Goal: Task Accomplishment & Management: Complete application form

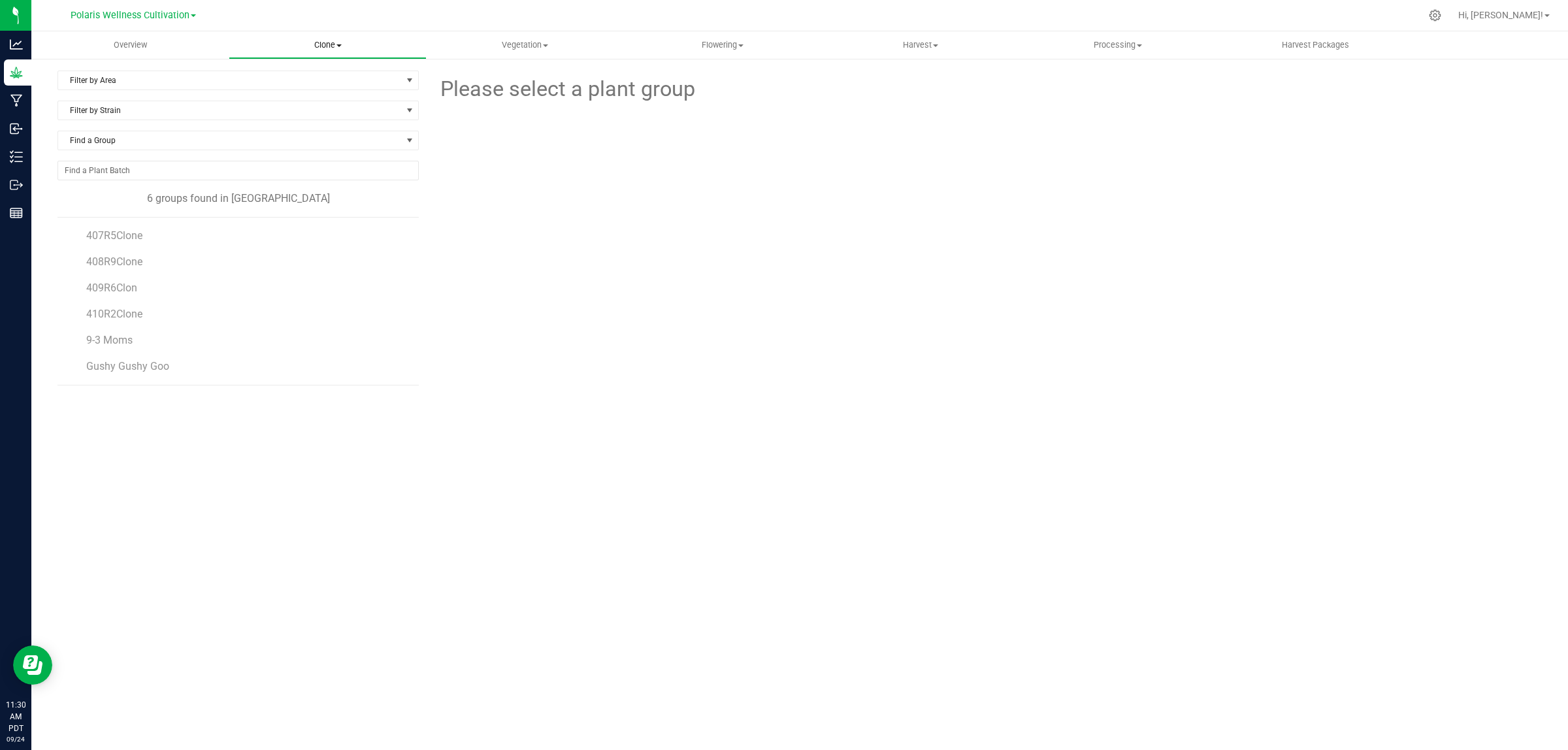
click at [315, 43] on span "Clone" at bounding box center [327, 44] width 196 height 12
click at [281, 79] on span "Create plants" at bounding box center [275, 79] width 92 height 11
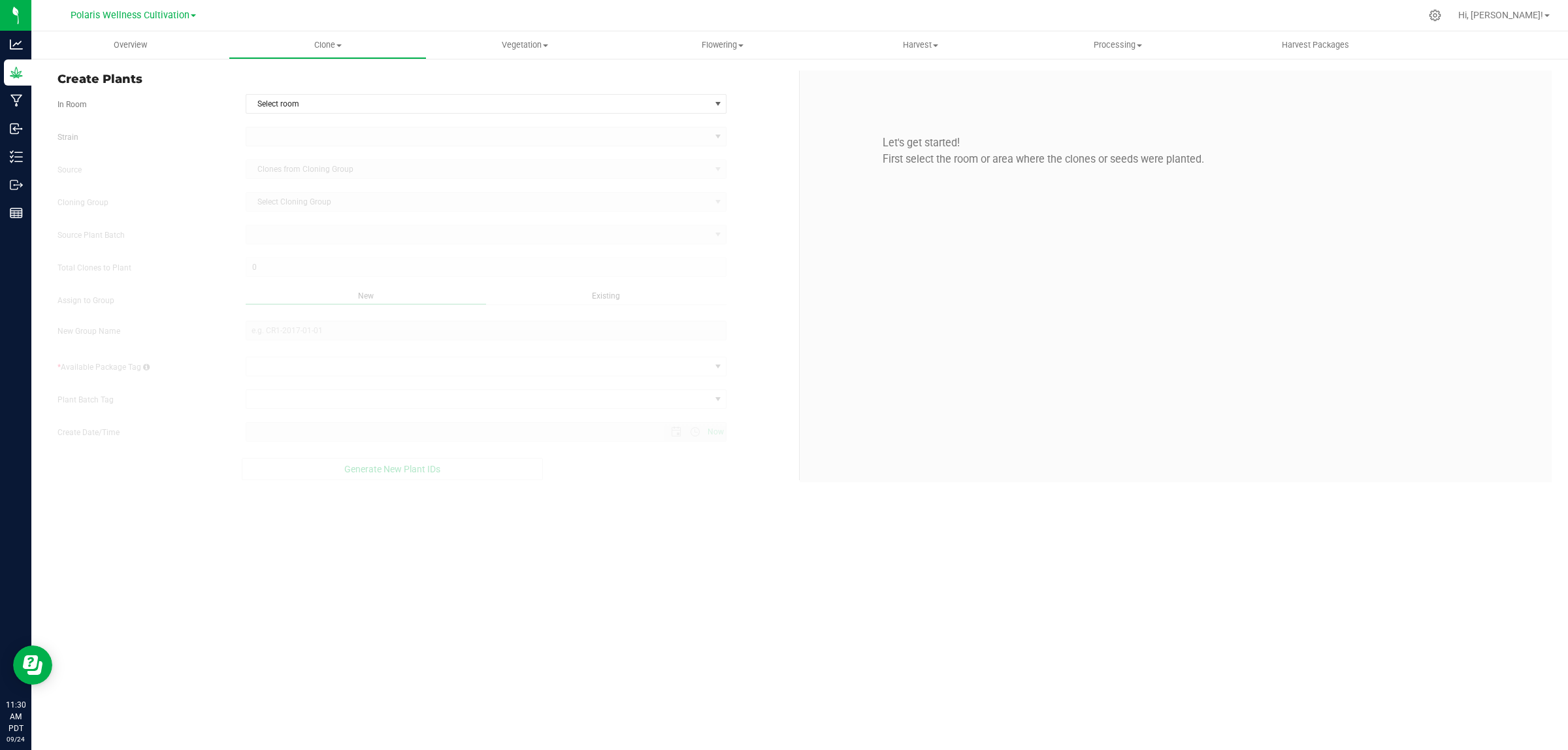
type input "[DATE] 11:30 AM"
click at [393, 101] on span "Select room" at bounding box center [478, 104] width 464 height 18
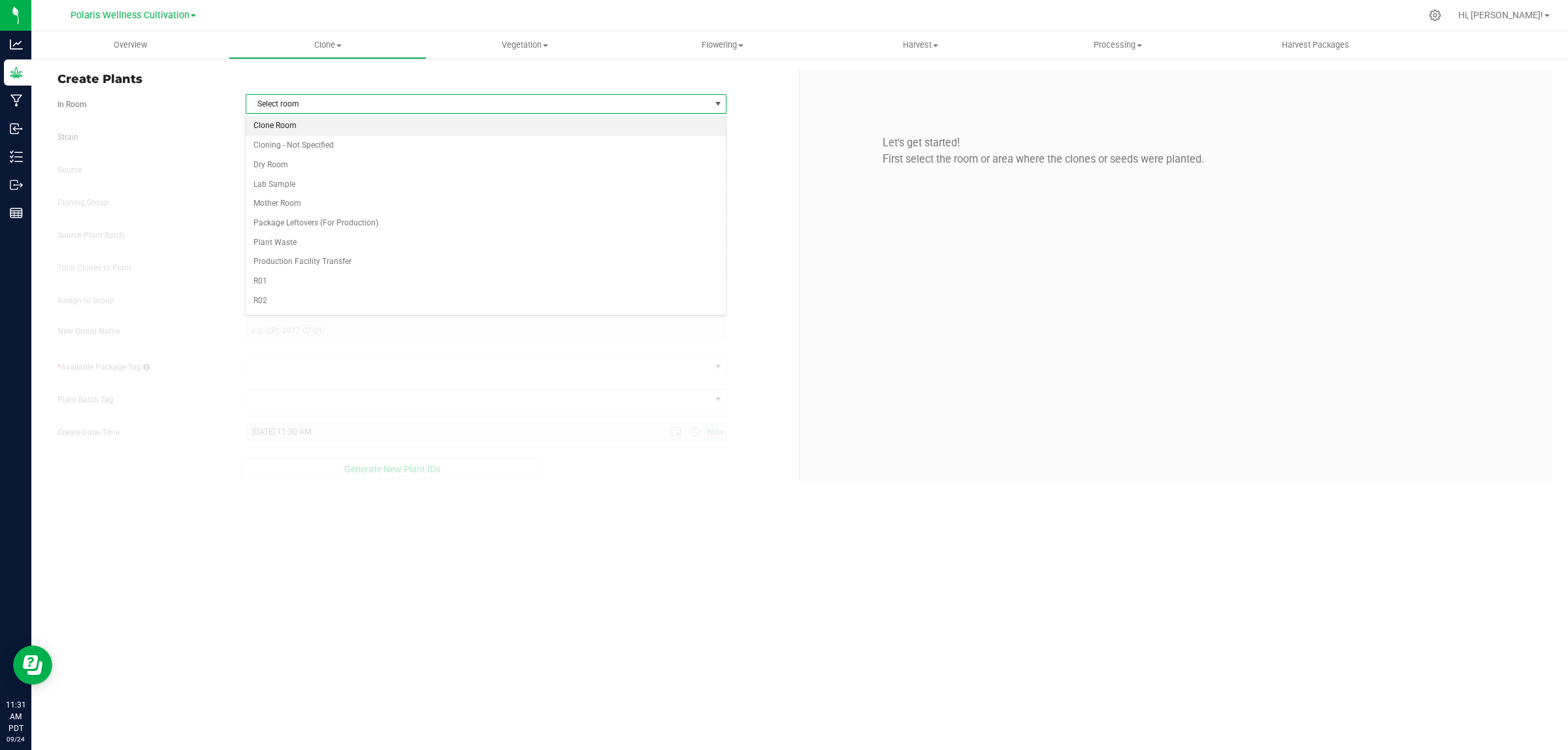
click at [318, 125] on li "Clone Room" at bounding box center [486, 126] width 480 height 20
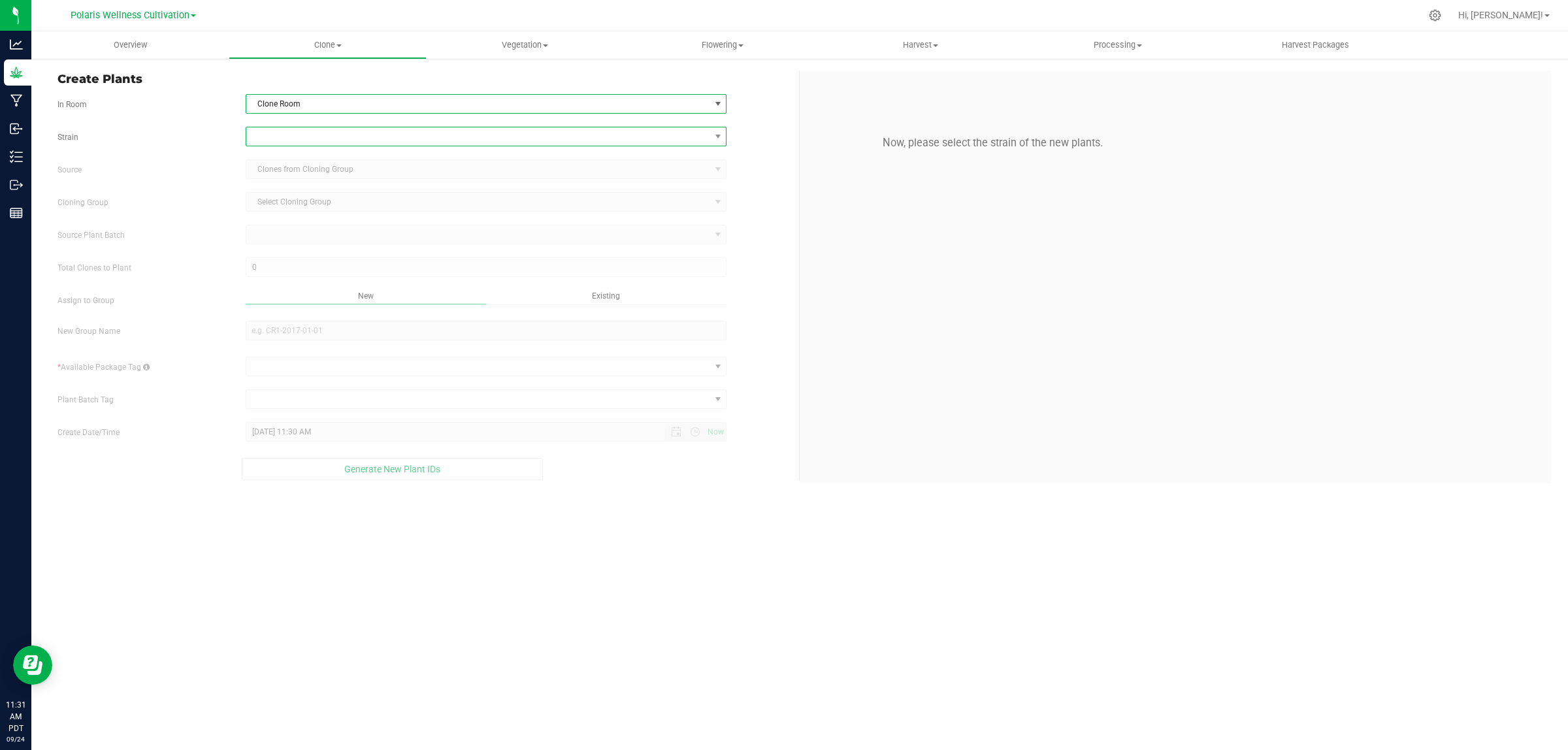
click at [312, 138] on span at bounding box center [478, 136] width 464 height 18
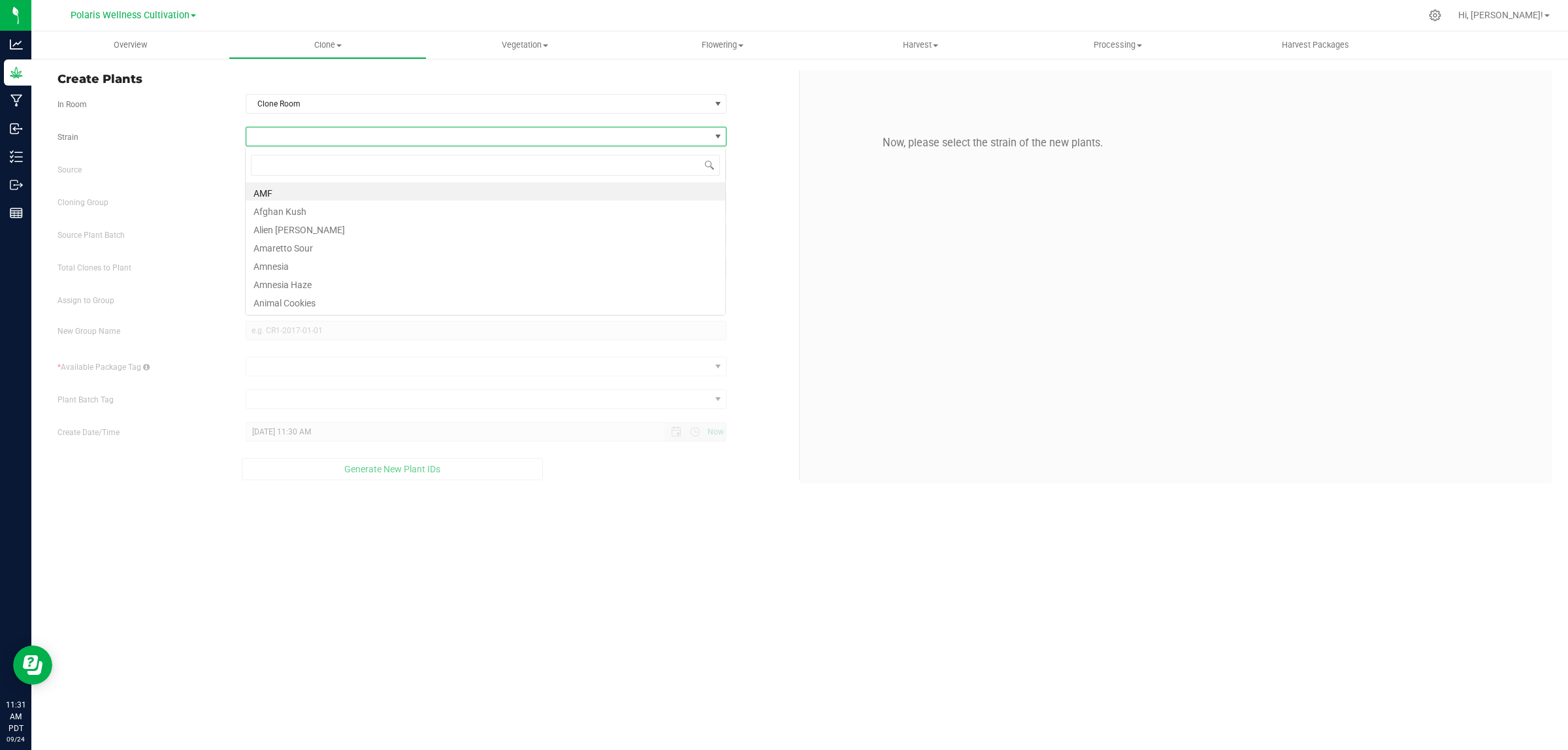
scroll to position [20, 481]
click at [312, 138] on span at bounding box center [478, 136] width 464 height 18
click at [523, 40] on span "Vegetation" at bounding box center [525, 44] width 196 height 12
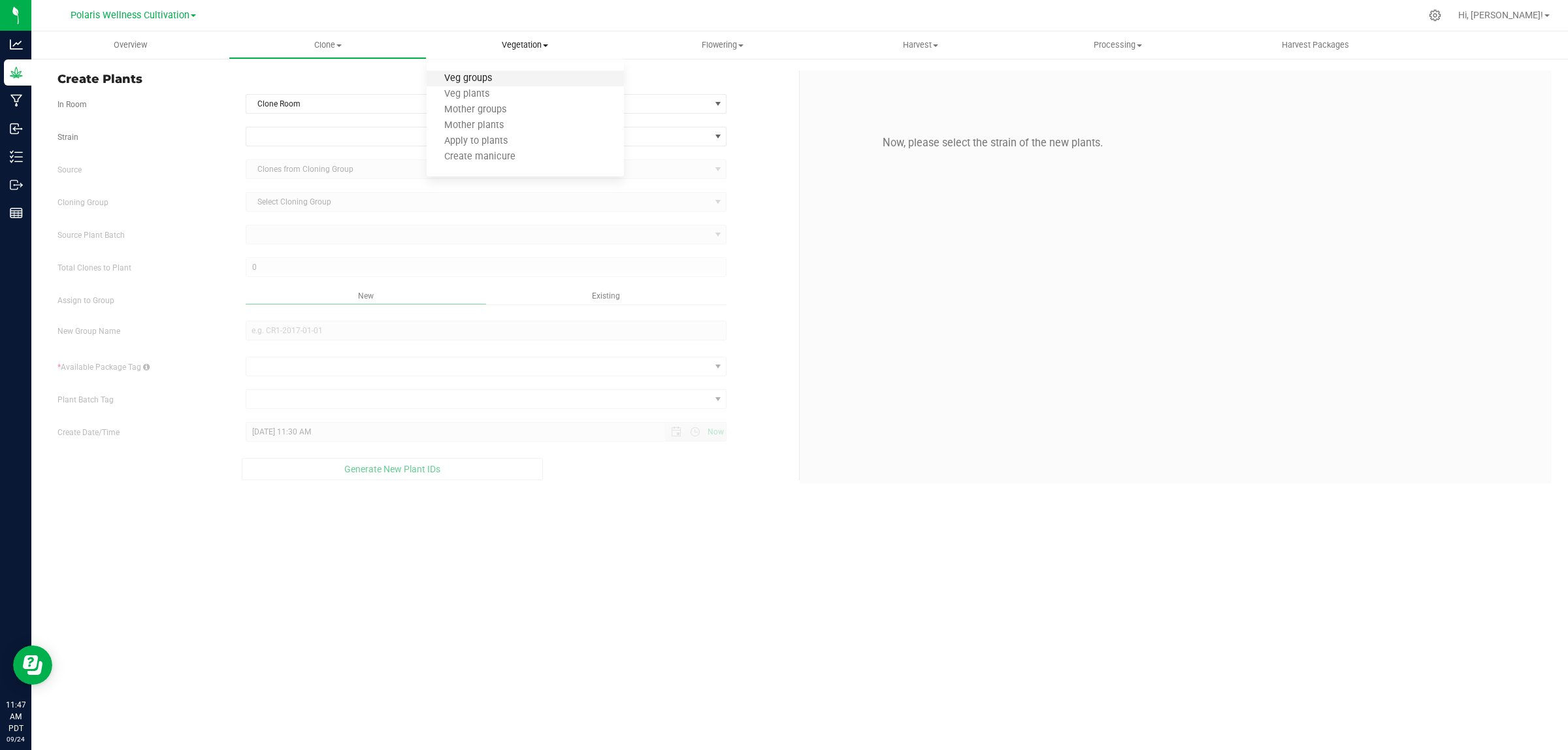
click at [489, 77] on span "Veg groups" at bounding box center [467, 79] width 83 height 11
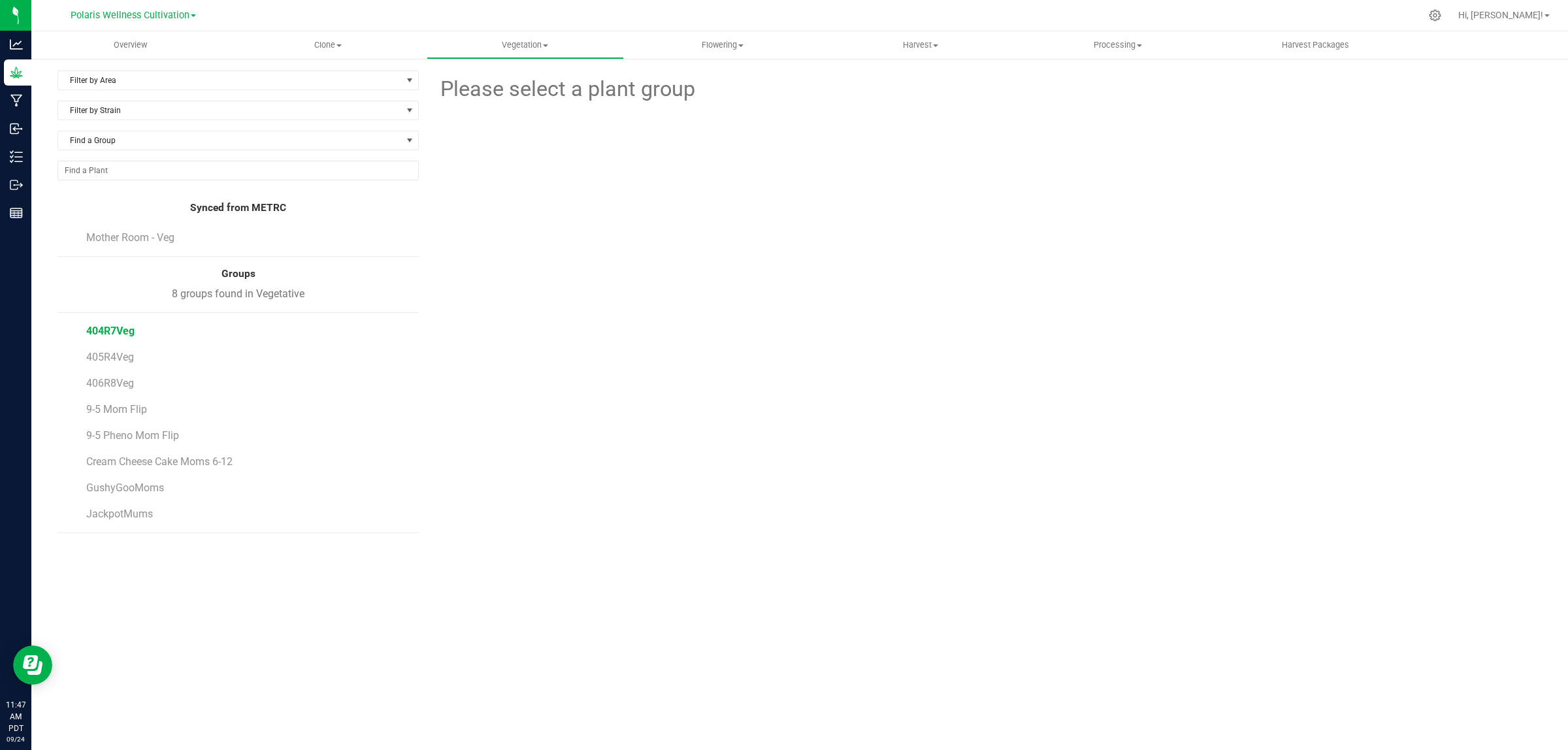
click at [112, 328] on span "404R7Veg" at bounding box center [110, 331] width 49 height 12
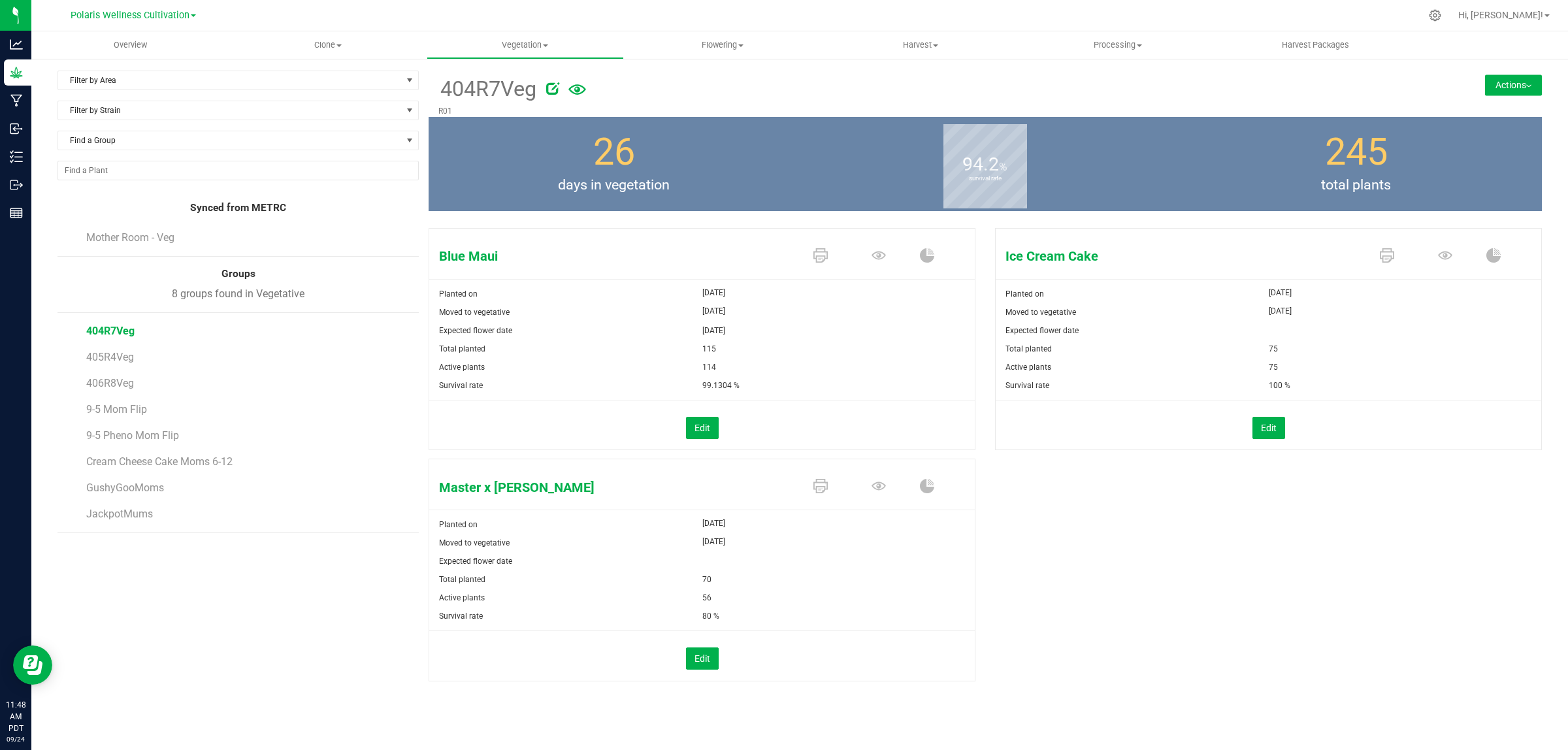
click at [1086, 95] on div at bounding box center [951, 86] width 810 height 26
click at [1171, 497] on div "Blue Maui Planted on [DATE] Moved to vegetative [DATE] Expected flower date [DA…" at bounding box center [985, 468] width 1113 height 491
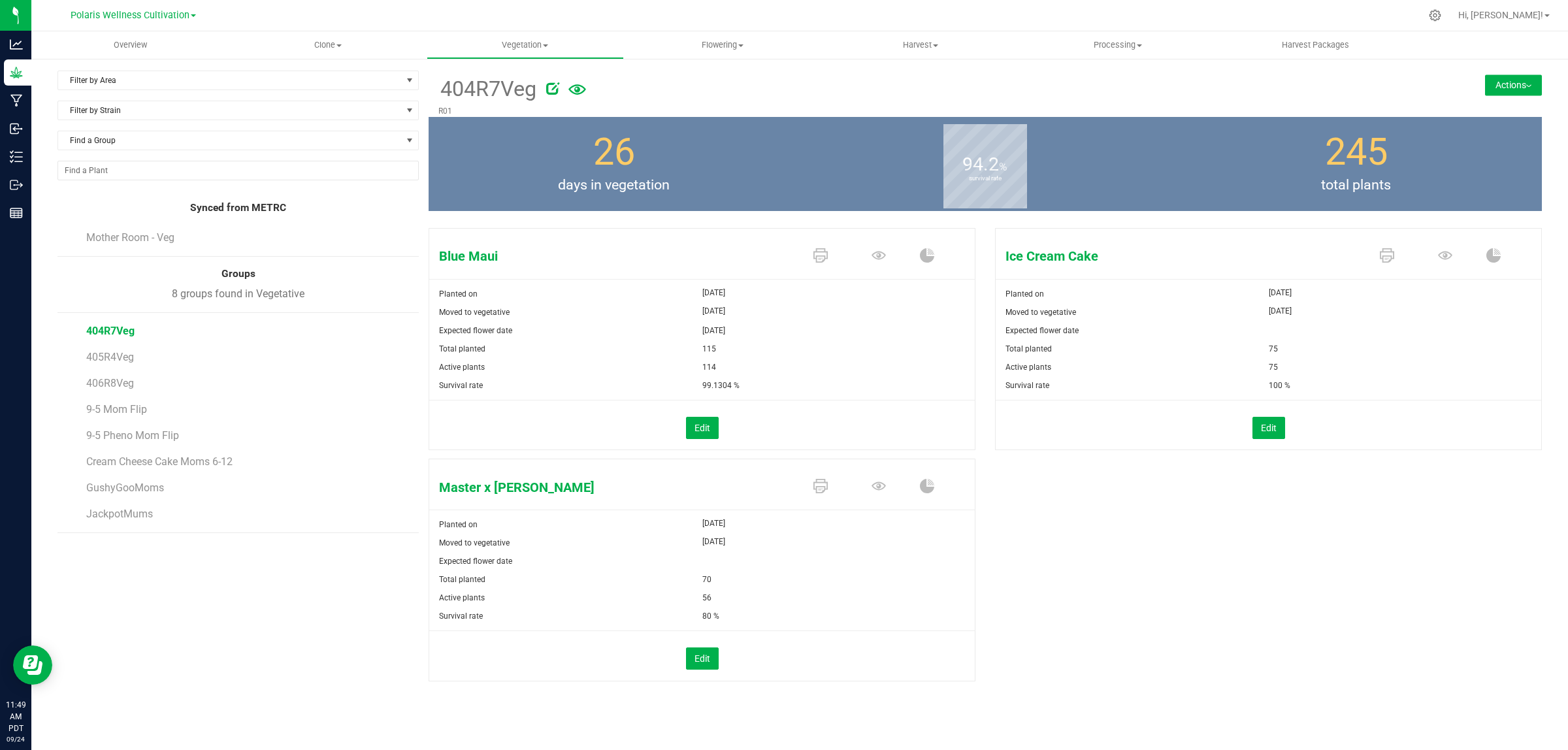
click at [1171, 497] on div "Blue Maui Planted on [DATE] Moved to vegetative [DATE] Expected flower date [DA…" at bounding box center [985, 468] width 1113 height 491
drag, startPoint x: 441, startPoint y: 255, endPoint x: 864, endPoint y: 611, distance: 552.9
click at [864, 611] on div "Blue Maui Planted on [DATE] Moved to vegetative [DATE] Expected flower date [DA…" at bounding box center [985, 468] width 1113 height 491
click at [335, 41] on span "Clone" at bounding box center [327, 44] width 196 height 12
click at [305, 95] on span "Cloning groups" at bounding box center [278, 94] width 98 height 11
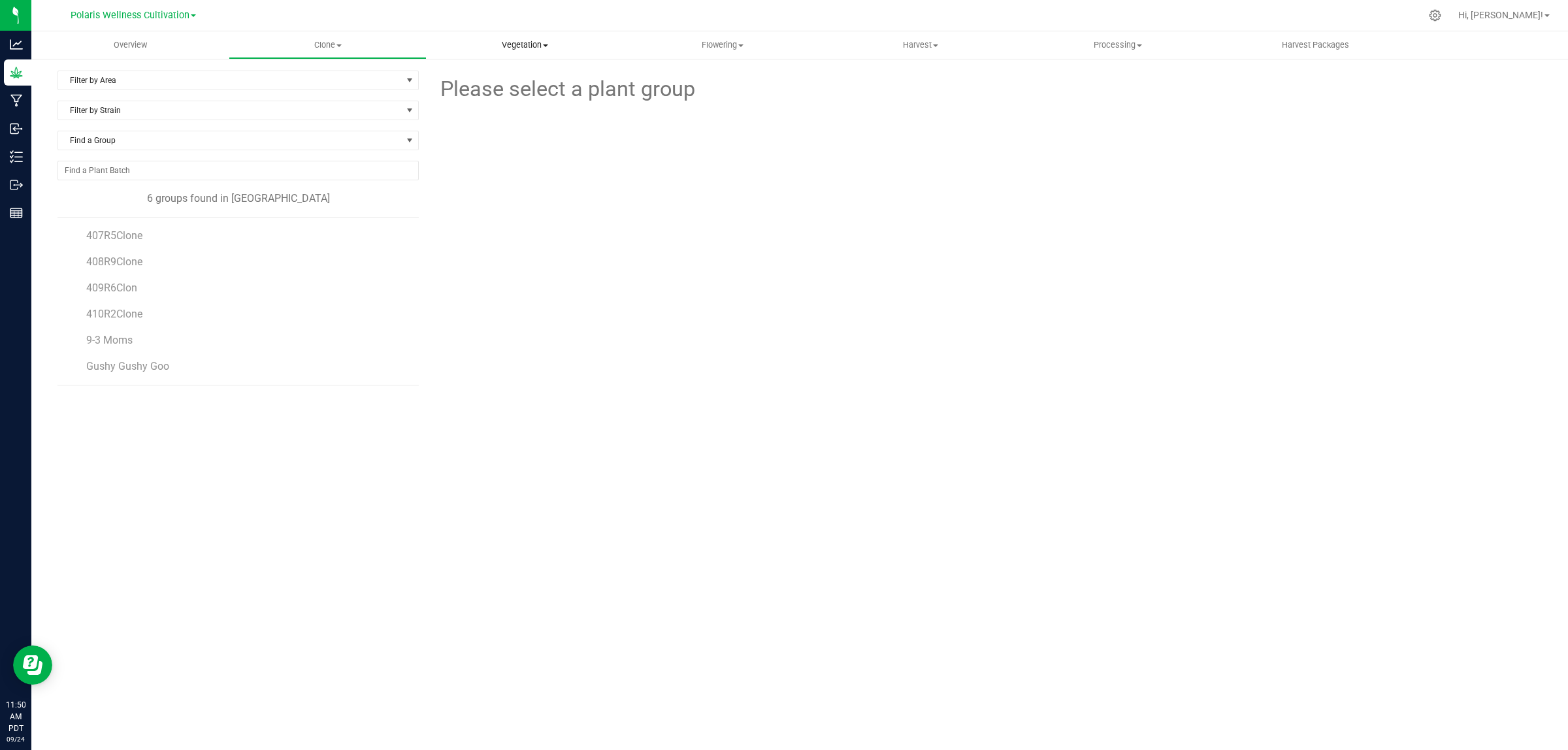
click at [519, 46] on span "Vegetation" at bounding box center [525, 44] width 196 height 12
click at [490, 73] on span "Veg groups" at bounding box center [467, 79] width 83 height 11
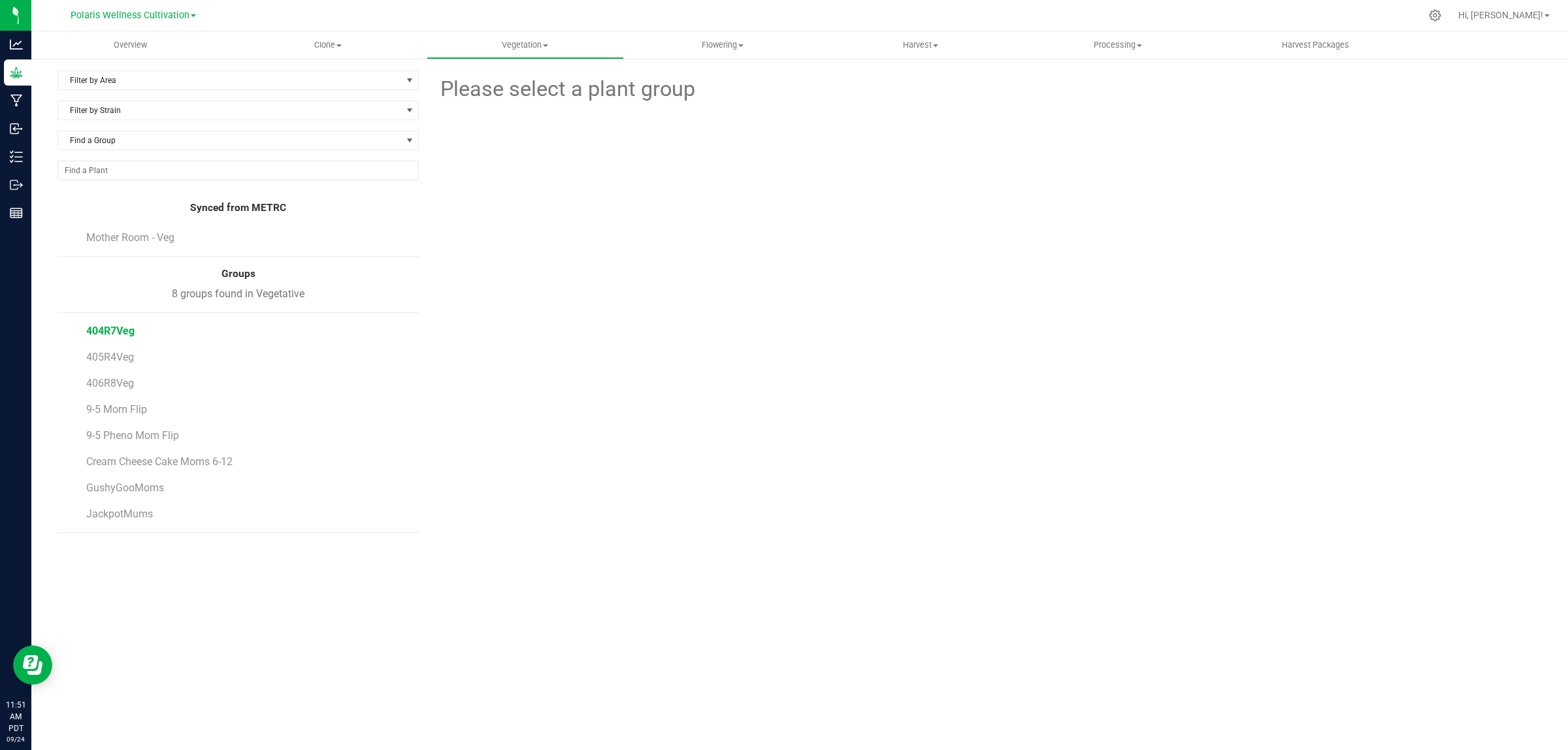
click at [115, 331] on span "404R7Veg" at bounding box center [110, 331] width 49 height 12
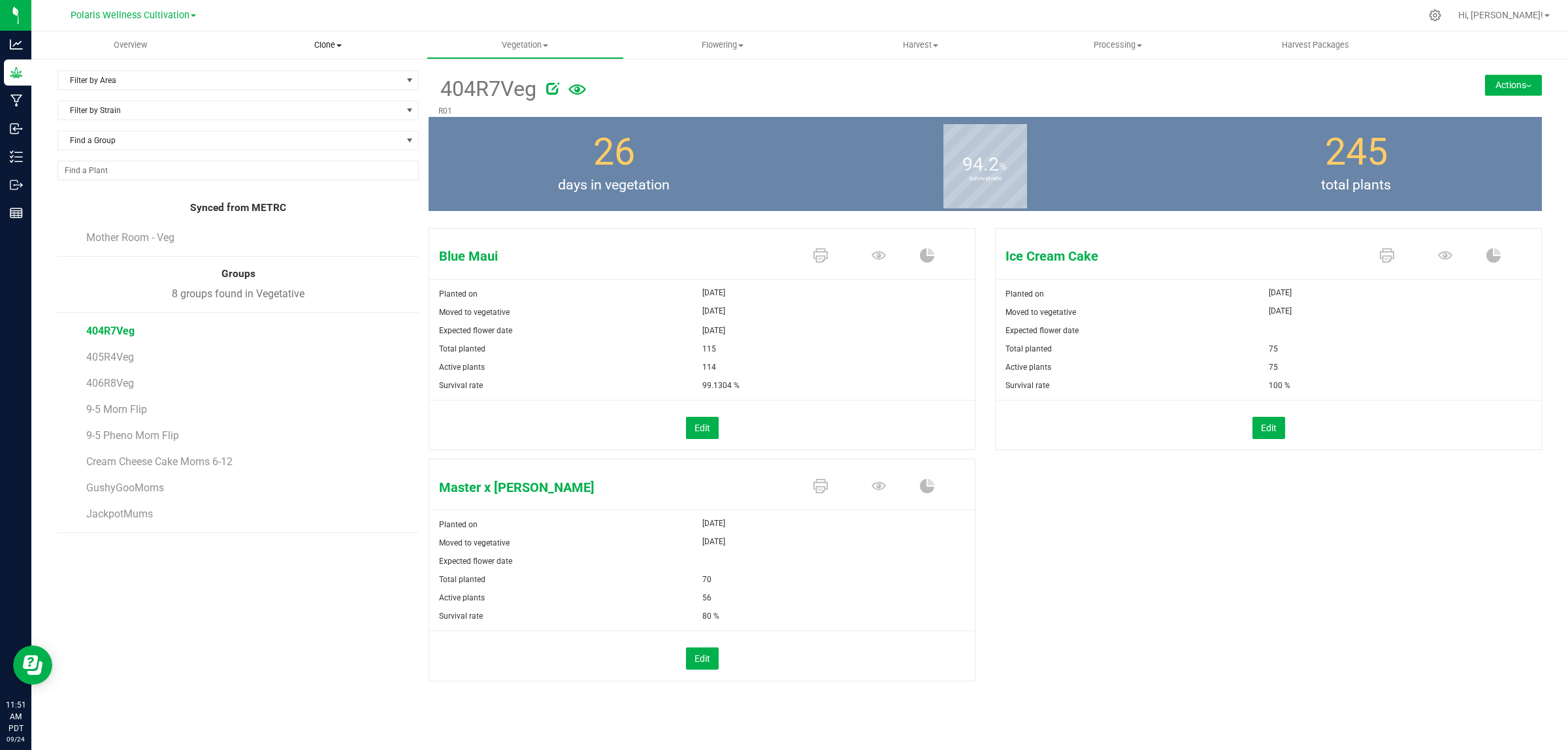
click at [330, 40] on span "Clone" at bounding box center [327, 44] width 196 height 12
click at [307, 90] on span "Cloning groups" at bounding box center [278, 94] width 98 height 11
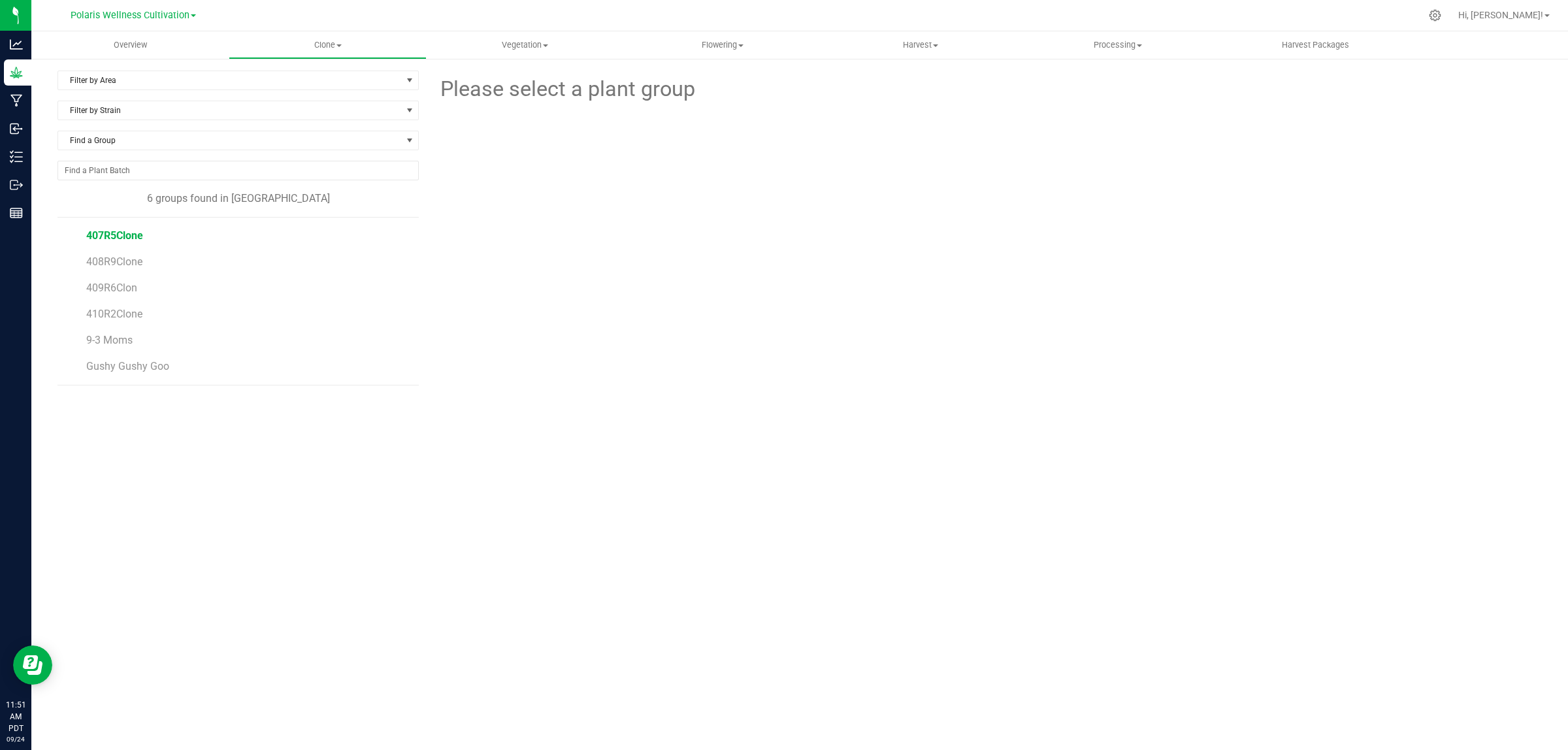
click at [120, 236] on span "407R5Clone" at bounding box center [114, 236] width 57 height 12
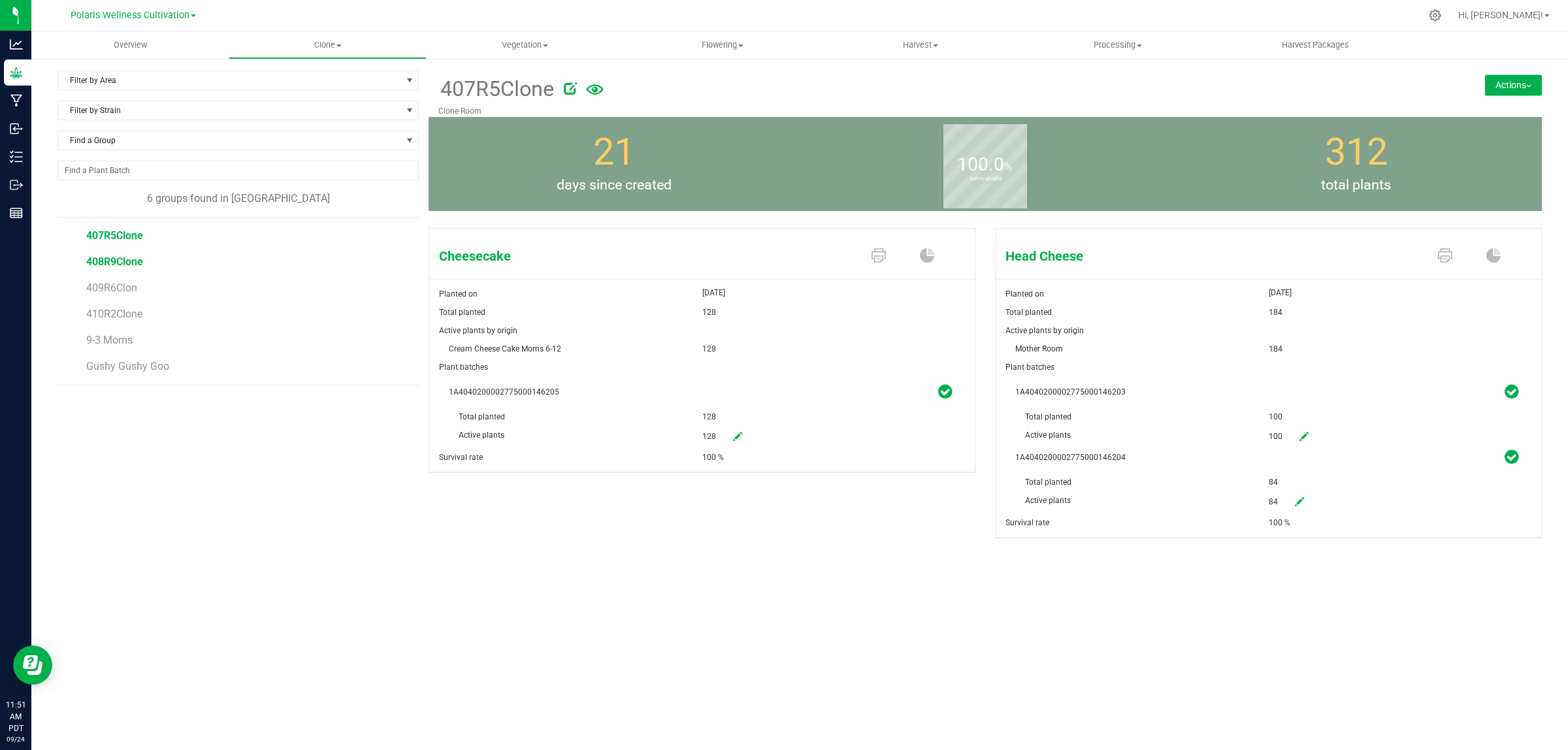
click at [122, 261] on span "408R9Clone" at bounding box center [114, 262] width 57 height 12
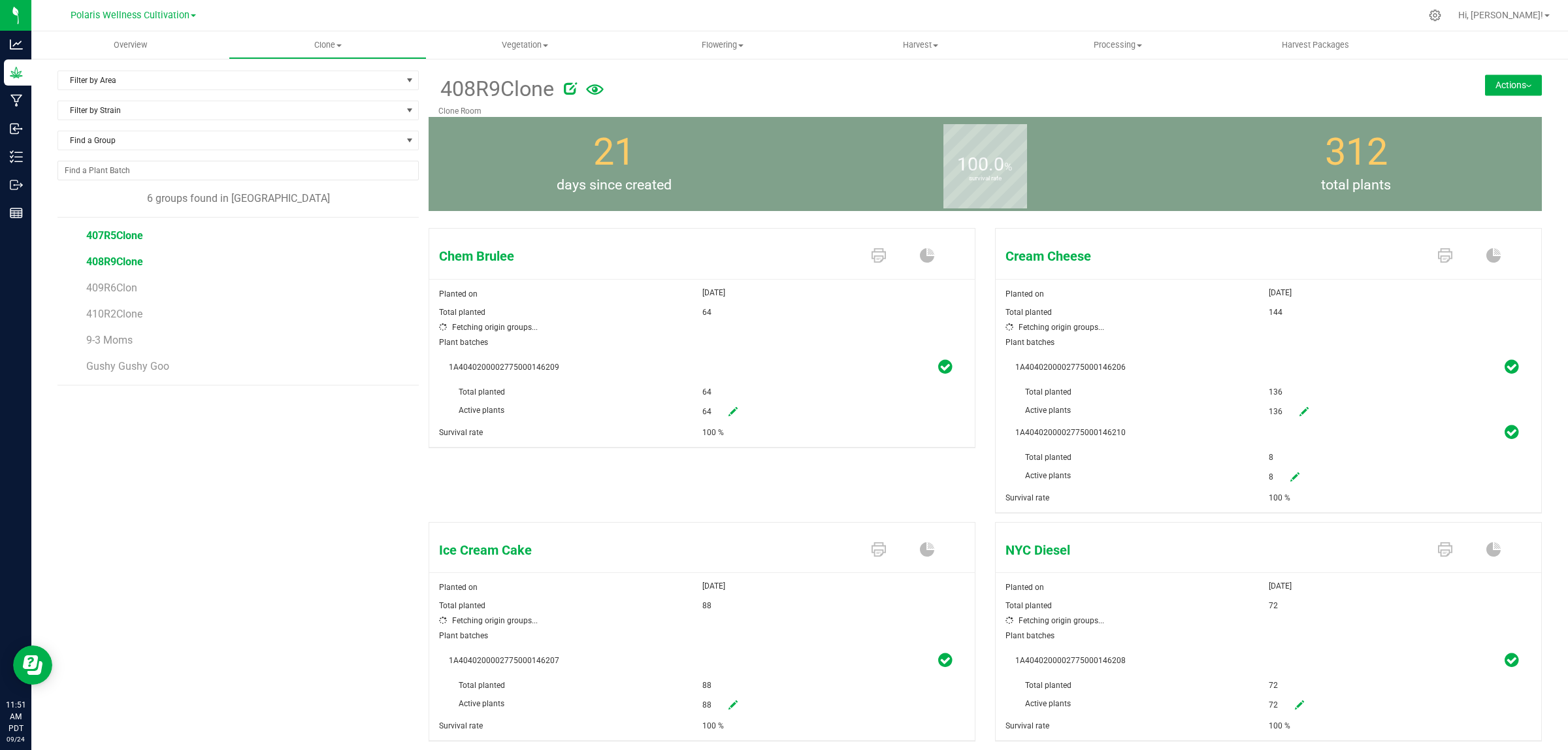
click at [121, 236] on span "407R5Clone" at bounding box center [114, 236] width 57 height 12
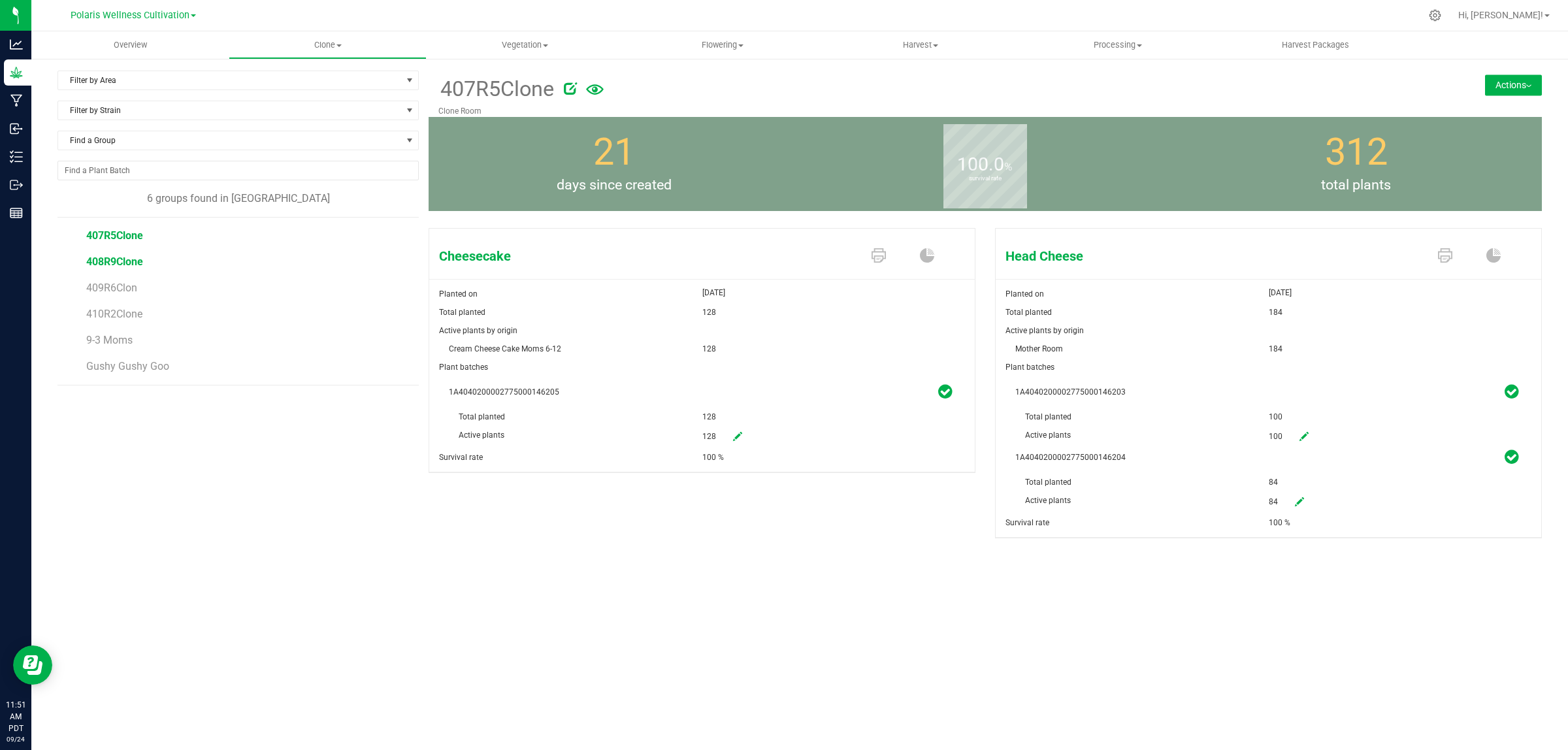
click at [118, 260] on span "408R9Clone" at bounding box center [114, 262] width 57 height 12
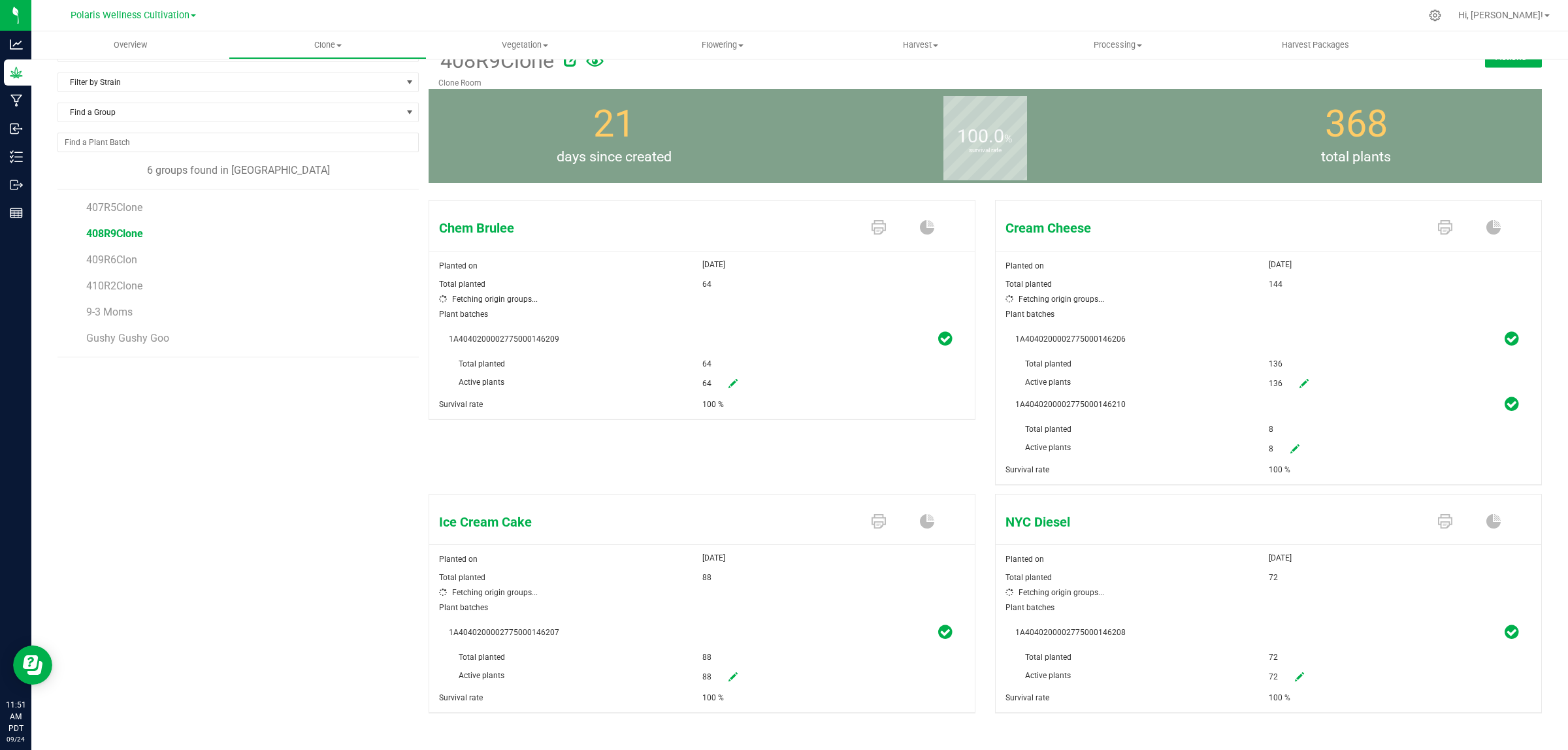
scroll to position [40, 0]
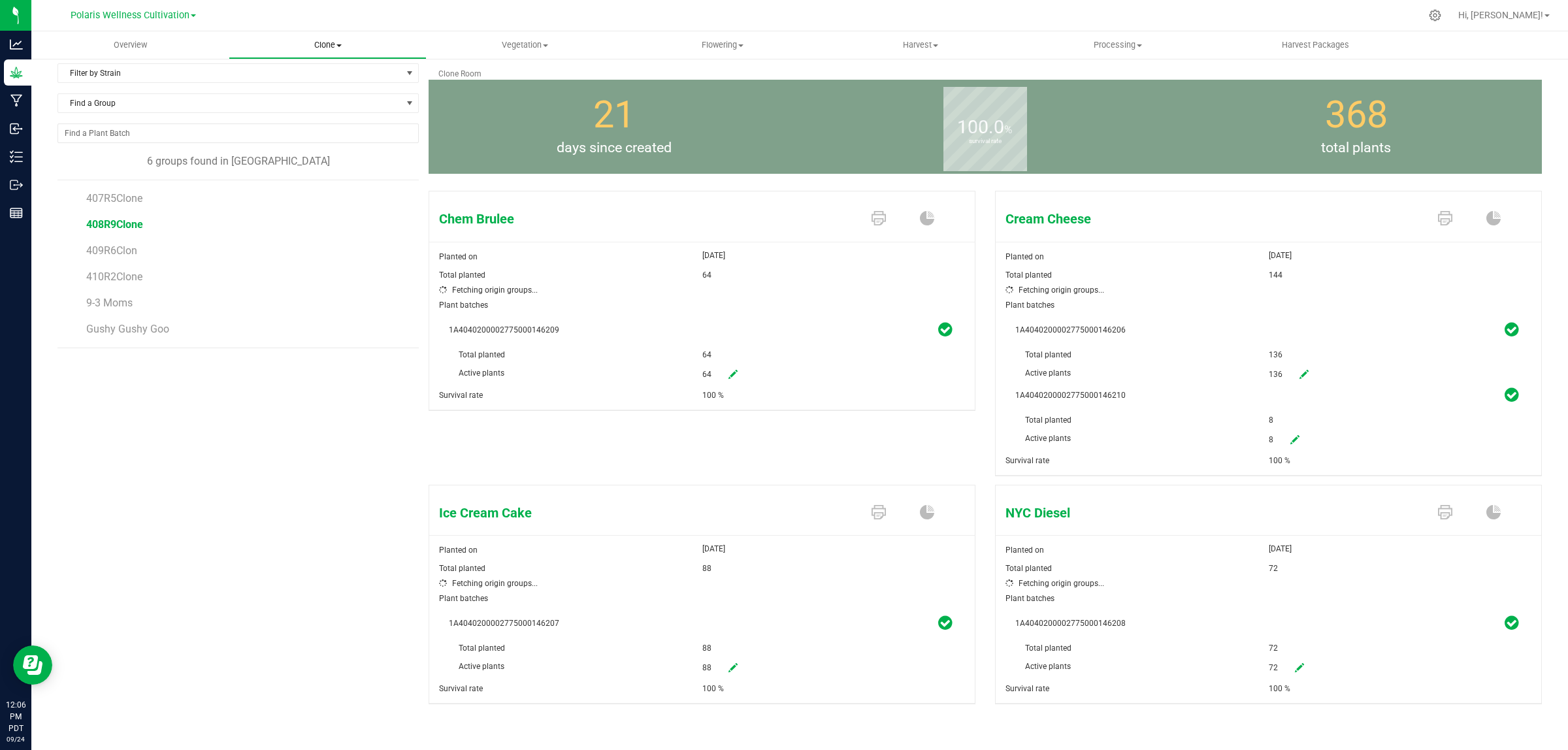
click at [331, 44] on span "Clone" at bounding box center [327, 44] width 196 height 12
click at [319, 73] on span "Create plants" at bounding box center [275, 79] width 92 height 11
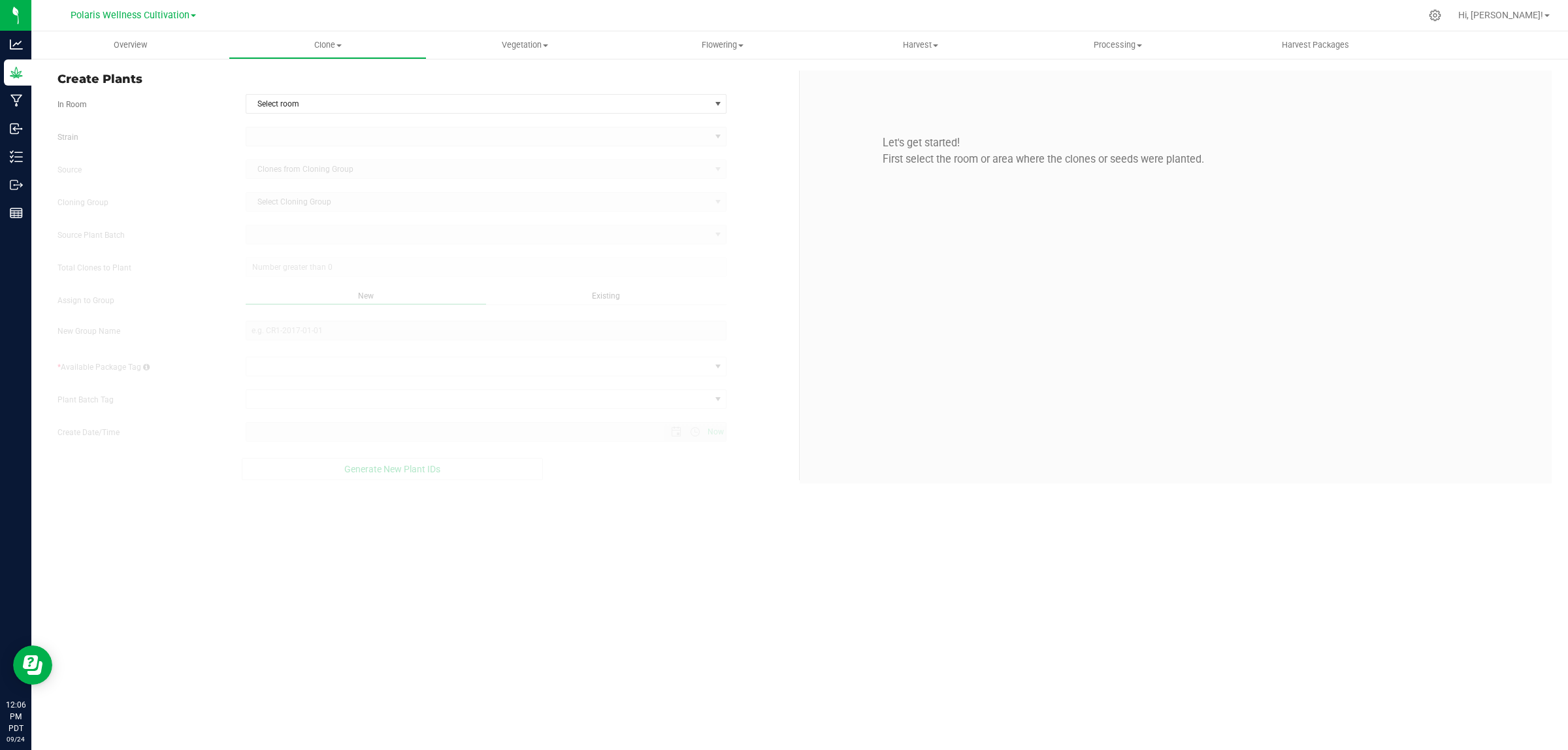
type input "[DATE] 12:06 PM"
click at [366, 105] on span "Select room" at bounding box center [478, 104] width 464 height 18
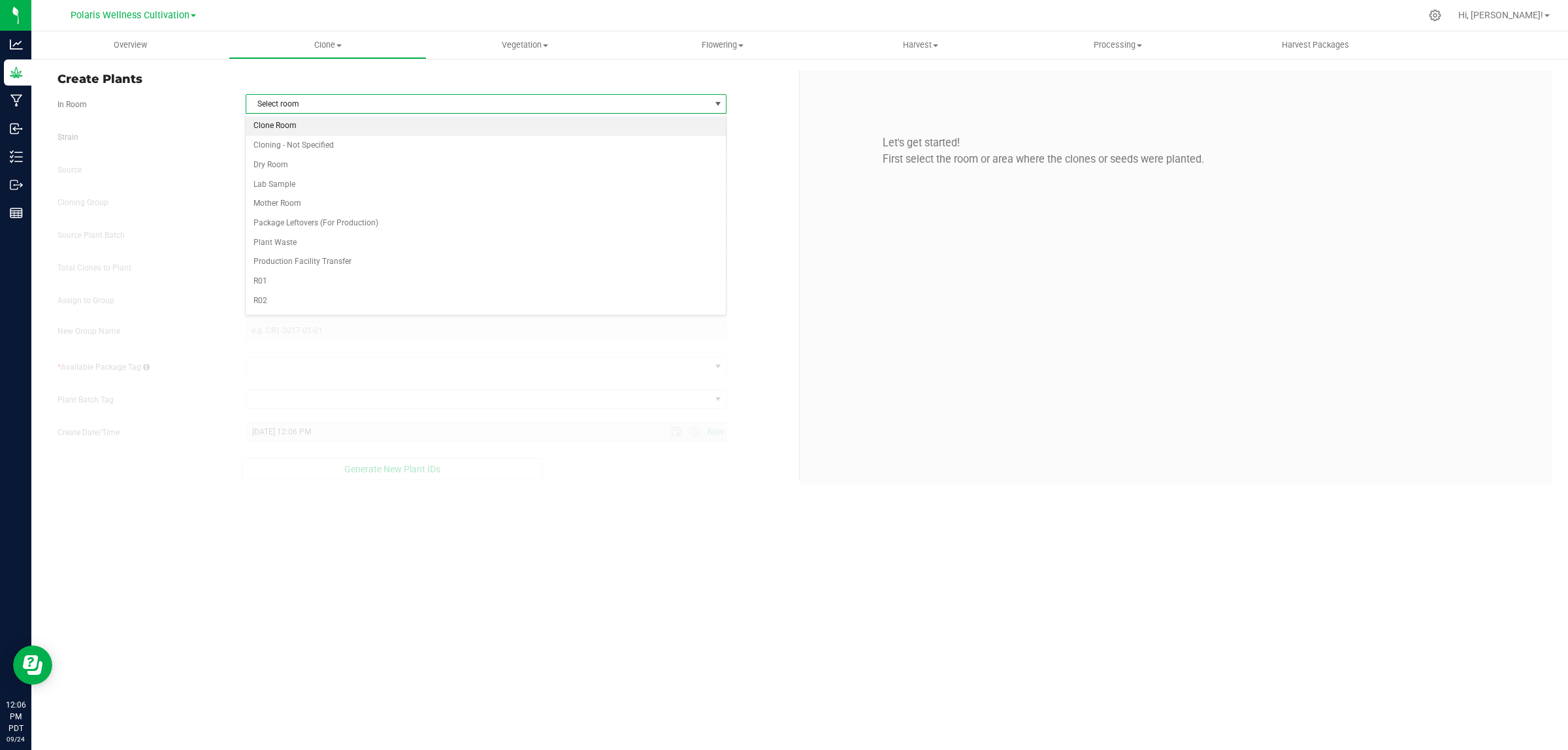
click at [361, 126] on li "Clone Room" at bounding box center [486, 126] width 480 height 20
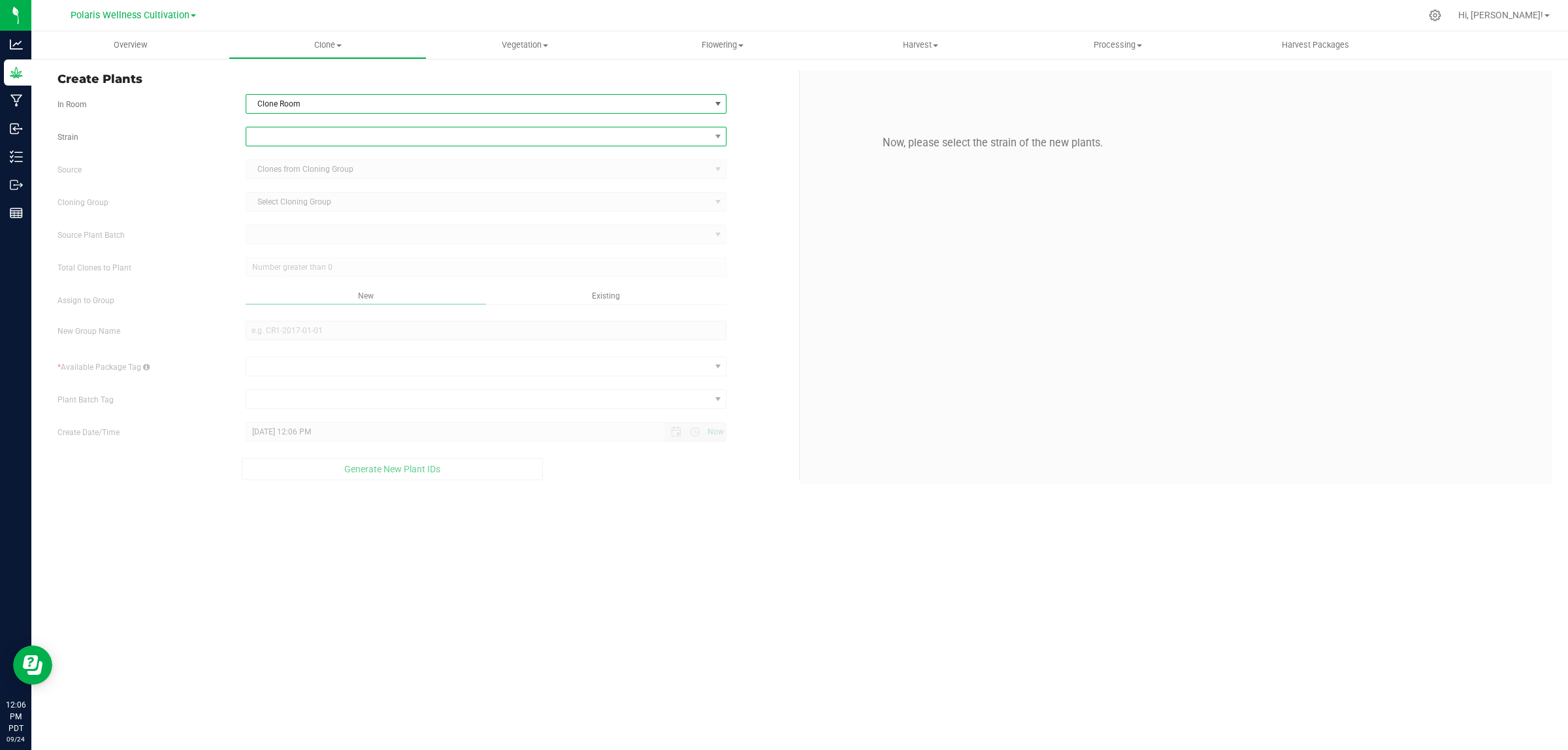
click at [353, 129] on span at bounding box center [478, 136] width 464 height 18
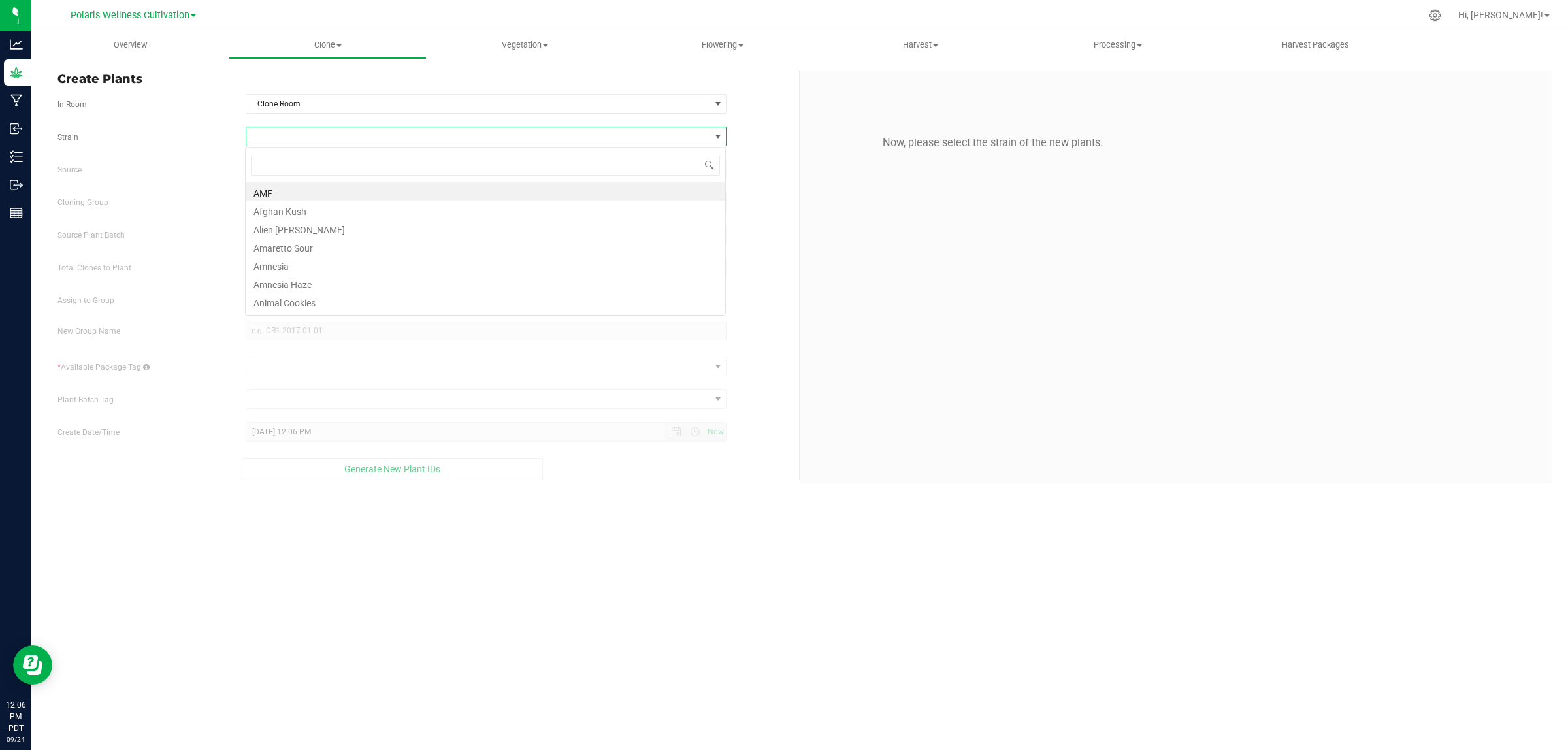
scroll to position [20, 481]
type input "sup"
click at [137, 46] on span "Overview" at bounding box center [130, 44] width 68 height 12
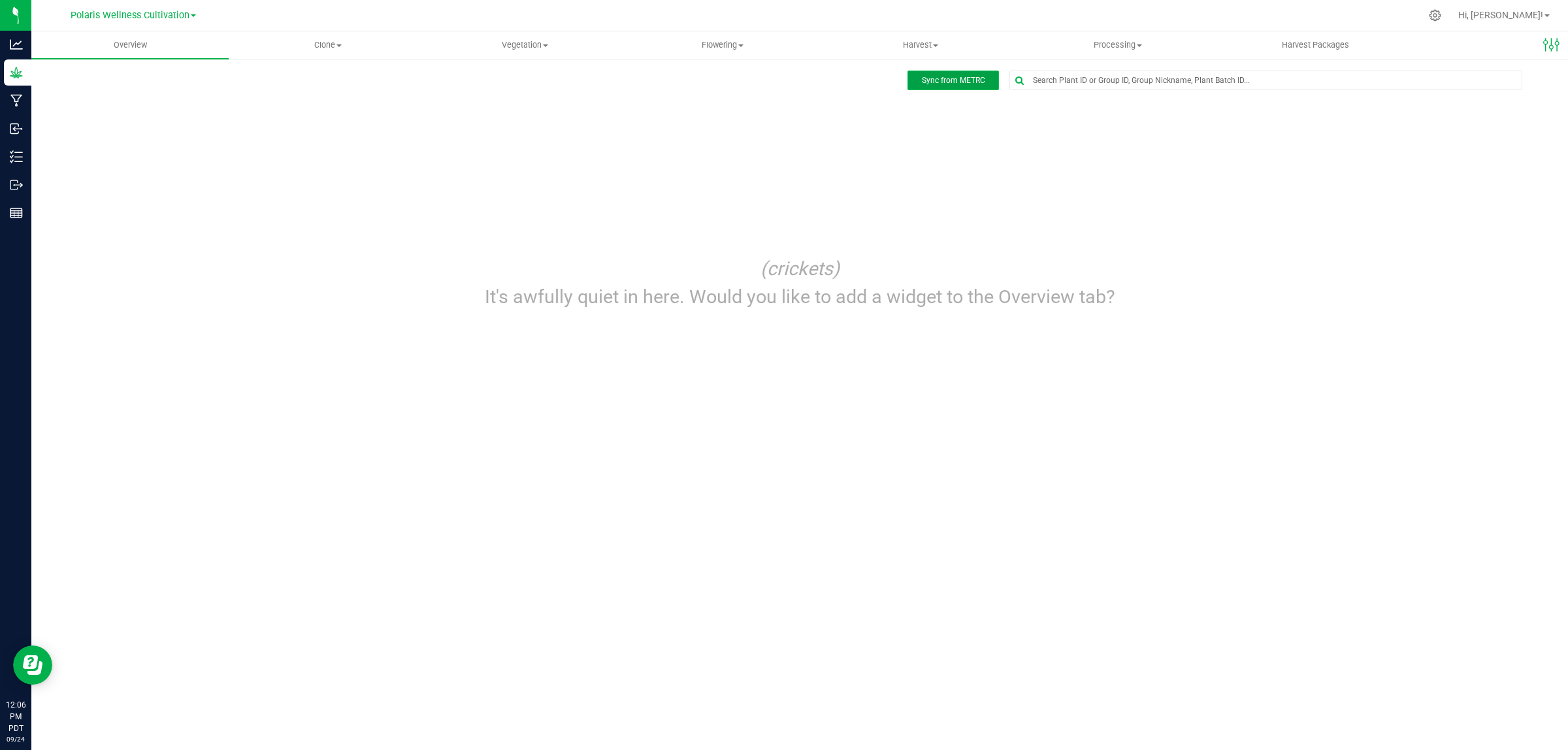
click at [950, 83] on span "Sync from METRC" at bounding box center [953, 80] width 64 height 9
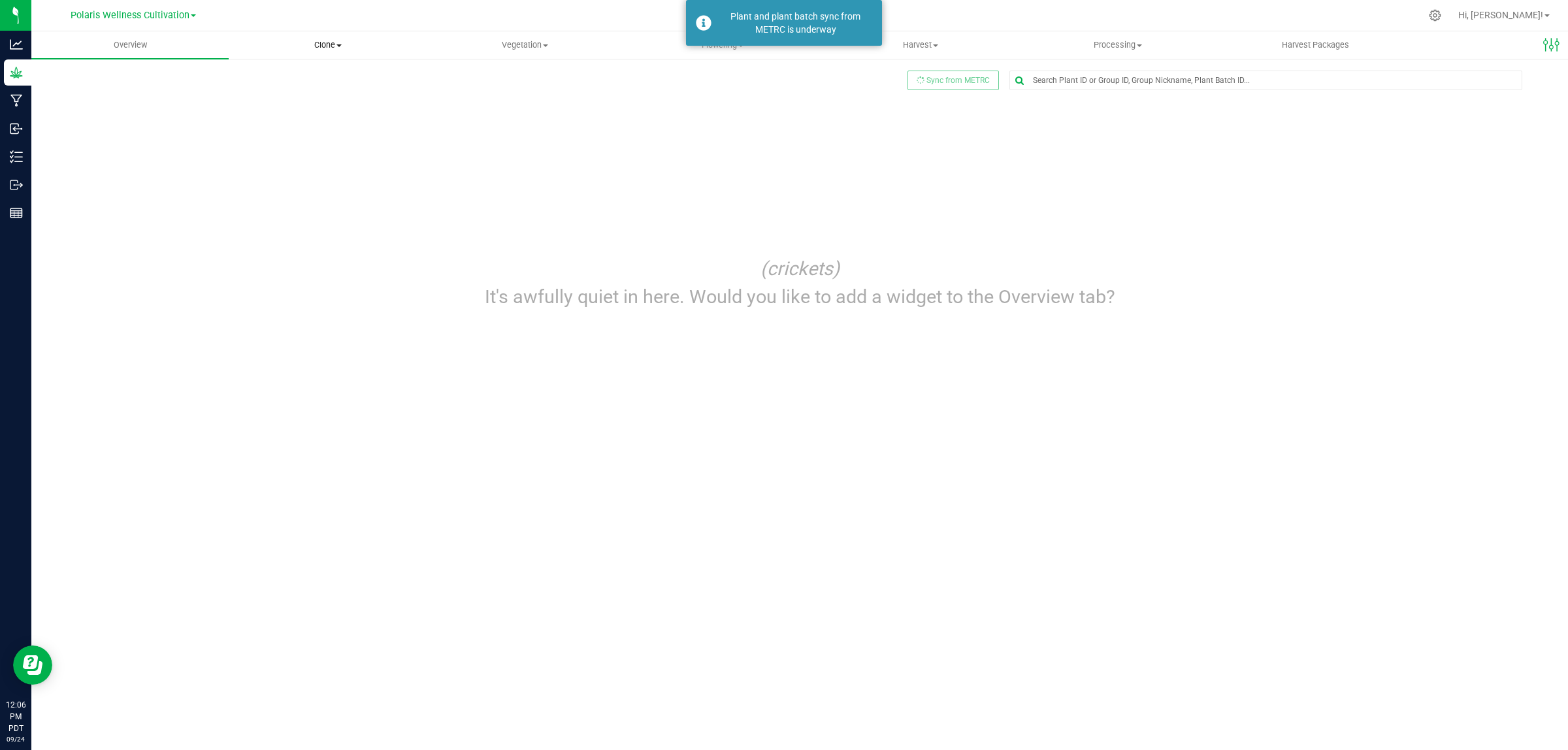
click at [340, 44] on span at bounding box center [339, 46] width 5 height 3
click at [314, 71] on li "Create plants" at bounding box center [327, 79] width 197 height 16
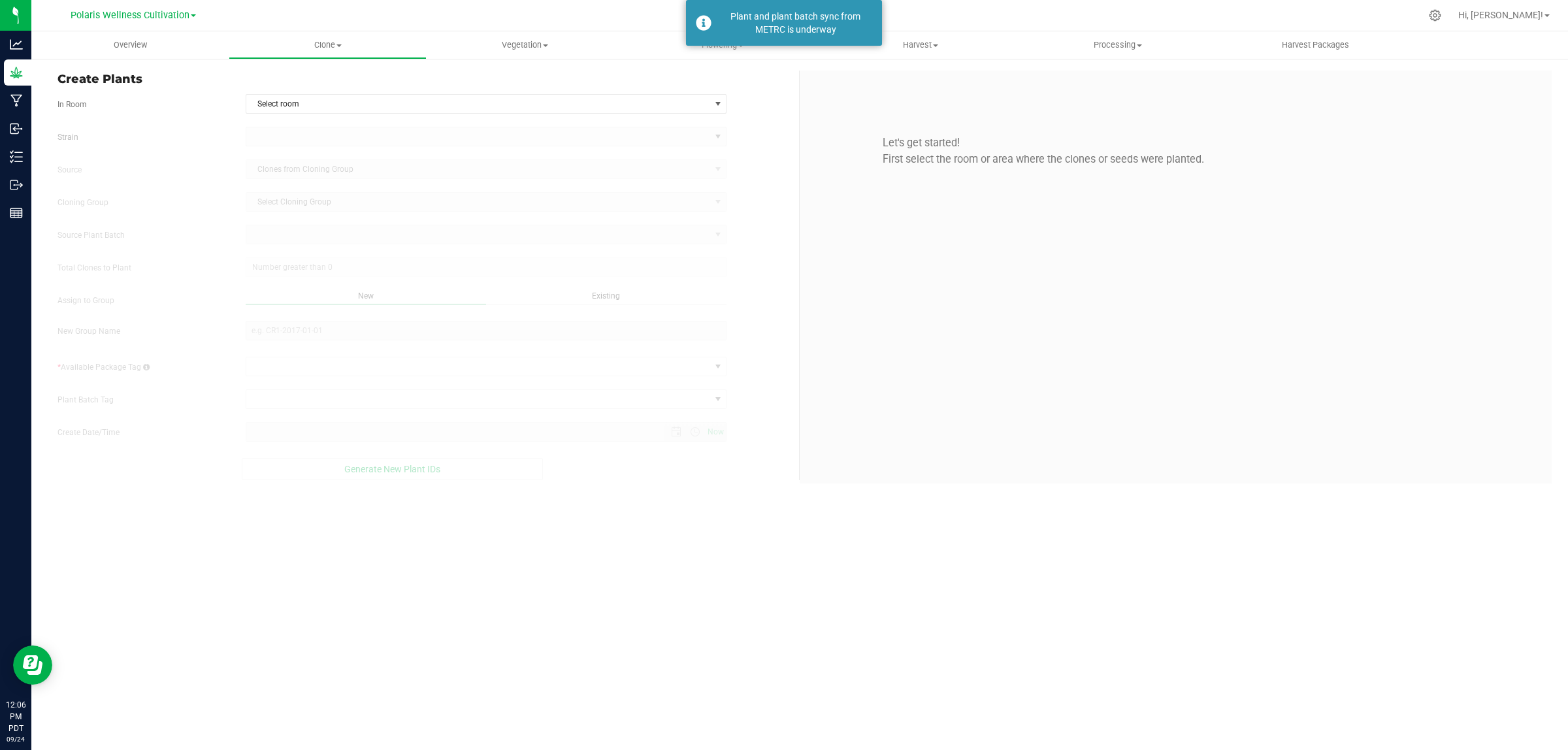
type input "[DATE] 12:06 PM"
click at [340, 103] on span "Select room" at bounding box center [478, 104] width 464 height 18
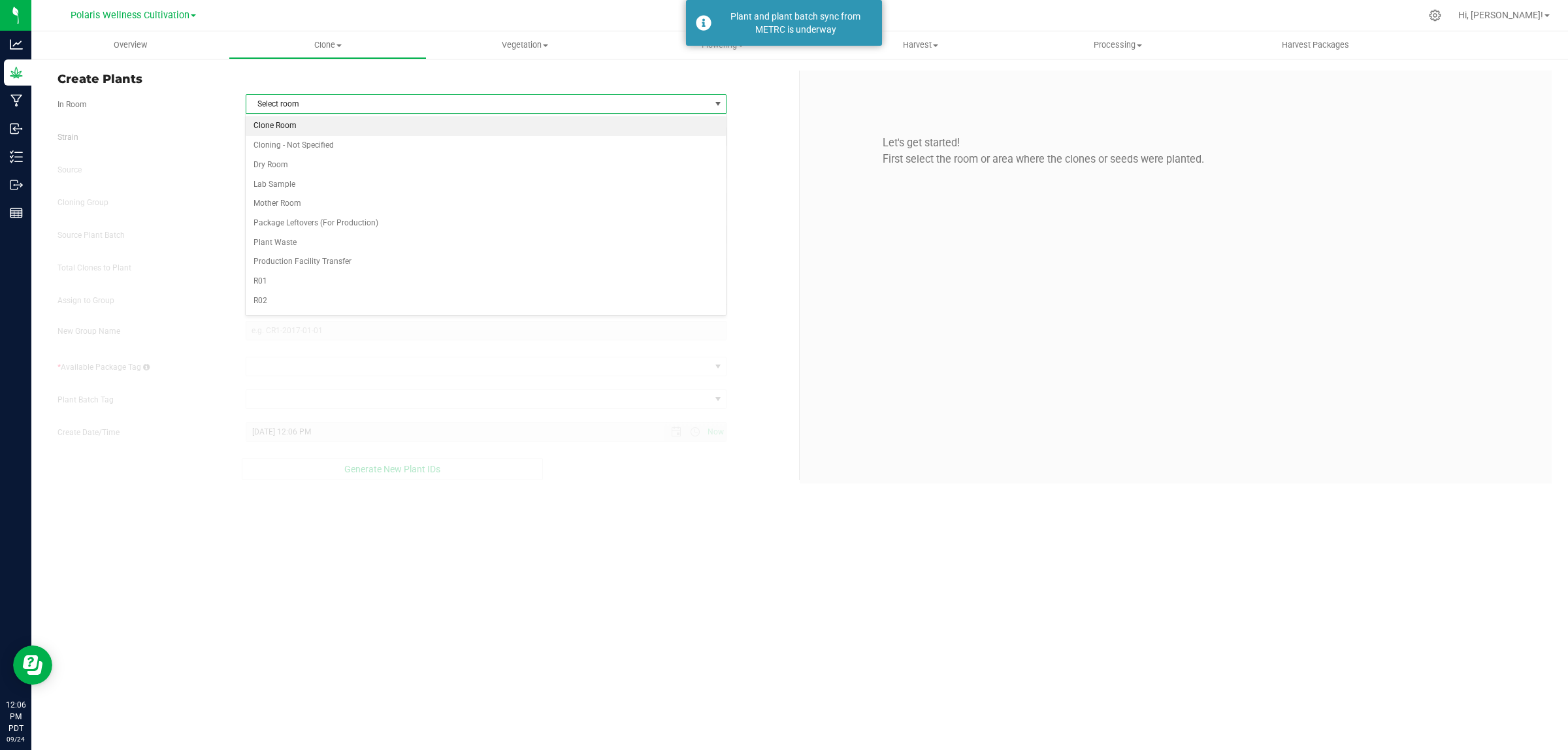
click at [351, 125] on li "Clone Room" at bounding box center [486, 126] width 480 height 20
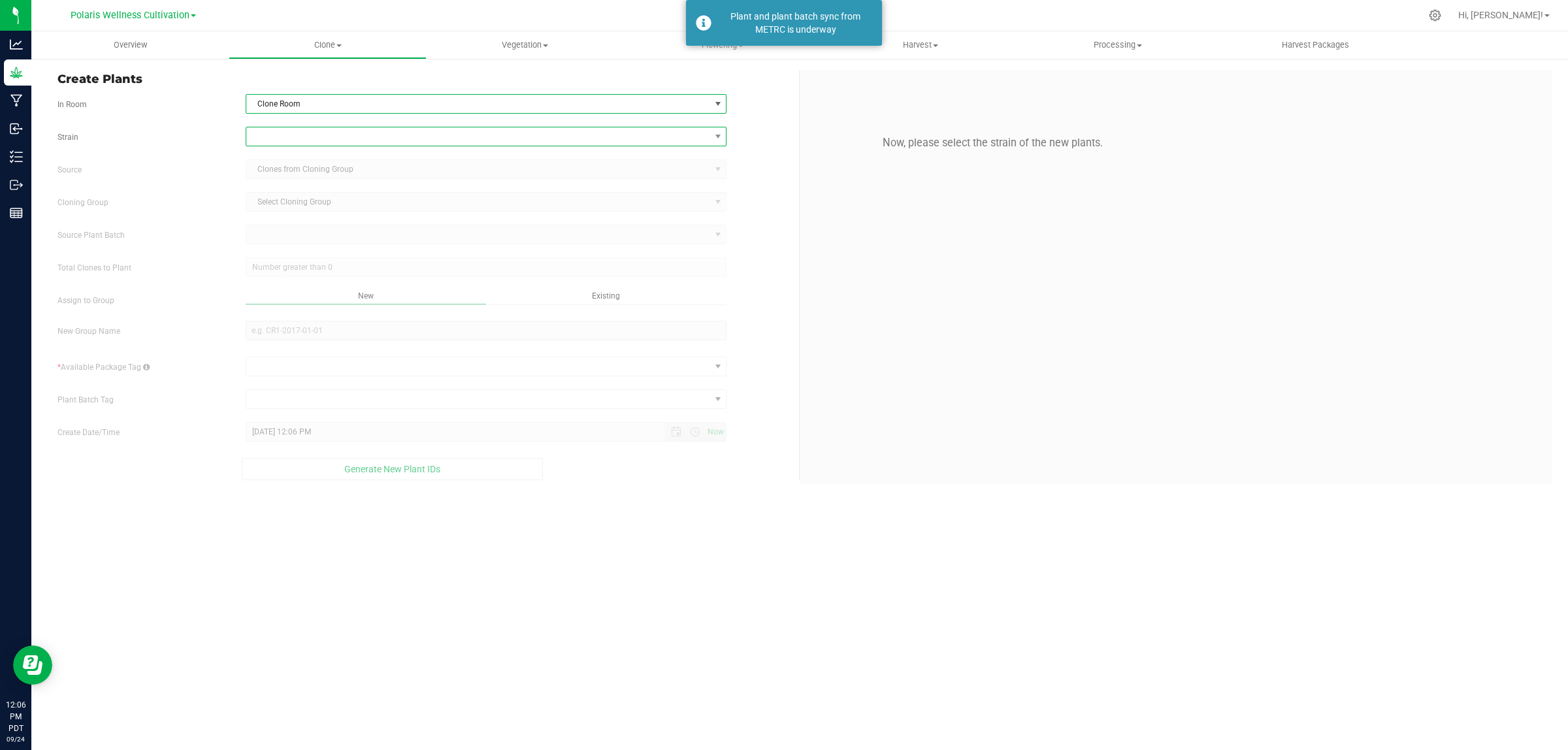
click at [292, 136] on span at bounding box center [478, 136] width 464 height 18
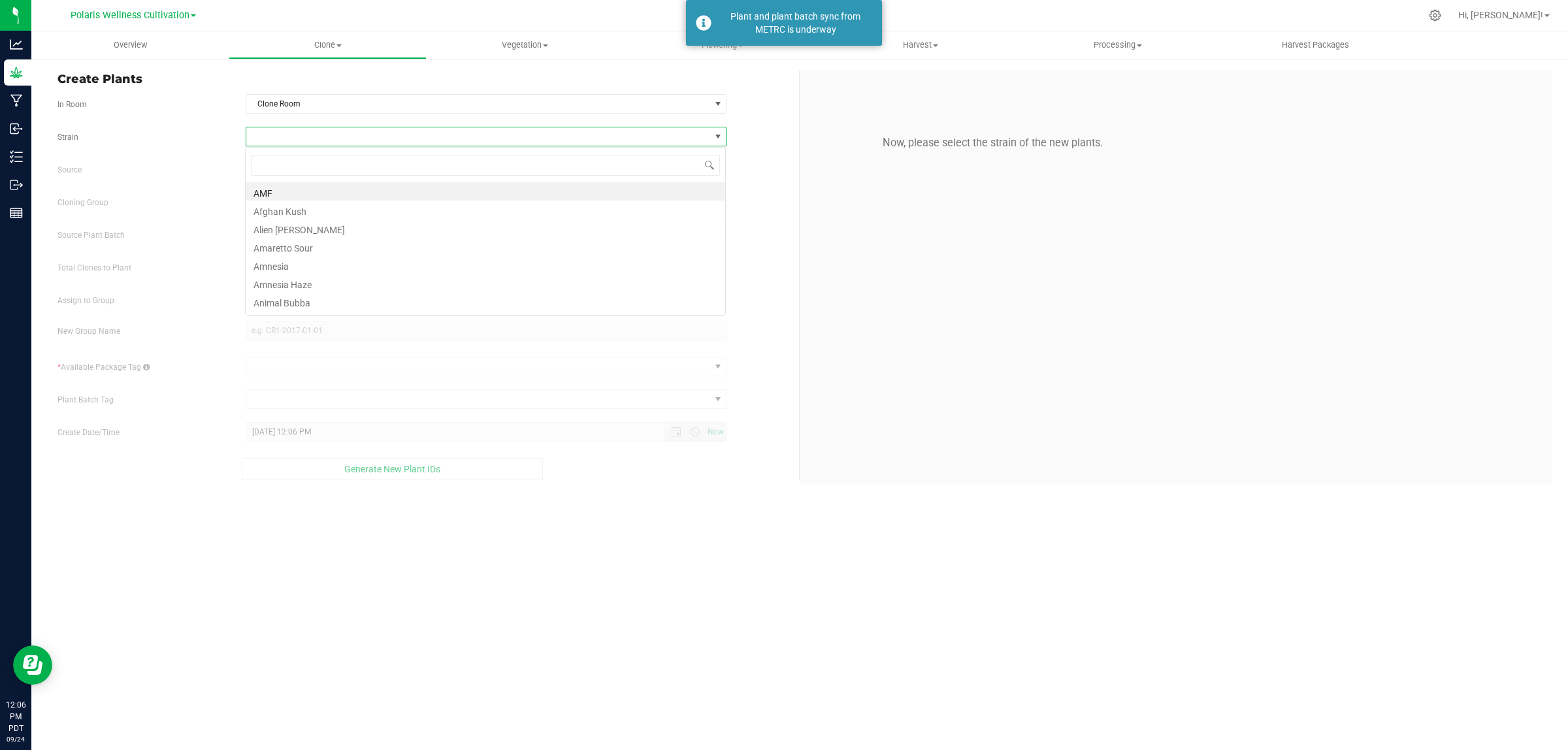
scroll to position [20, 481]
type input "su"
click at [320, 210] on li "Super Sour Apple" at bounding box center [486, 210] width 480 height 18
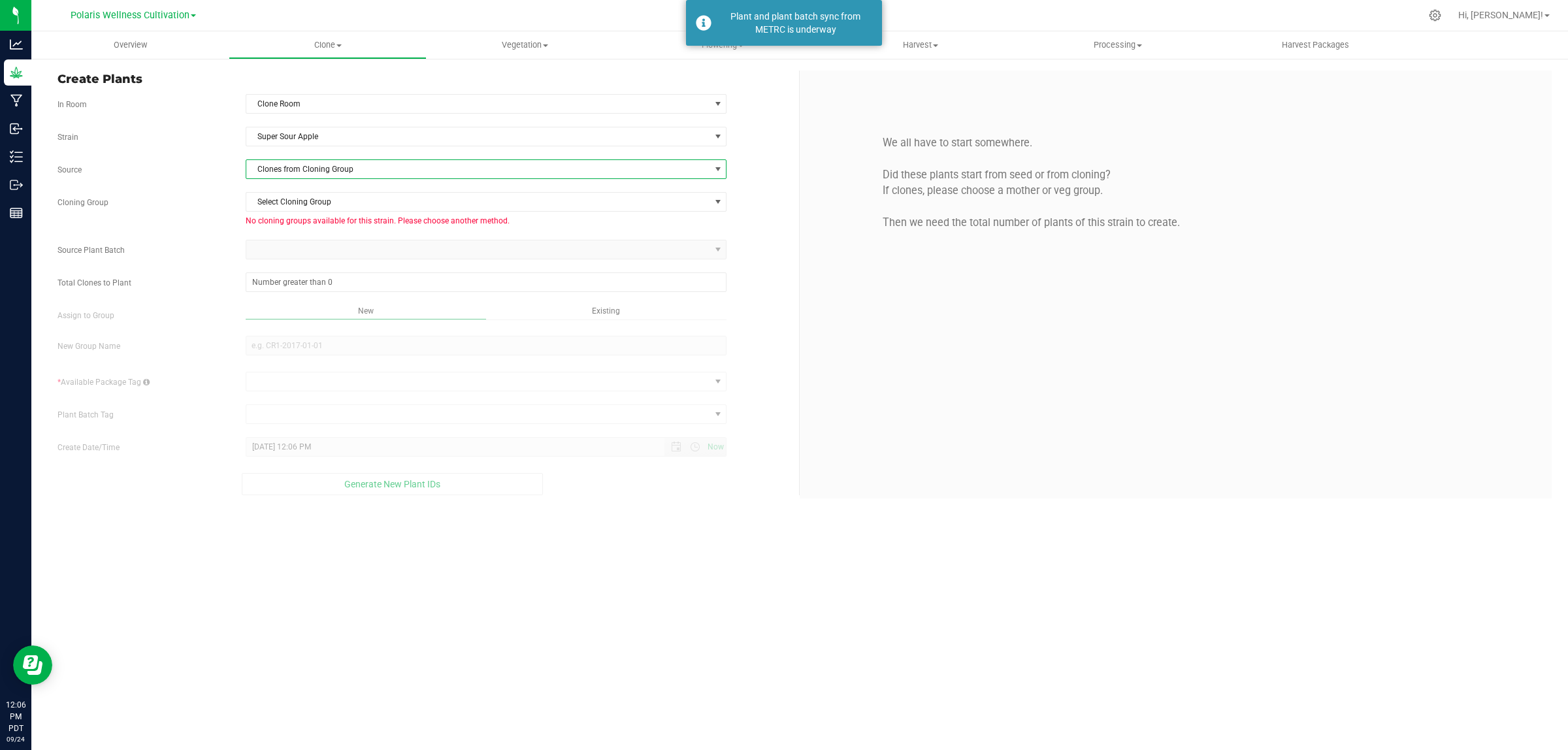
click at [327, 168] on span "Clones from Cloning Group" at bounding box center [478, 169] width 464 height 18
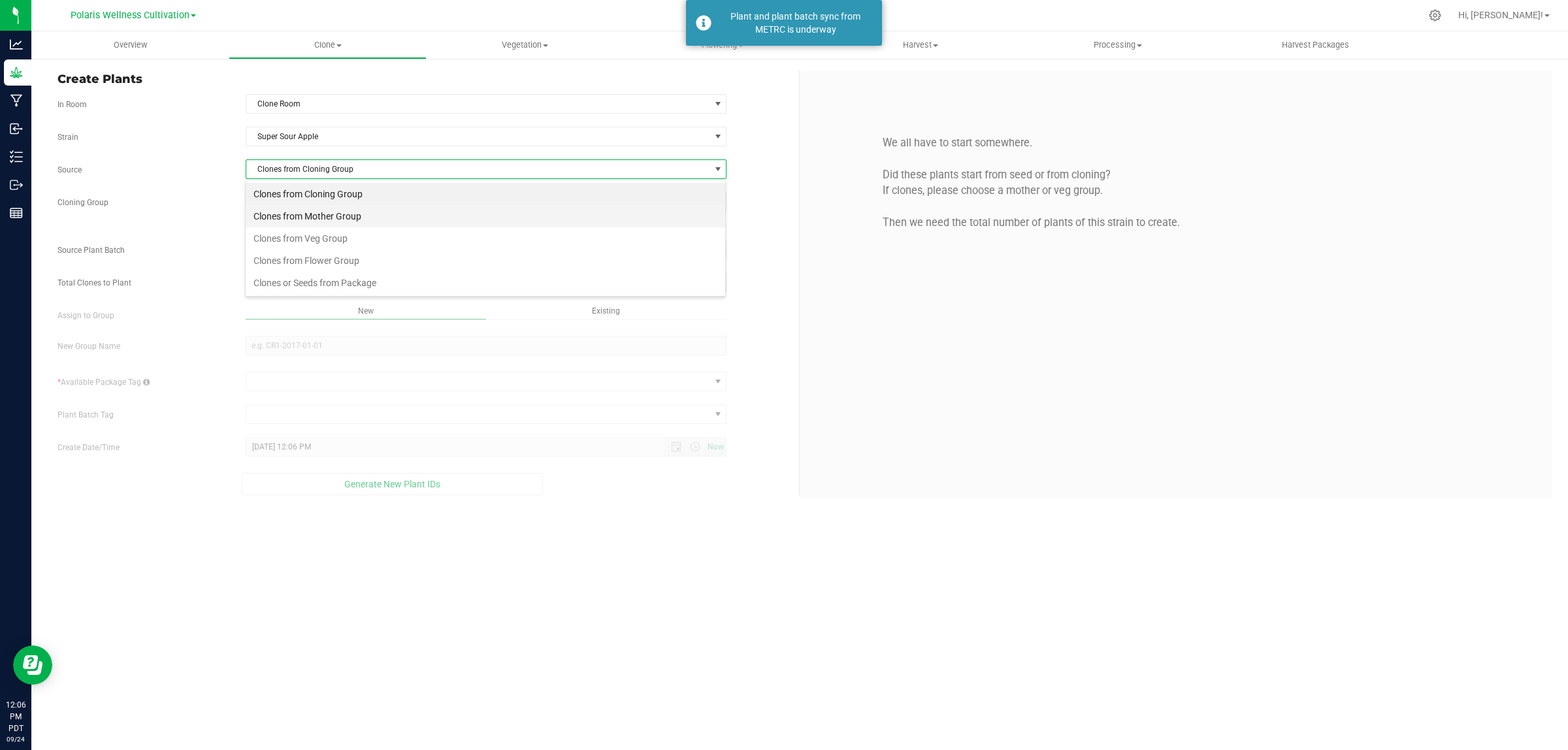
click at [331, 214] on li "Clones from Mother Group" at bounding box center [486, 216] width 480 height 23
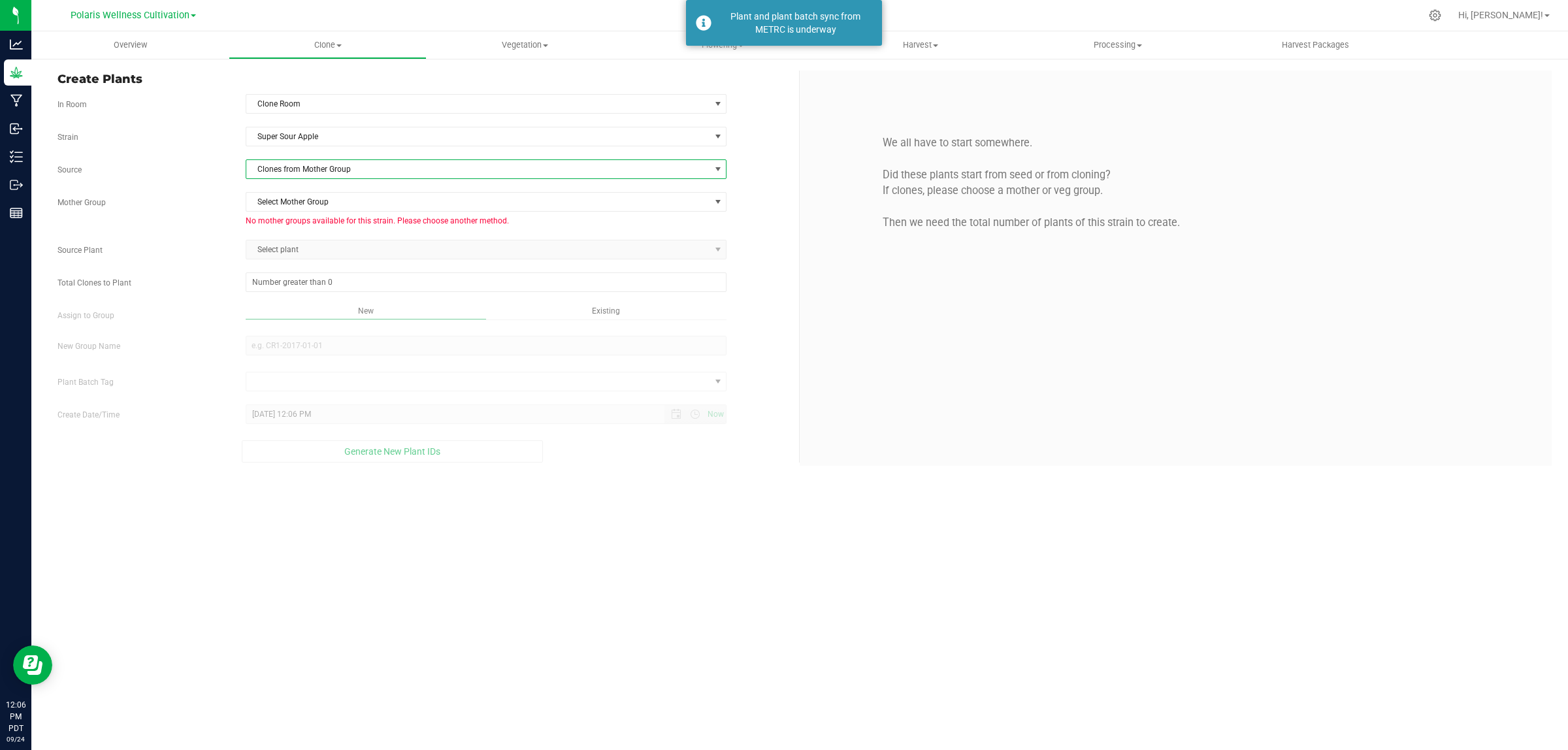
click at [330, 161] on span "Clones from Mother Group" at bounding box center [478, 169] width 464 height 18
click at [328, 236] on li "Clones from Veg Group" at bounding box center [486, 238] width 480 height 23
click at [320, 206] on span "Select Veg Group" at bounding box center [478, 202] width 464 height 18
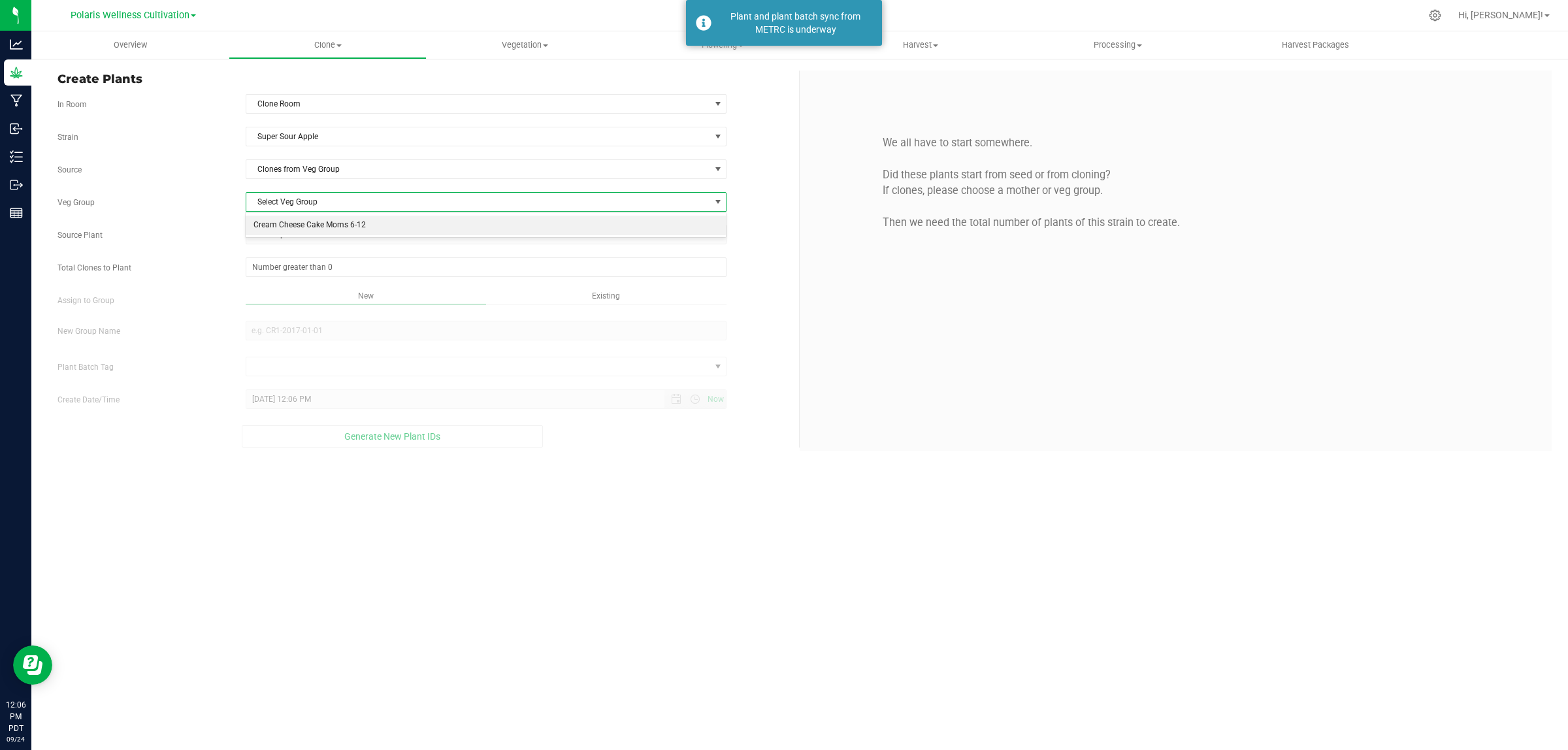
click at [336, 227] on li "Cream Cheese Cake Moms 6-12" at bounding box center [486, 225] width 480 height 20
click at [323, 232] on span "Select plant" at bounding box center [478, 234] width 464 height 18
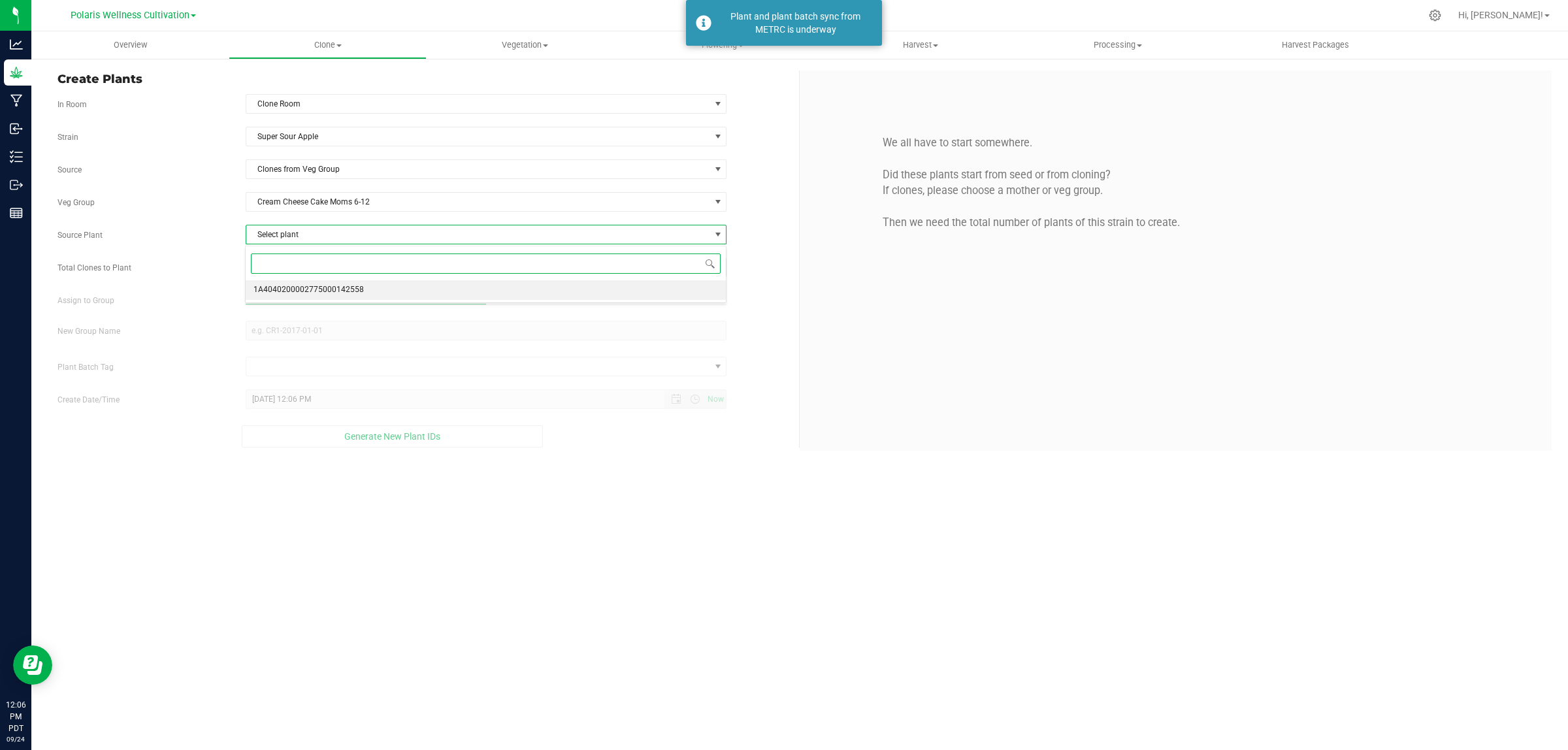
click at [340, 291] on span "1A4040200002775000142558" at bounding box center [309, 290] width 111 height 17
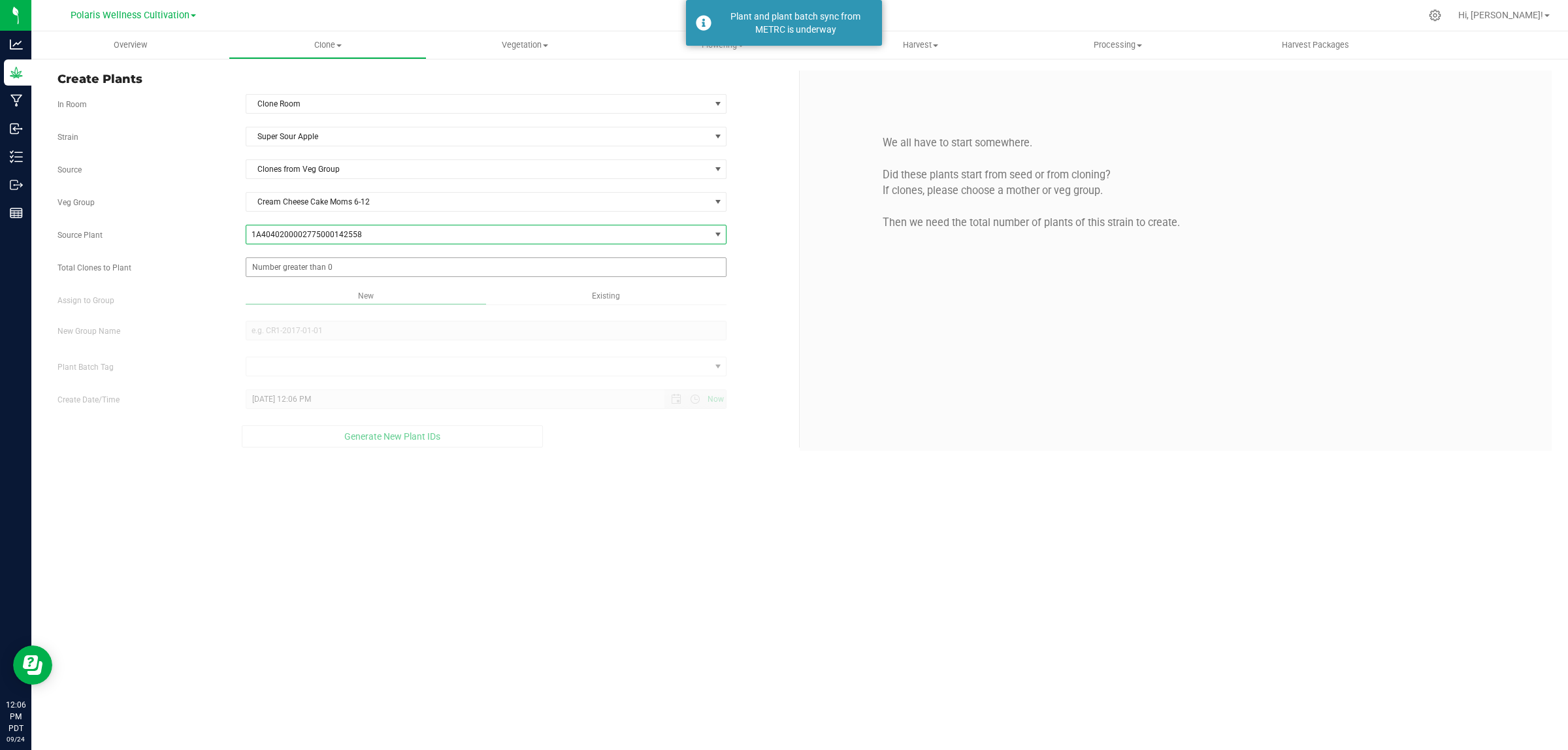
click at [340, 270] on span at bounding box center [486, 267] width 482 height 20
type input "50"
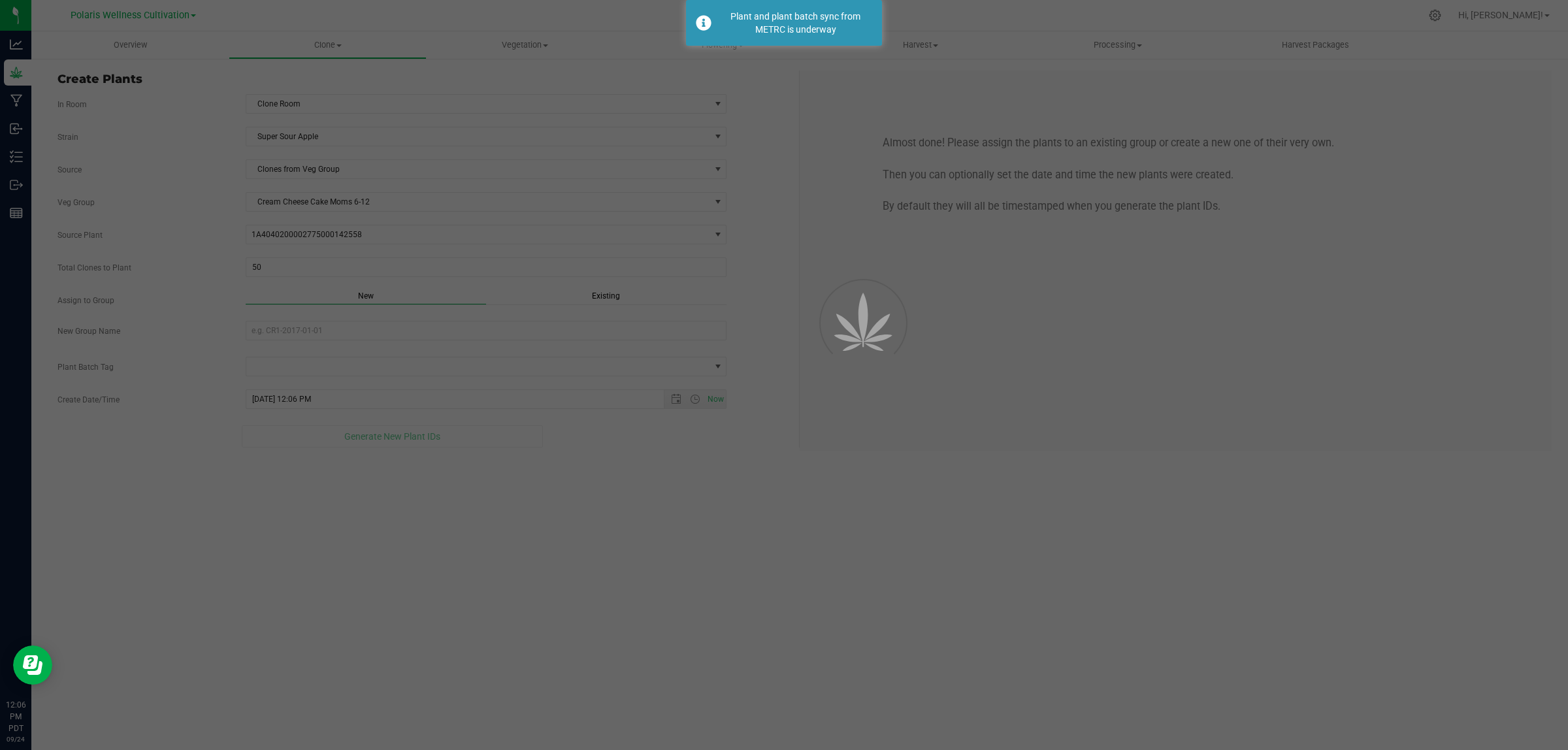
click at [391, 299] on div "New" at bounding box center [366, 298] width 240 height 15
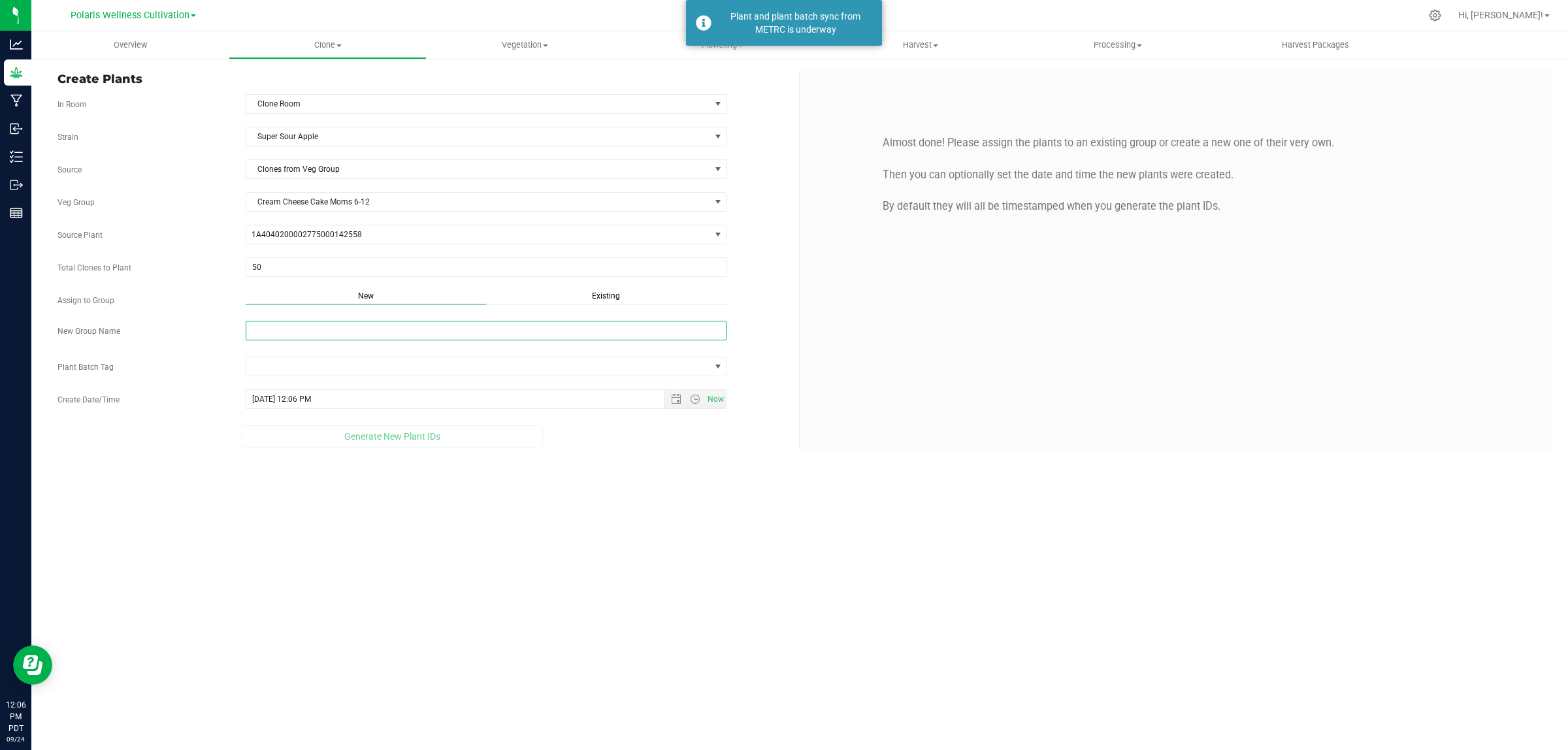
click at [367, 338] on input "New Group Name" at bounding box center [486, 330] width 482 height 20
type input "3"
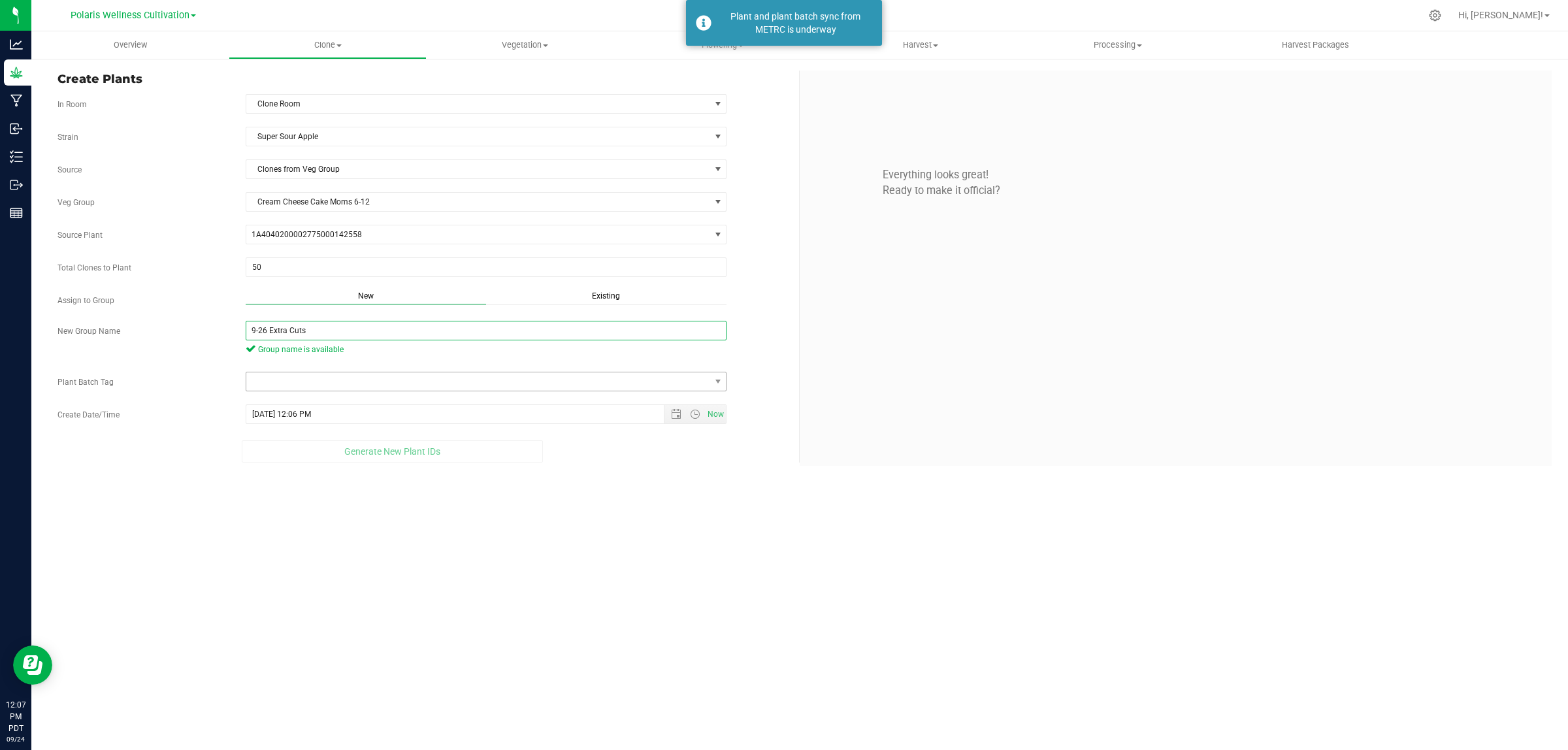
type input "9-26 Extra Cuts"
click at [331, 385] on span at bounding box center [478, 381] width 464 height 18
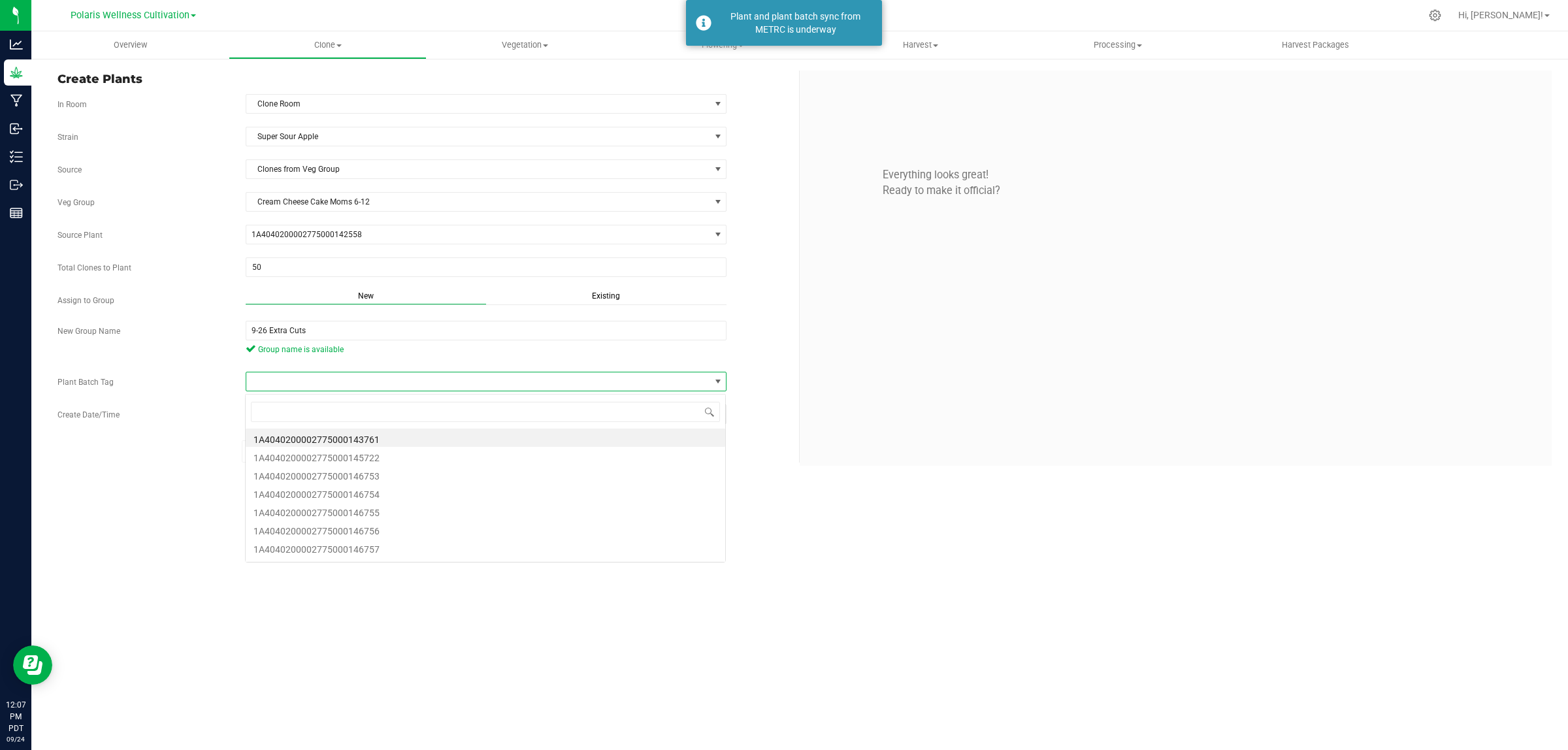
scroll to position [20, 481]
click at [371, 471] on li "1A4040200002775000146753" at bounding box center [486, 474] width 480 height 18
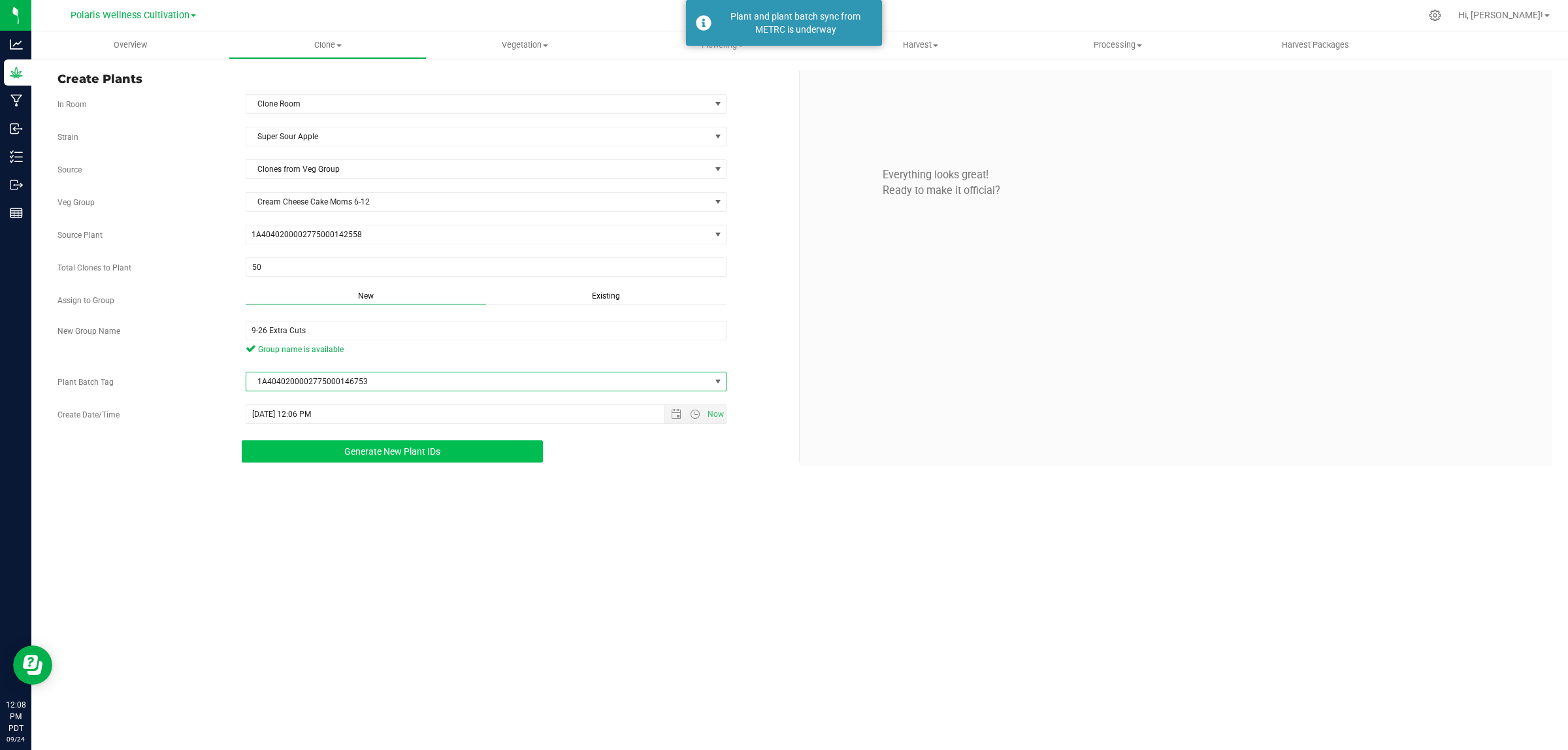
click at [439, 458] on button "Generate New Plant IDs" at bounding box center [392, 451] width 301 height 23
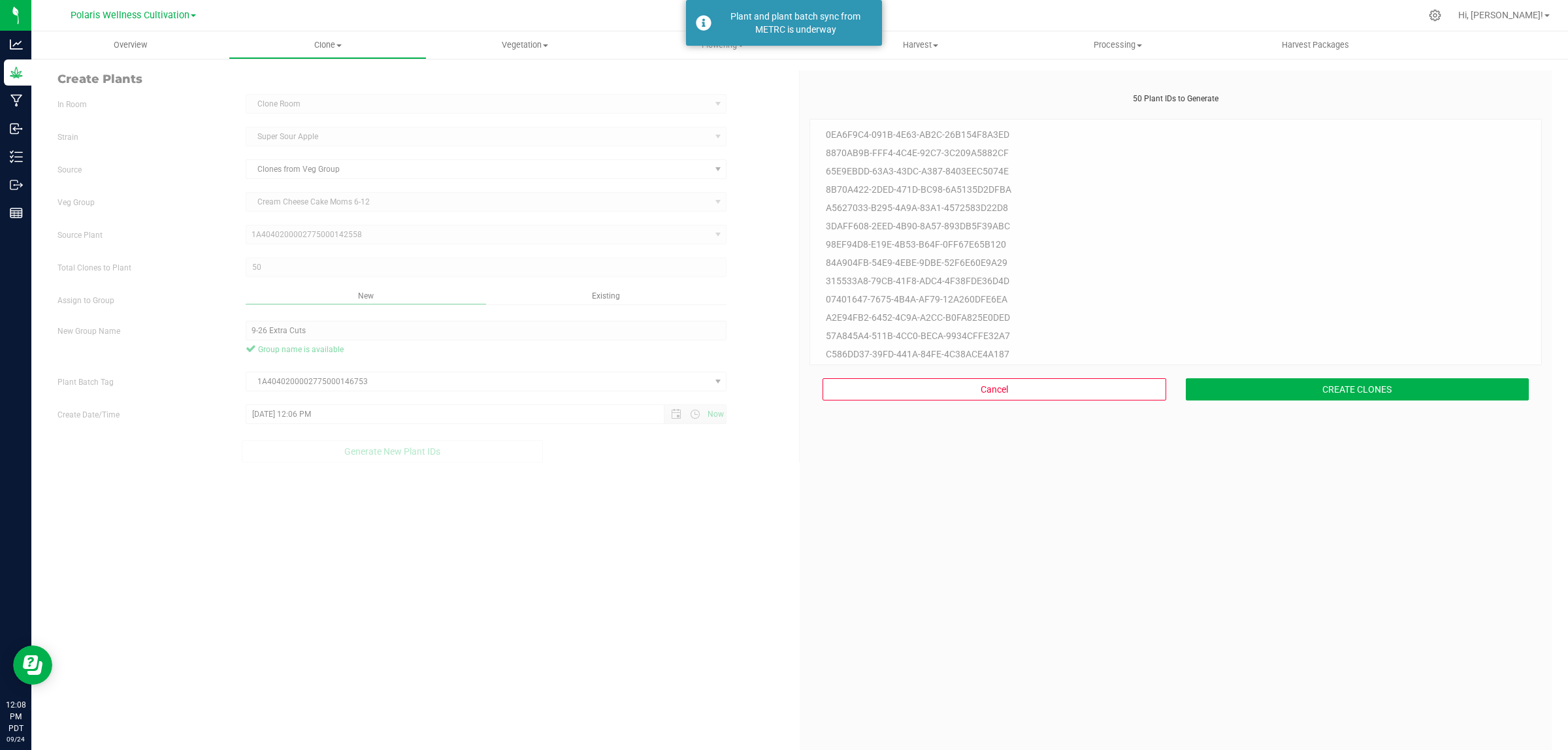
scroll to position [39, 0]
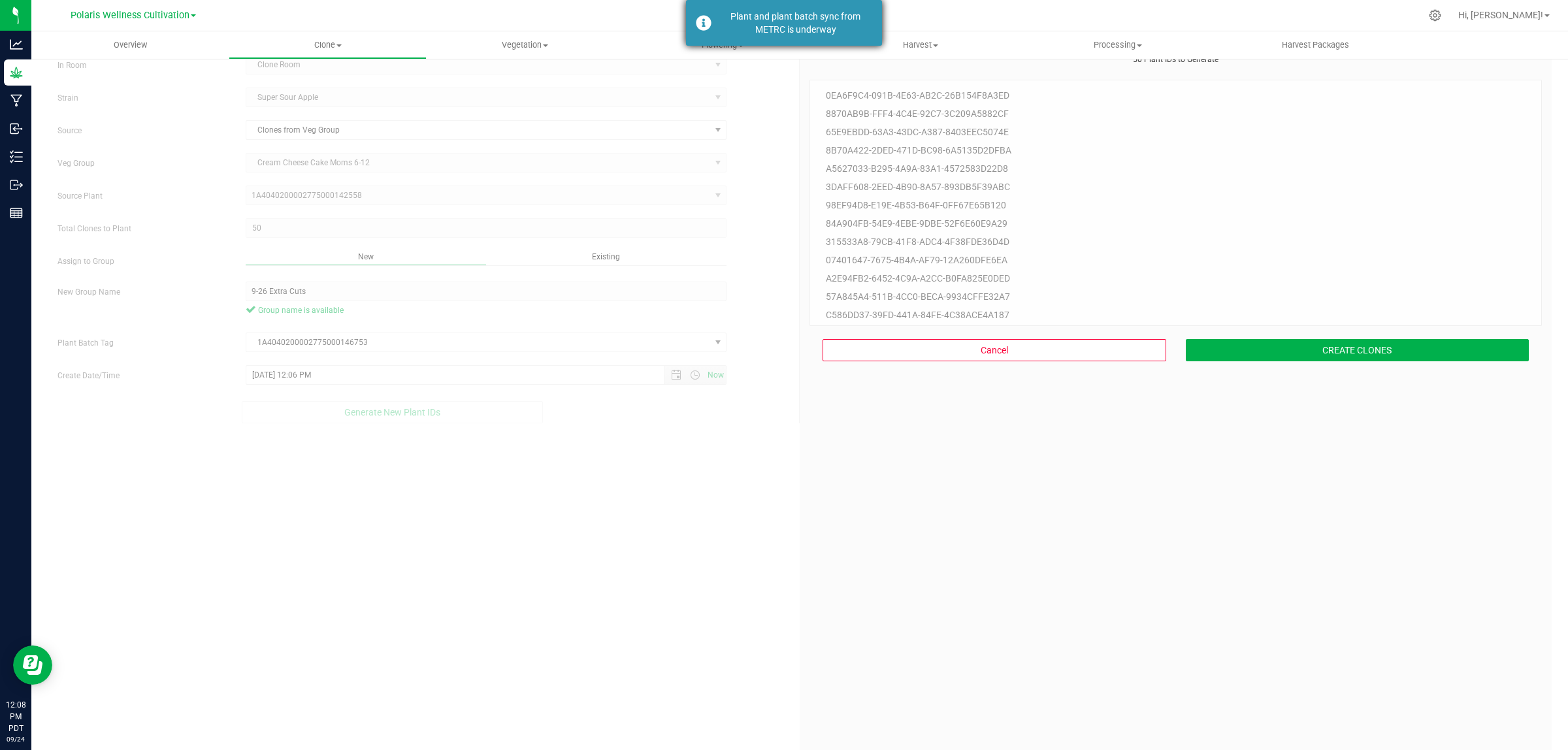
click at [767, 14] on div "Plant and plant batch sync from METRC is underway" at bounding box center [795, 23] width 154 height 26
click at [327, 40] on span "Clone" at bounding box center [327, 44] width 196 height 12
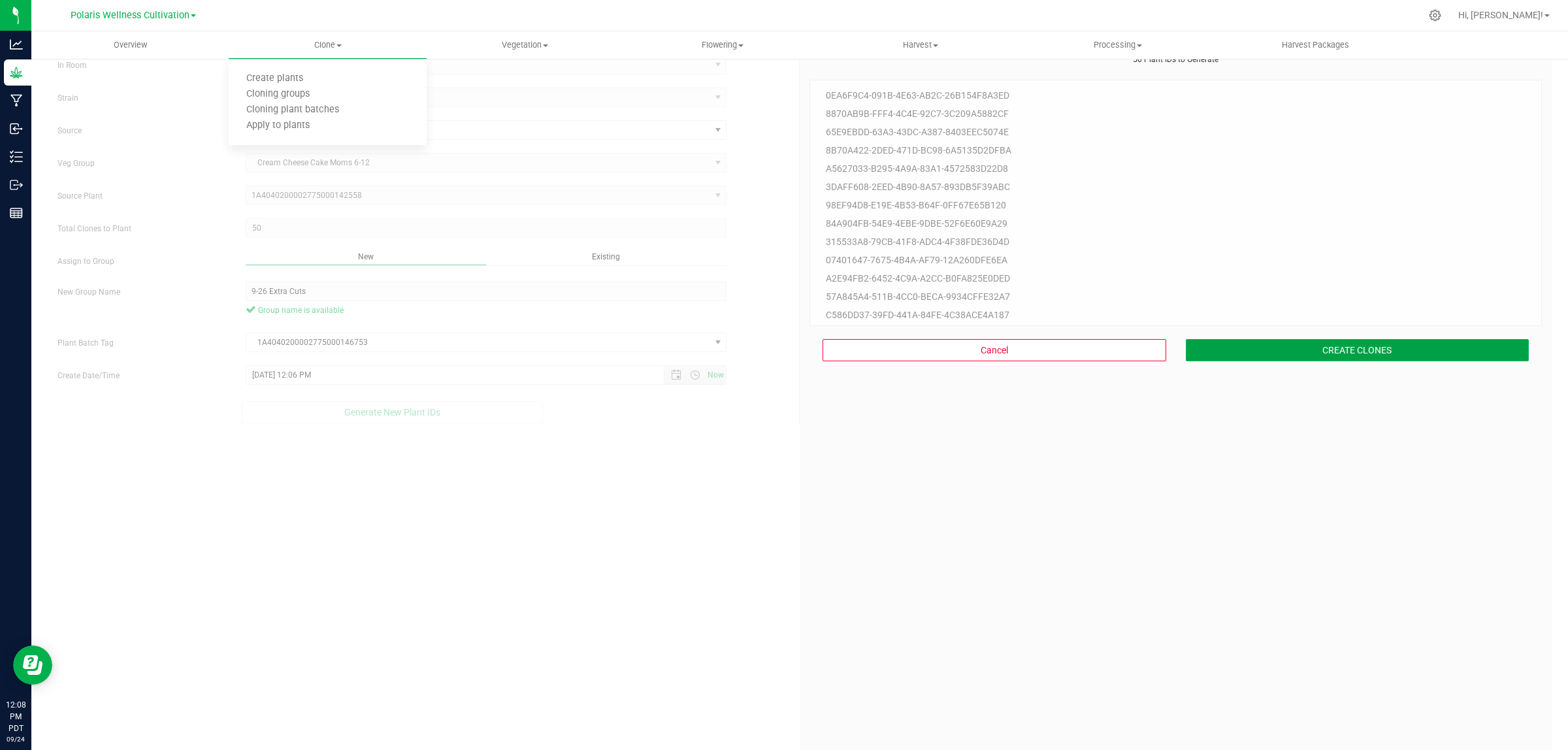
click at [1343, 351] on button "CREATE CLONES" at bounding box center [1357, 350] width 344 height 23
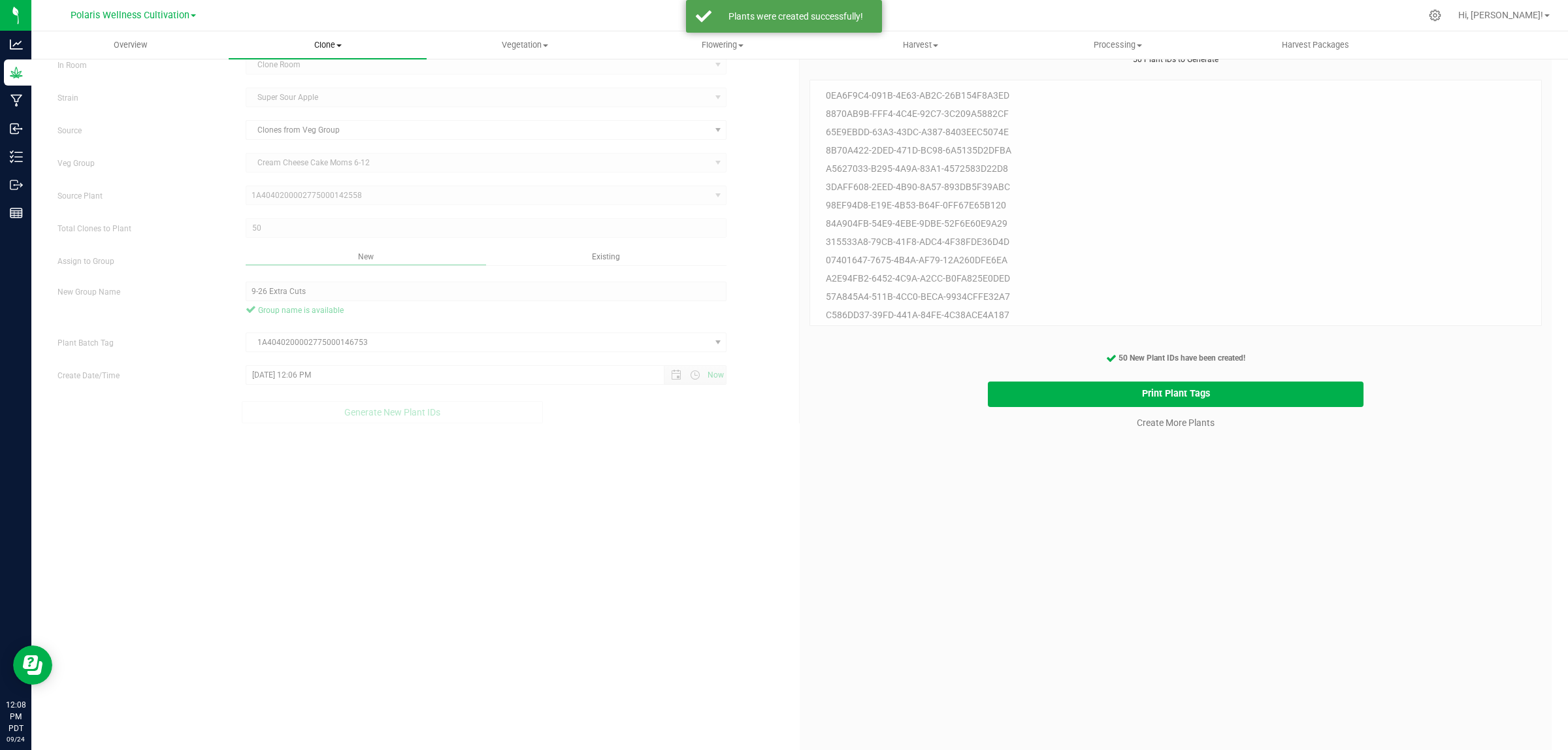
click at [334, 43] on span "Clone" at bounding box center [327, 44] width 197 height 12
click at [290, 95] on span "Cloning groups" at bounding box center [278, 94] width 98 height 11
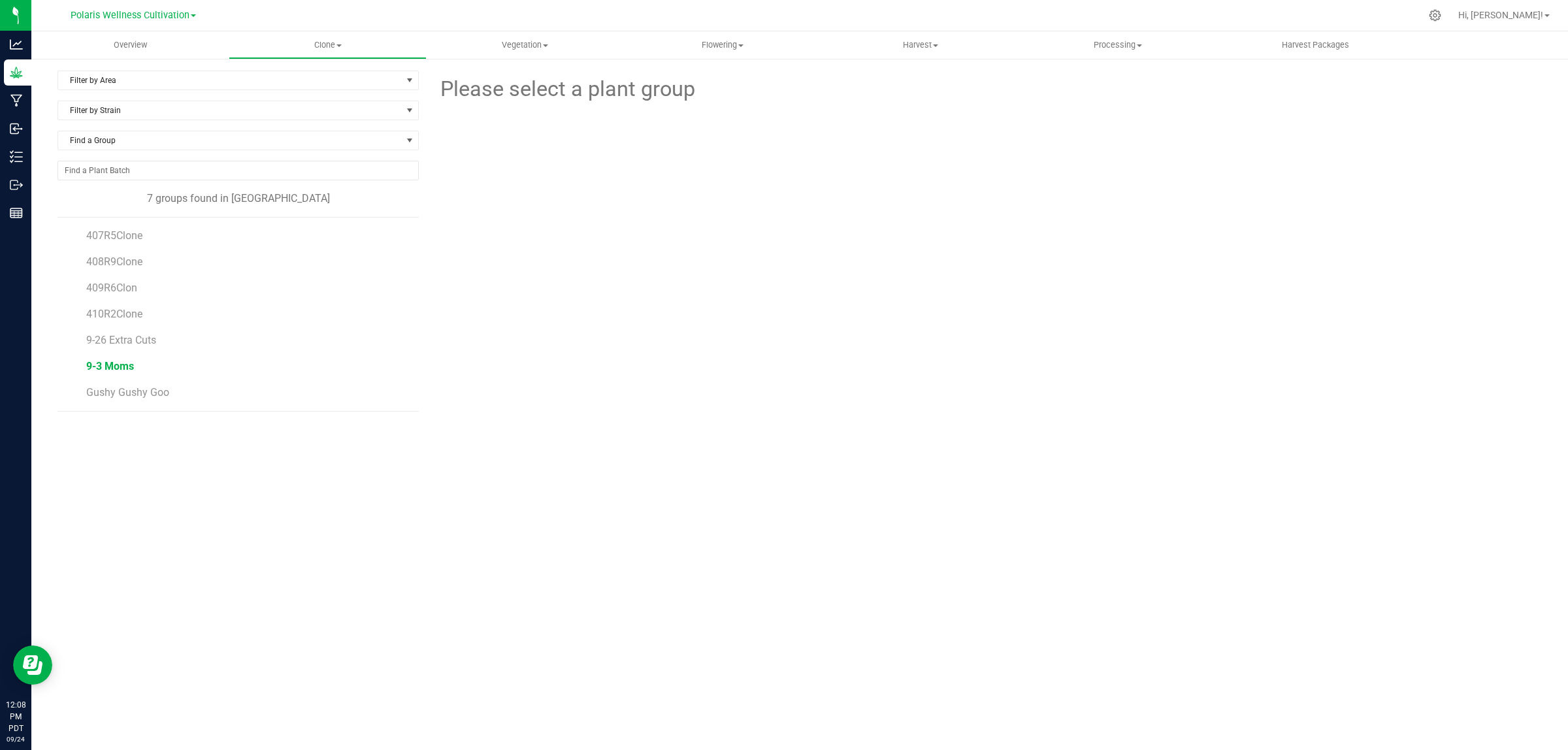
click at [122, 365] on span "9-3 Moms" at bounding box center [110, 366] width 48 height 12
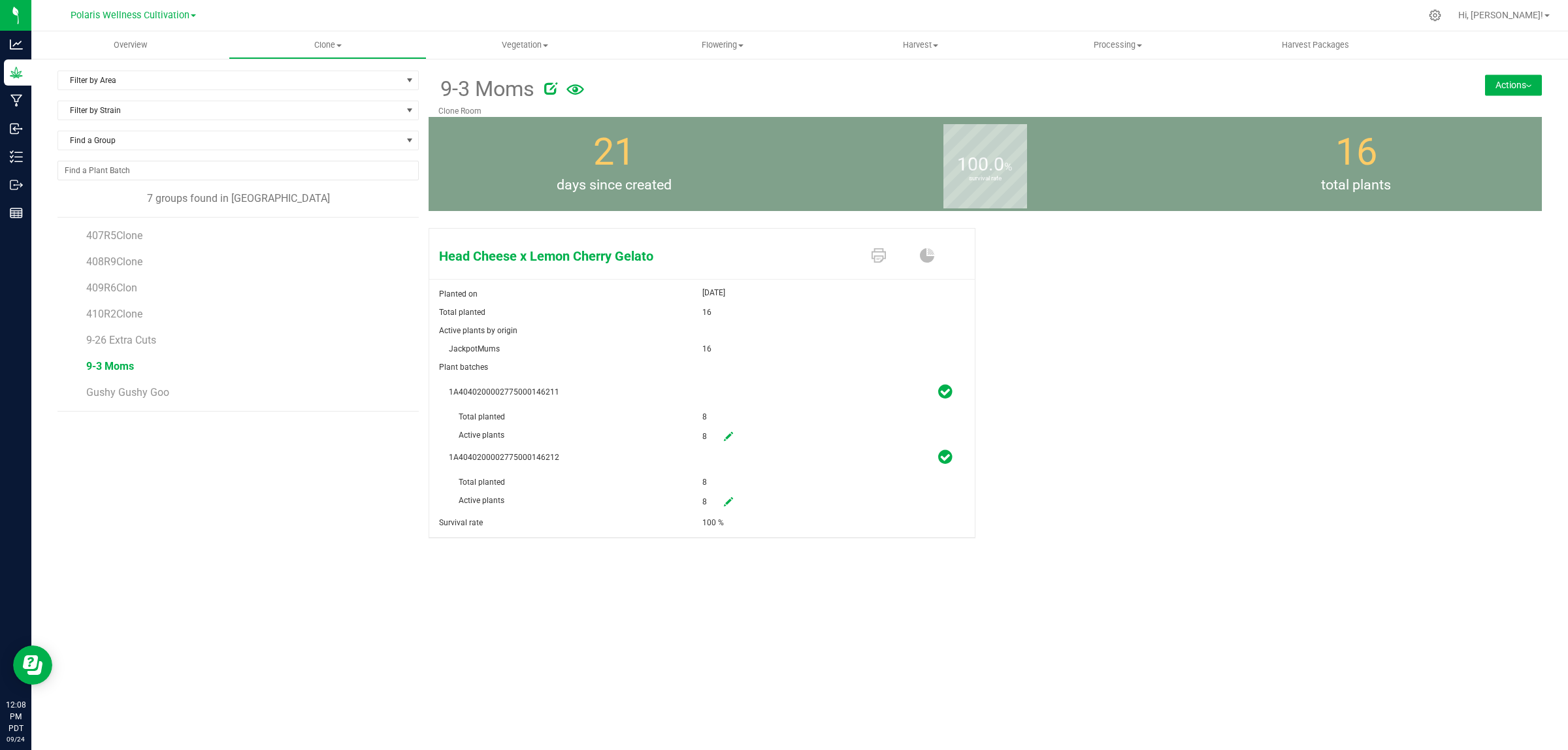
drag, startPoint x: 499, startPoint y: 253, endPoint x: 696, endPoint y: 252, distance: 197.0
click at [696, 252] on span "Head Cheese x Lemon Cherry Gelato" at bounding box center [611, 255] width 365 height 20
click at [693, 252] on span "Head Cheese x Lemon Cherry Gelato" at bounding box center [611, 255] width 365 height 20
drag, startPoint x: 678, startPoint y: 260, endPoint x: 442, endPoint y: 266, distance: 236.1
click at [442, 266] on span "Head Cheese x Lemon Cherry Gelato" at bounding box center [611, 255] width 365 height 20
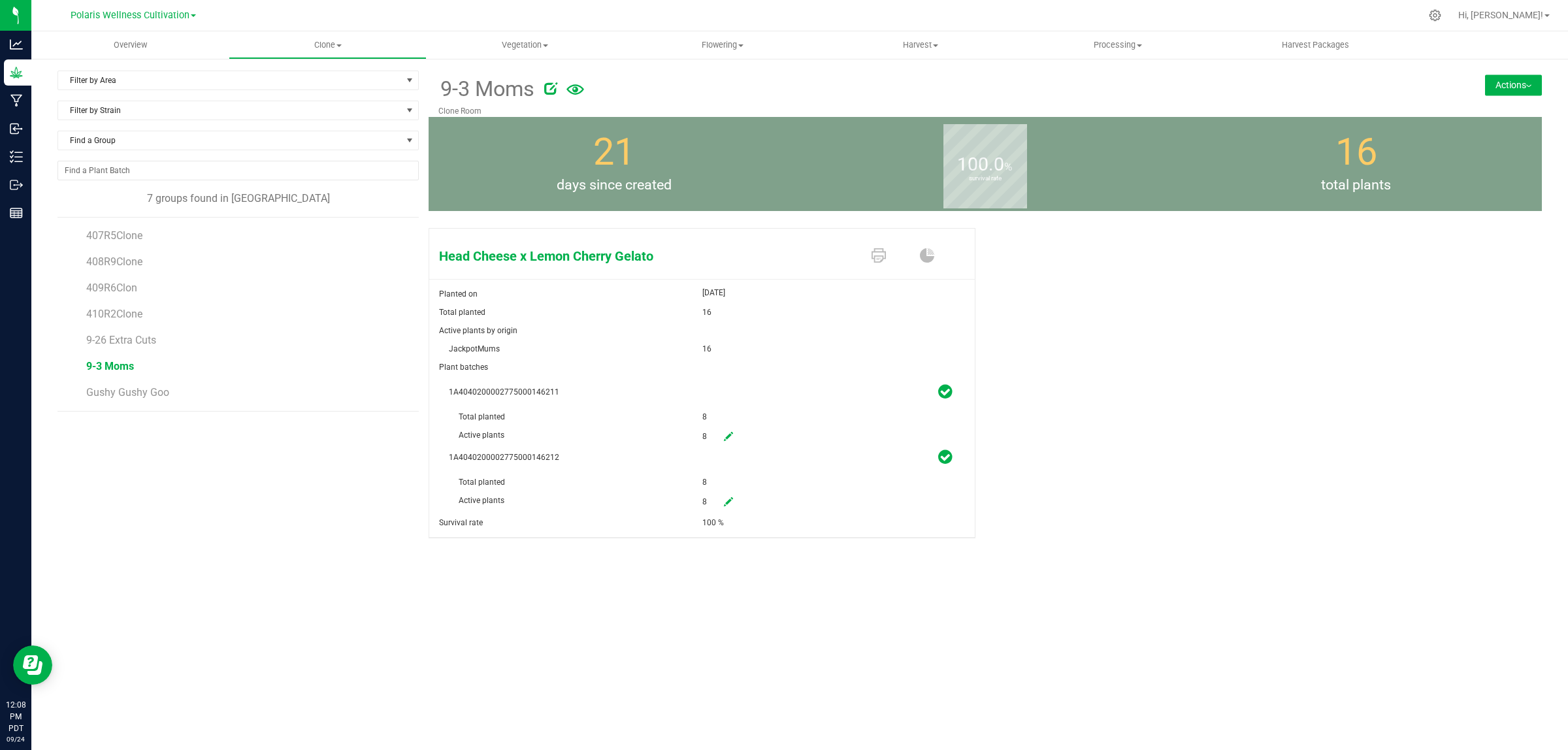
click at [1185, 449] on div "Head Cheese x Lemon Cherry Gelato Planted on [DATE] Total planted 16 Active pla…" at bounding box center [985, 397] width 1113 height 348
click at [139, 392] on span "Gushy Gushy Goo" at bounding box center [127, 392] width 83 height 12
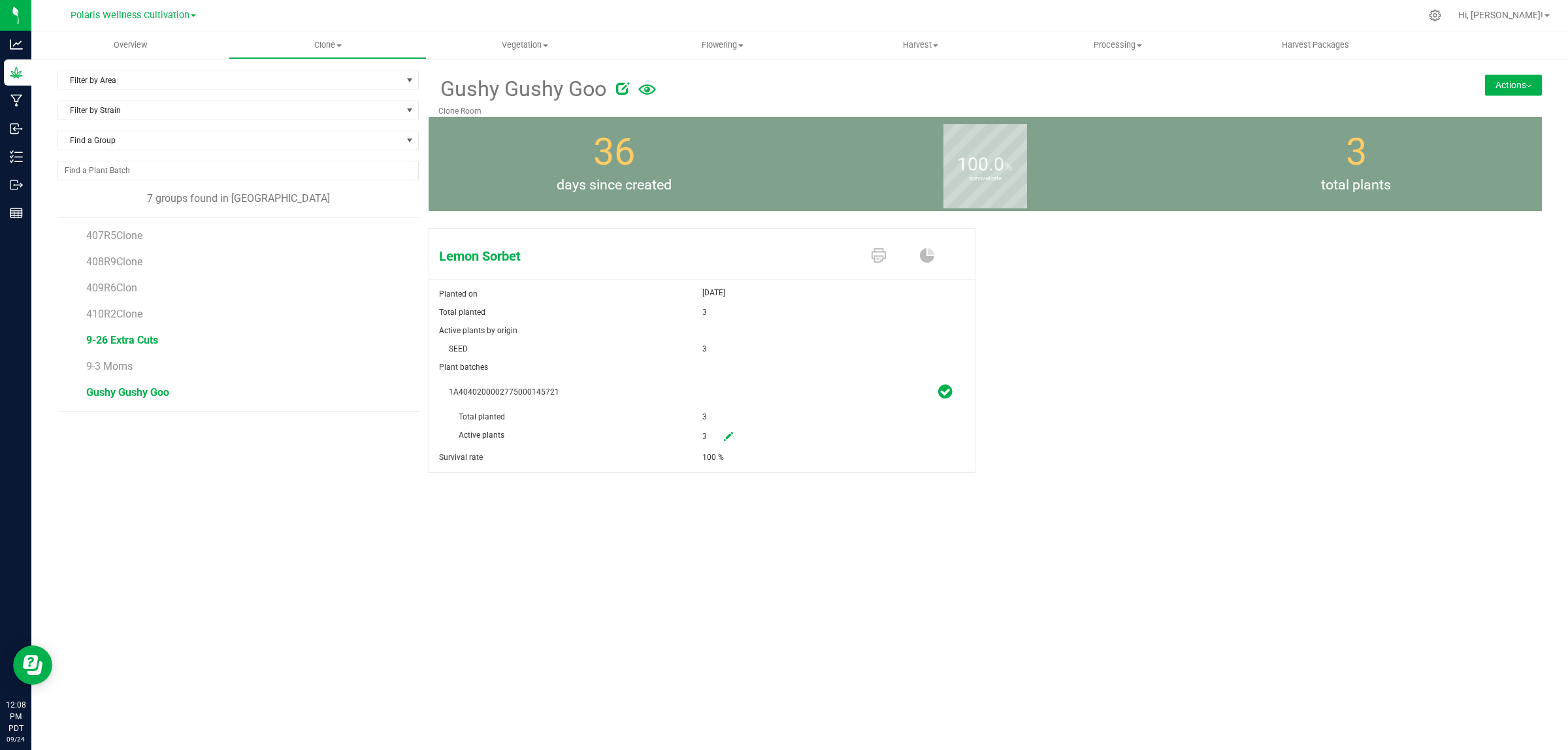
click at [132, 341] on span "9-26 Extra Cuts" at bounding box center [122, 340] width 72 height 12
click at [119, 365] on span "9-3 Moms" at bounding box center [110, 366] width 48 height 12
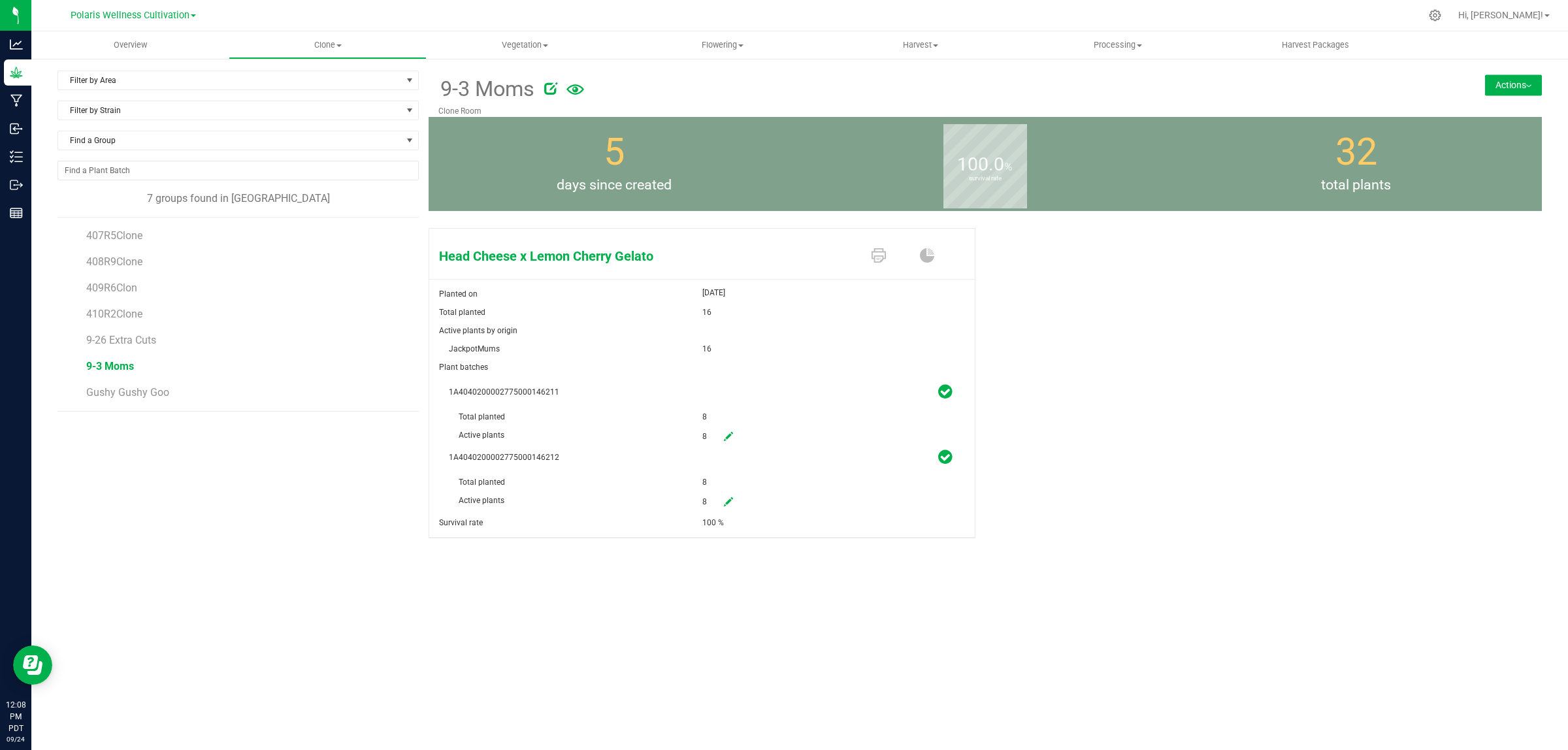
click at [132, 386] on li "Gushy Gushy Goo" at bounding box center [247, 393] width 322 height 37
click at [135, 390] on span "Gushy Gushy Goo" at bounding box center [127, 392] width 83 height 12
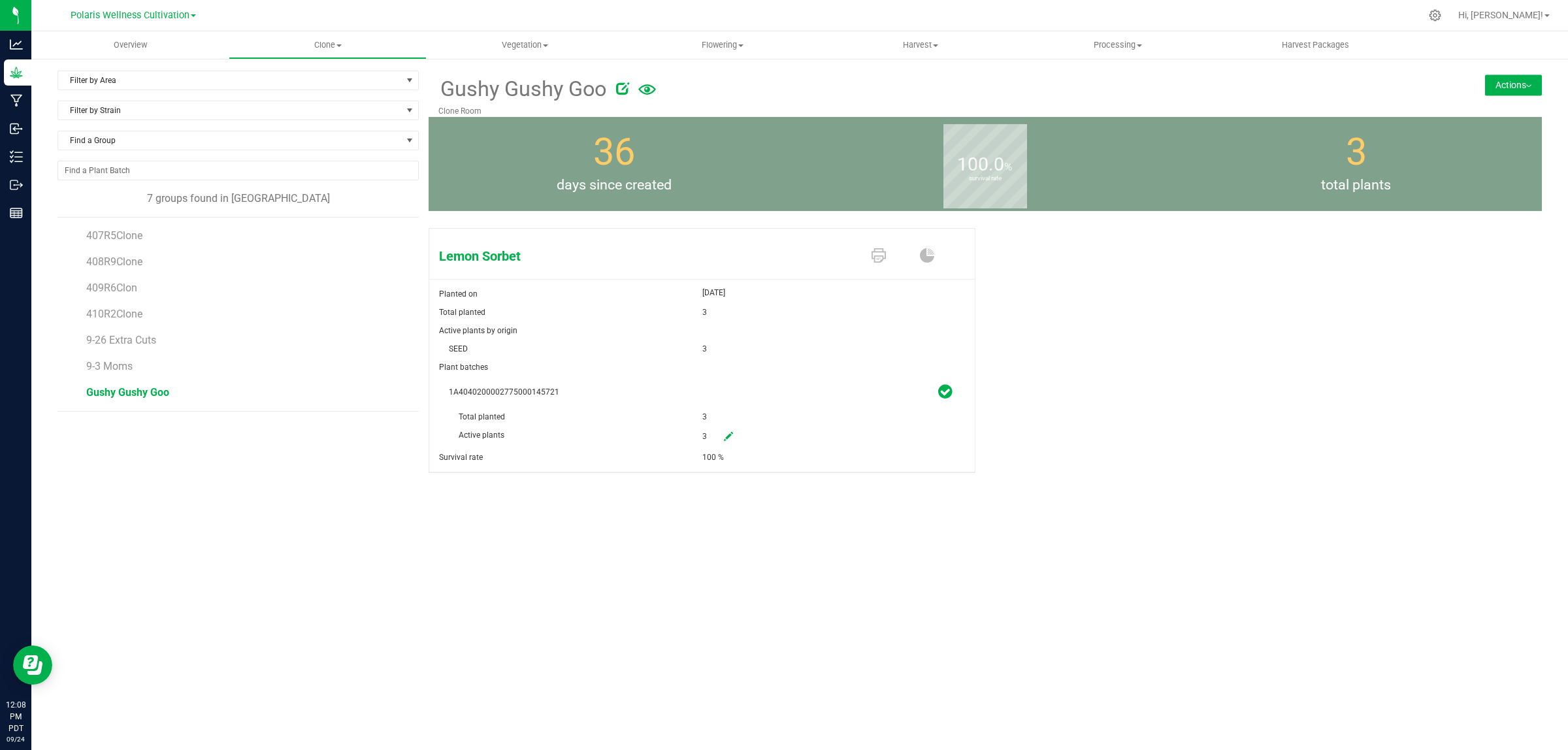
drag, startPoint x: 724, startPoint y: 462, endPoint x: 595, endPoint y: 458, distance: 129.1
click at [615, 458] on div "Survival rate 100 %" at bounding box center [702, 457] width 545 height 18
click at [583, 458] on div "Survival rate" at bounding box center [566, 457] width 273 height 18
click at [529, 44] on span "Vegetation" at bounding box center [525, 44] width 196 height 12
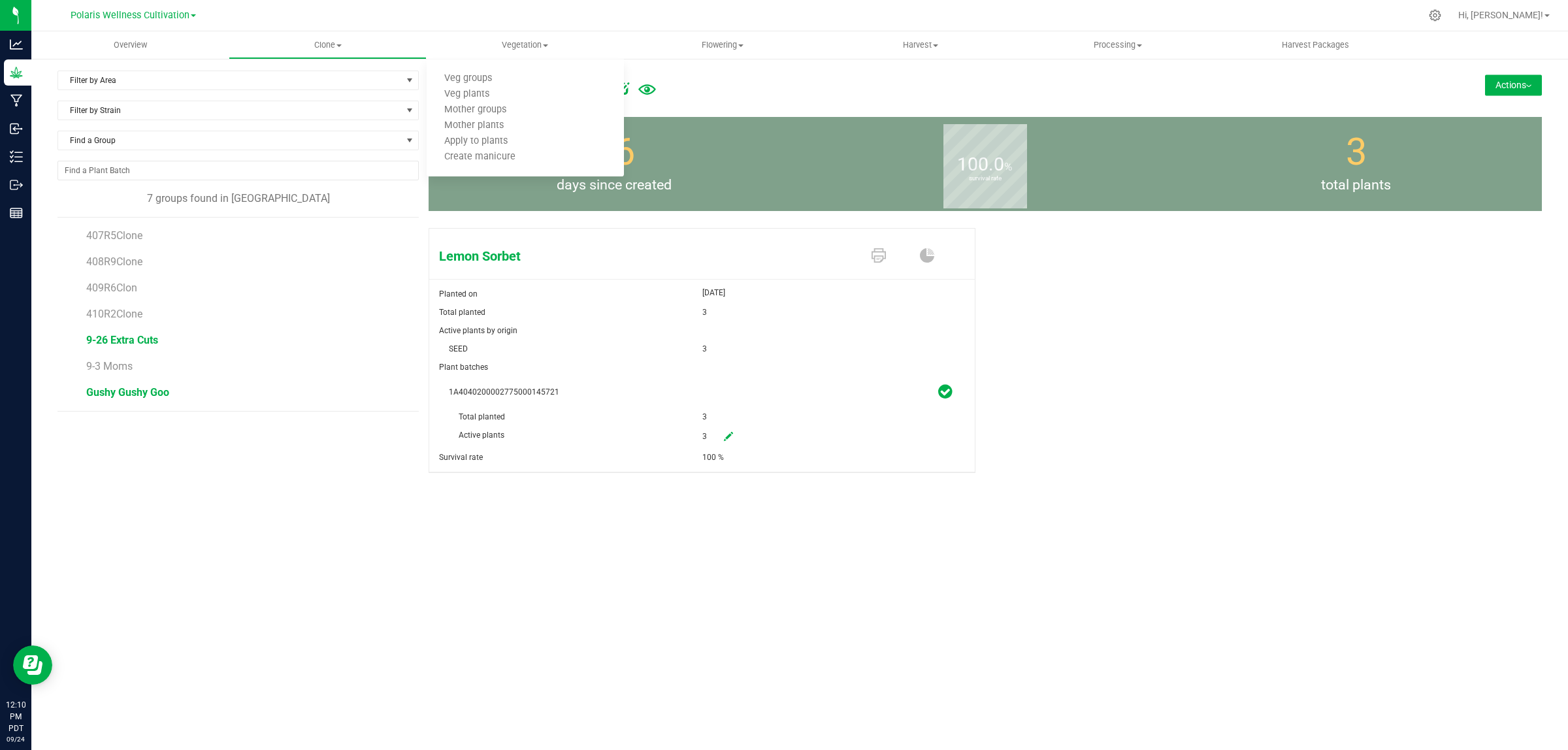
click at [138, 342] on span "9-26 Extra Cuts" at bounding box center [122, 340] width 72 height 12
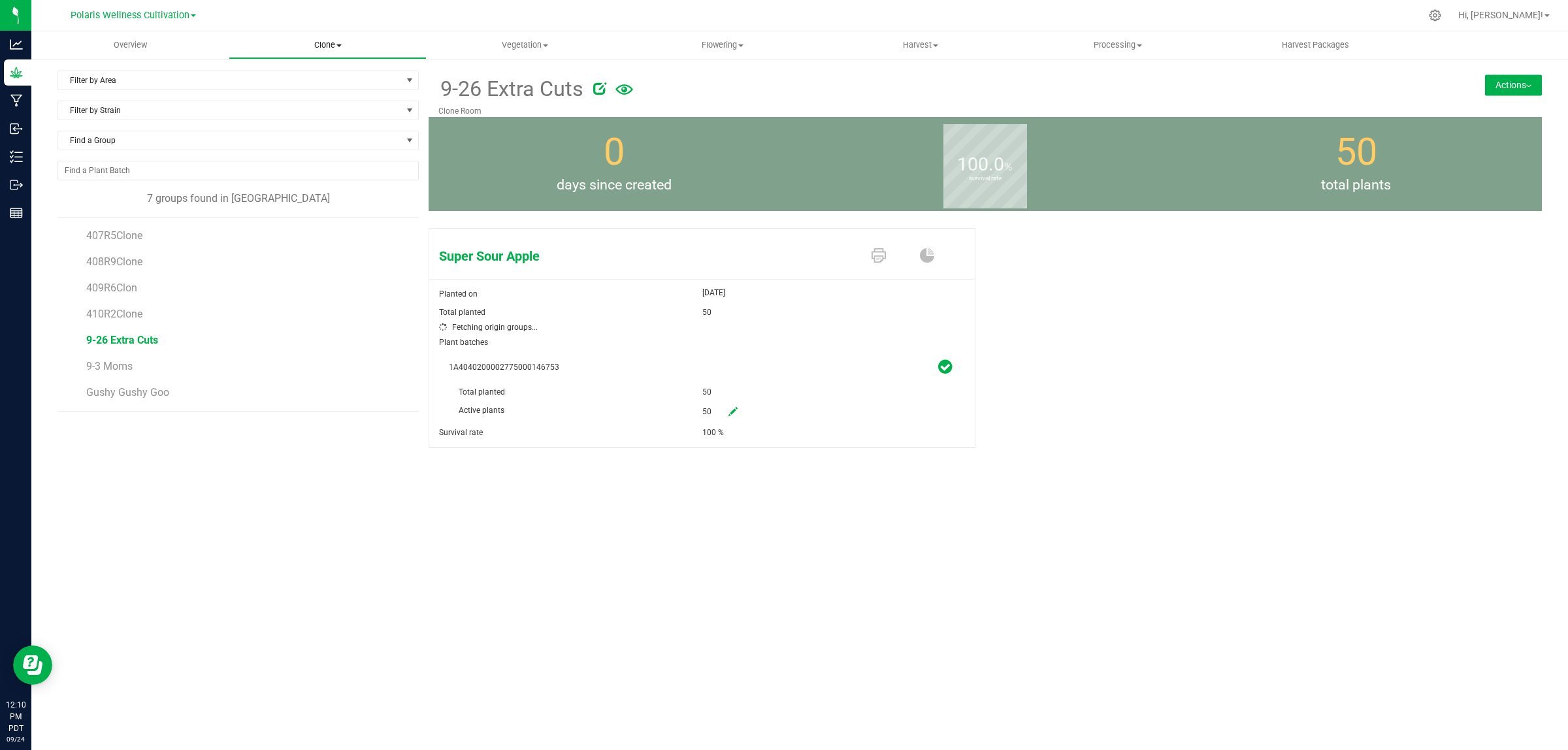
click at [325, 44] on span "Clone" at bounding box center [327, 44] width 196 height 12
click at [318, 75] on span "Create plants" at bounding box center [275, 79] width 92 height 11
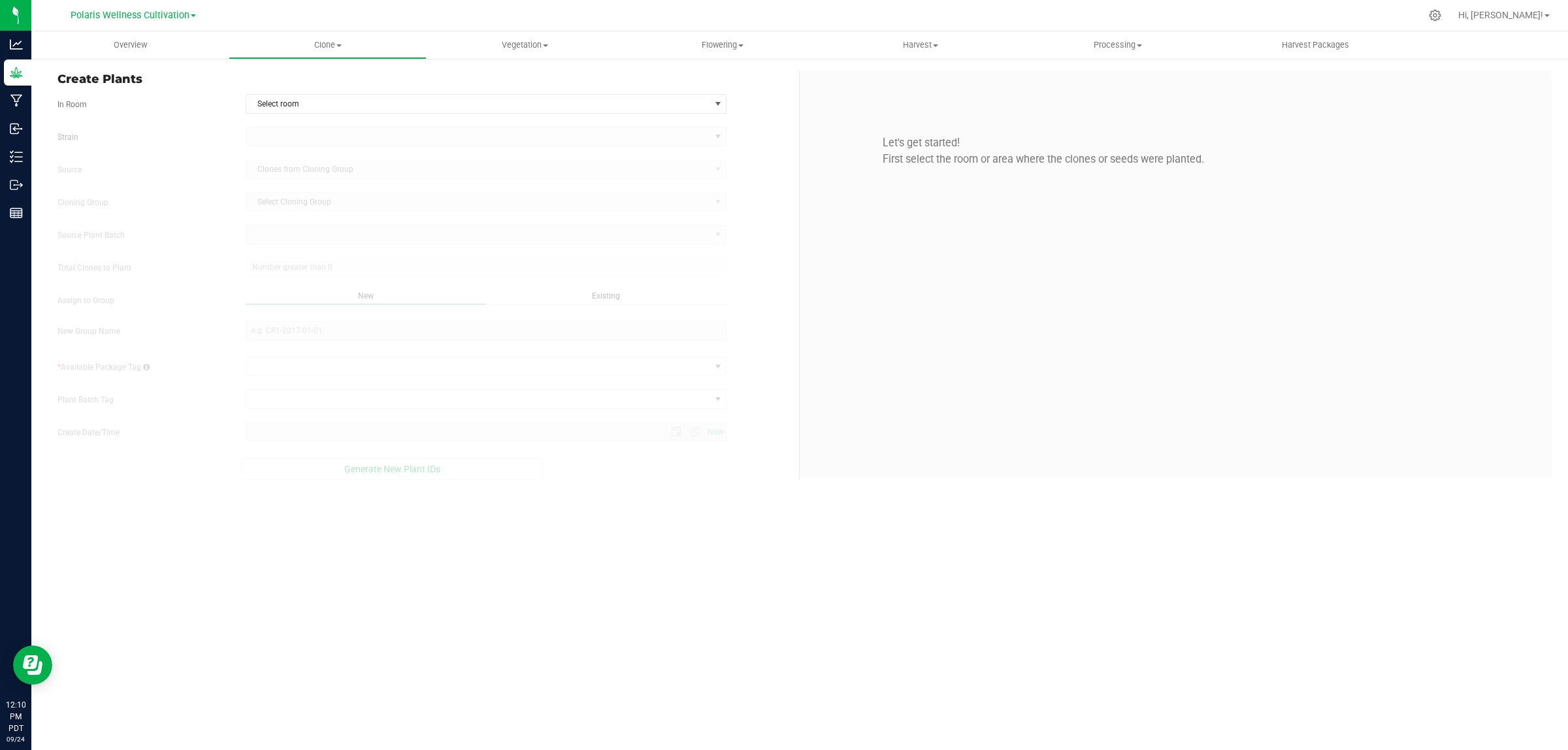
type input "[DATE] 12:10 PM"
click at [553, 101] on span "Select room" at bounding box center [478, 104] width 464 height 18
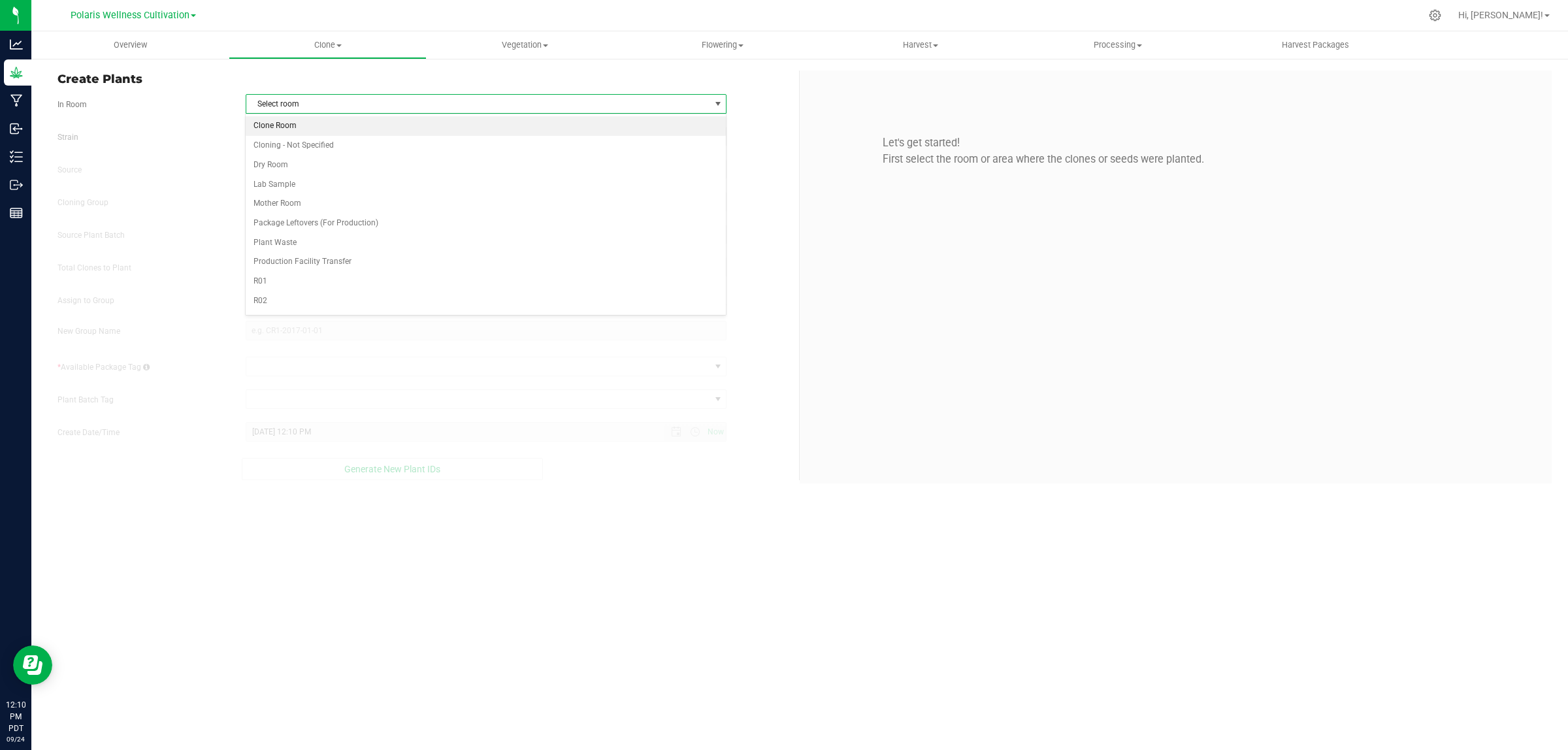
click at [291, 126] on li "Clone Room" at bounding box center [486, 126] width 480 height 20
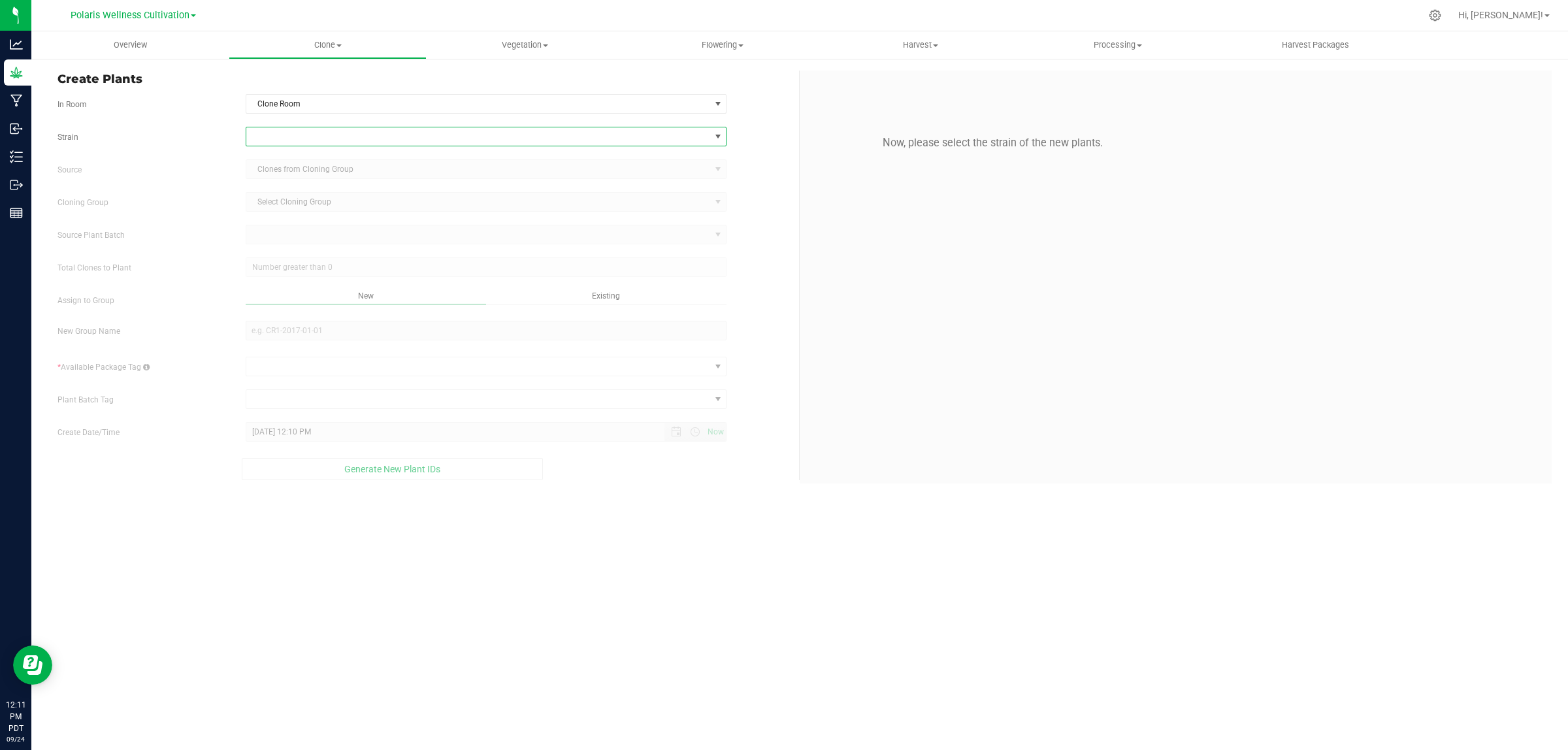
click at [317, 139] on span at bounding box center [478, 136] width 464 height 18
type input "sour"
click at [283, 256] on li "Sour GMO" at bounding box center [486, 264] width 480 height 18
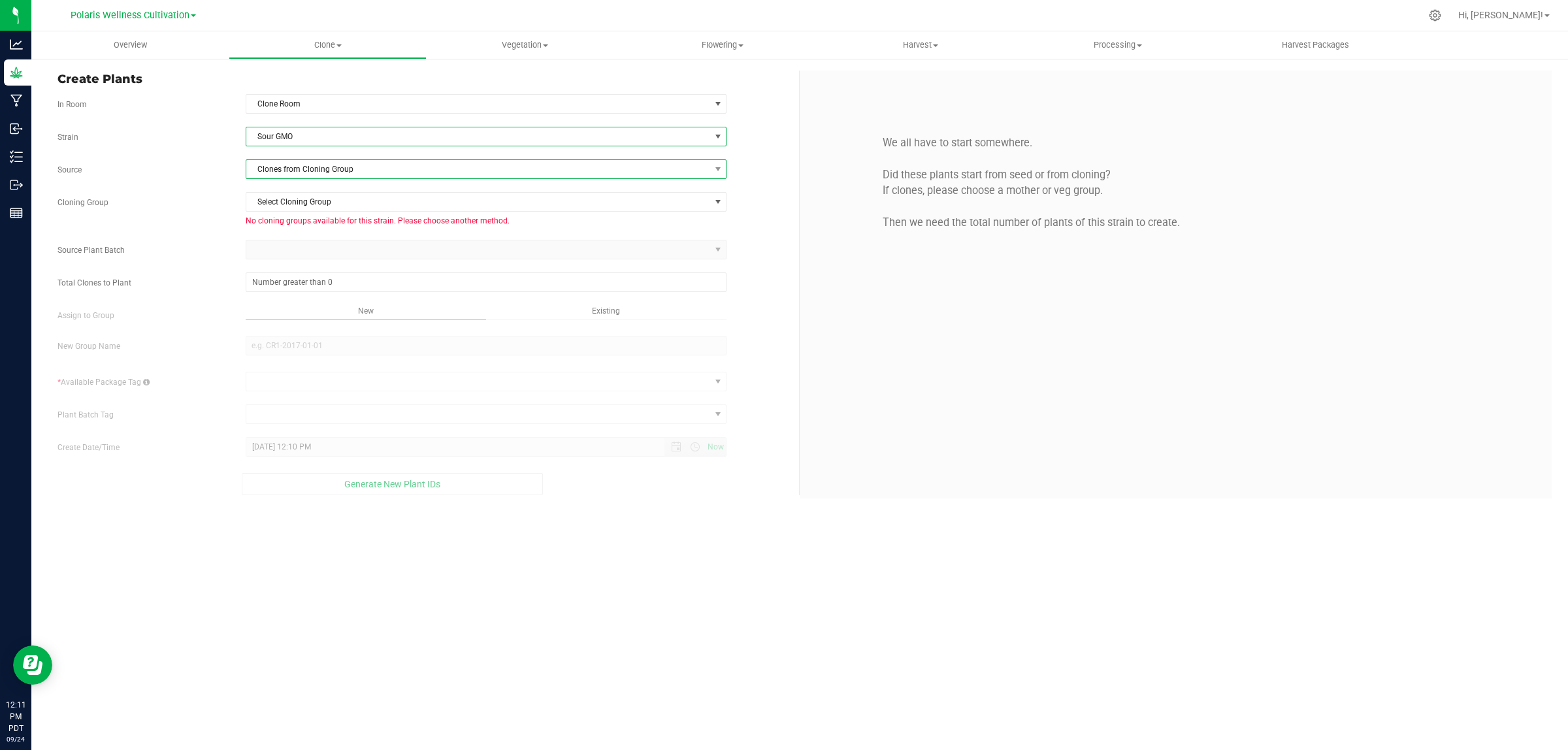
click at [334, 169] on span "Clones from Cloning Group" at bounding box center [478, 169] width 464 height 18
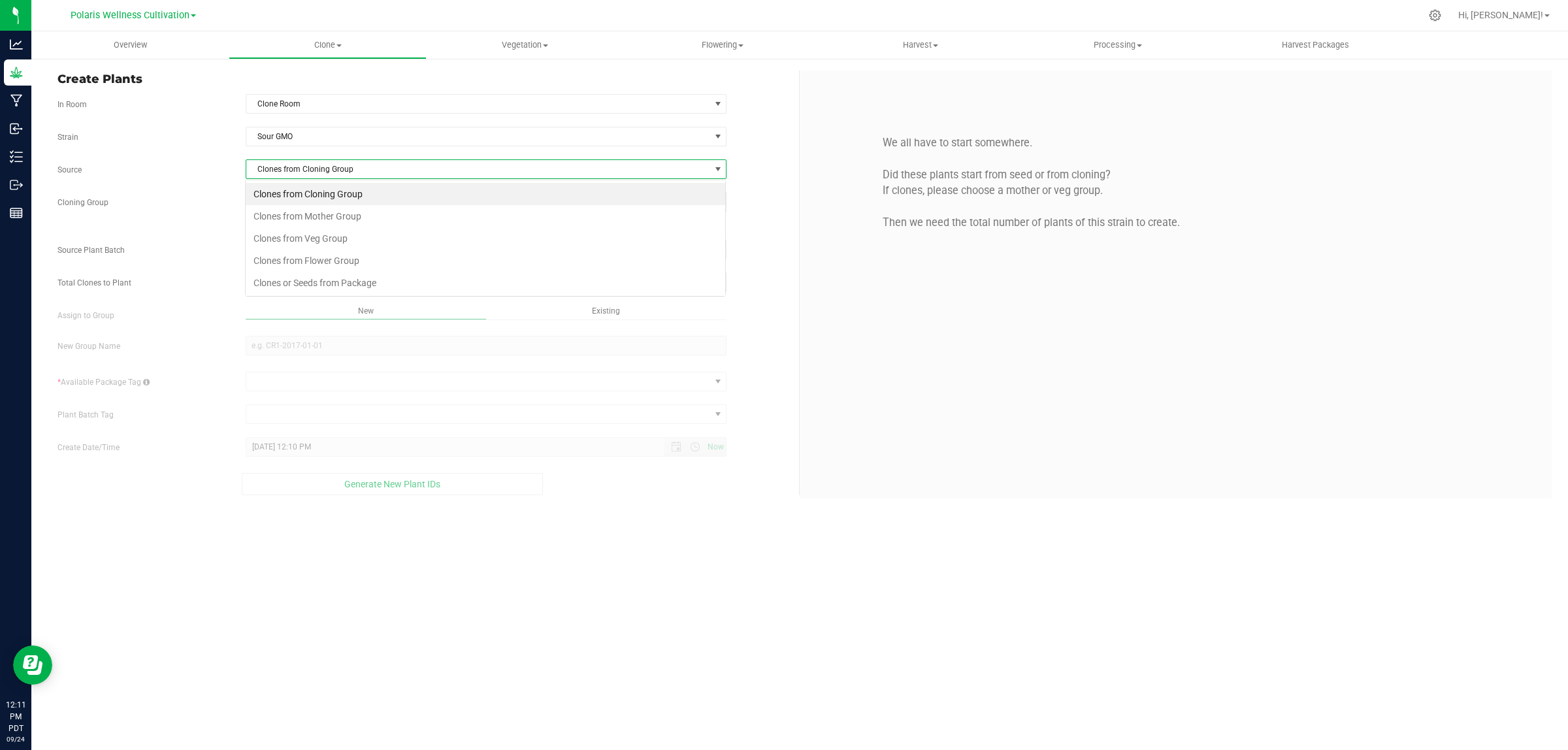
scroll to position [20, 481]
click at [341, 232] on li "Clones from Veg Group" at bounding box center [486, 238] width 480 height 23
click at [323, 203] on span "Select Veg Group" at bounding box center [478, 202] width 464 height 18
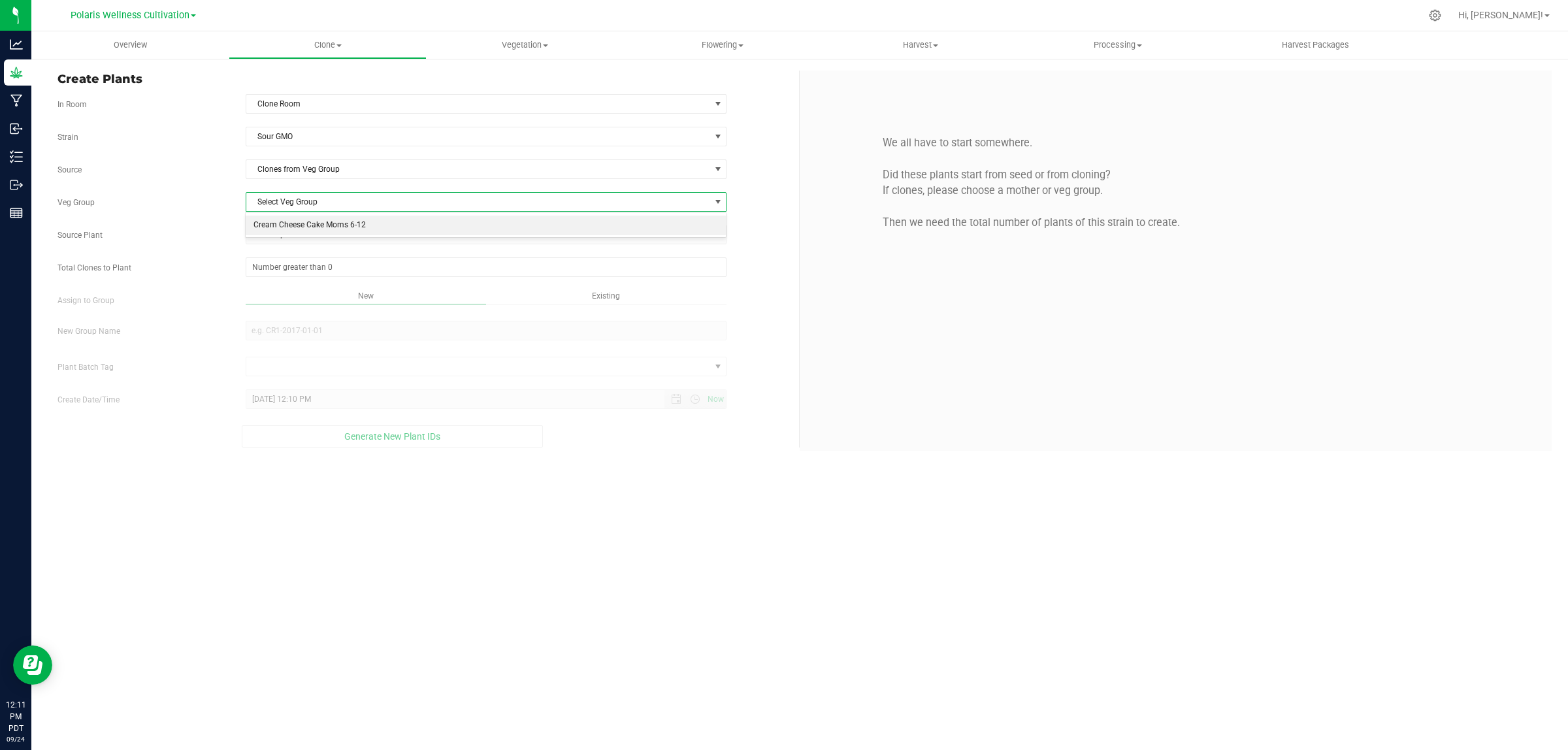
click at [344, 223] on li "Cream Cheese Cake Moms 6-12" at bounding box center [486, 225] width 480 height 20
click at [330, 232] on span "Select plant" at bounding box center [478, 234] width 464 height 18
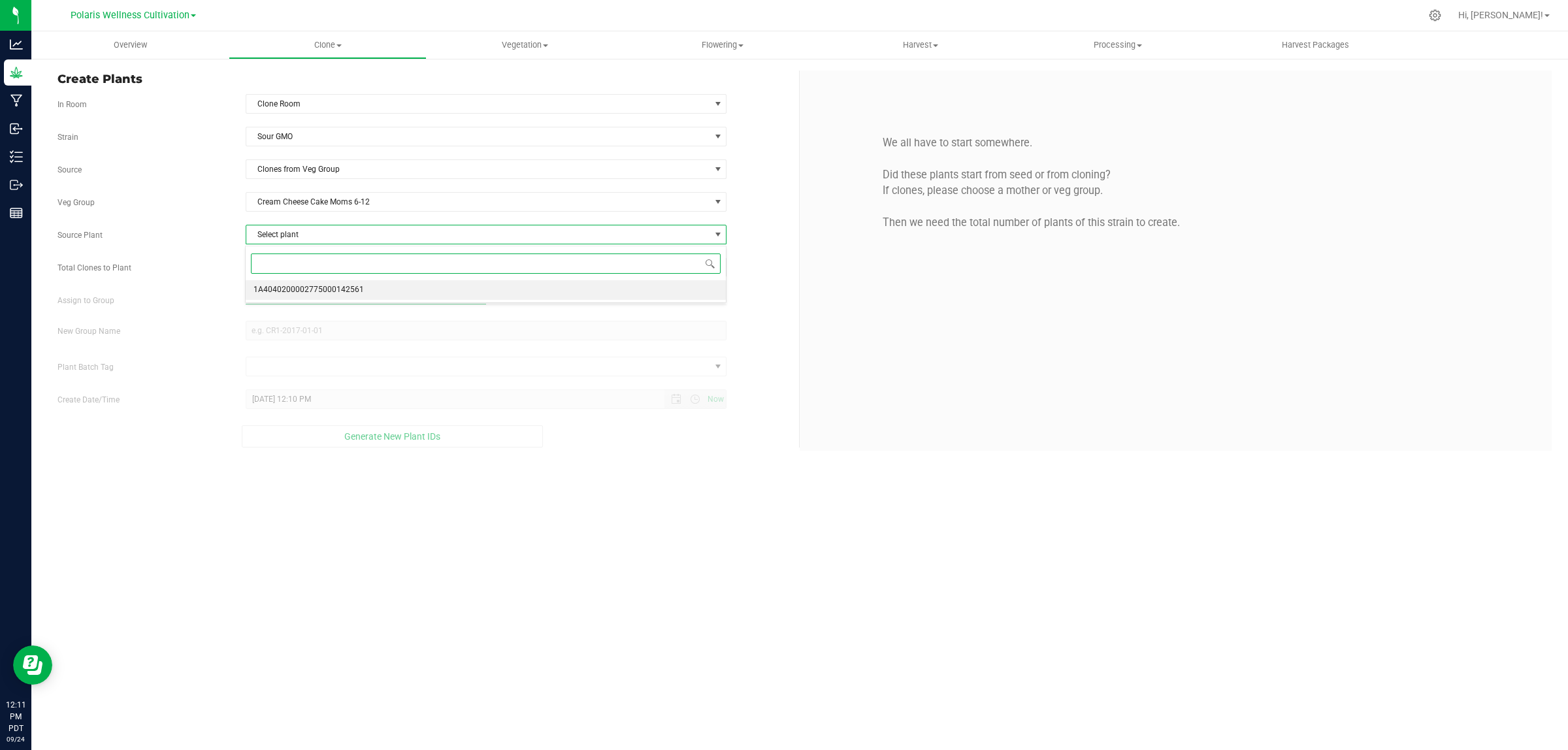
click at [344, 292] on span "1A4040200002775000142561" at bounding box center [309, 290] width 111 height 17
click at [350, 268] on span at bounding box center [486, 267] width 482 height 20
type input "48"
click at [603, 295] on div "Overview Clone Create plants Cloning groups Cloning plant batches Apply to plan…" at bounding box center [799, 391] width 1537 height 719
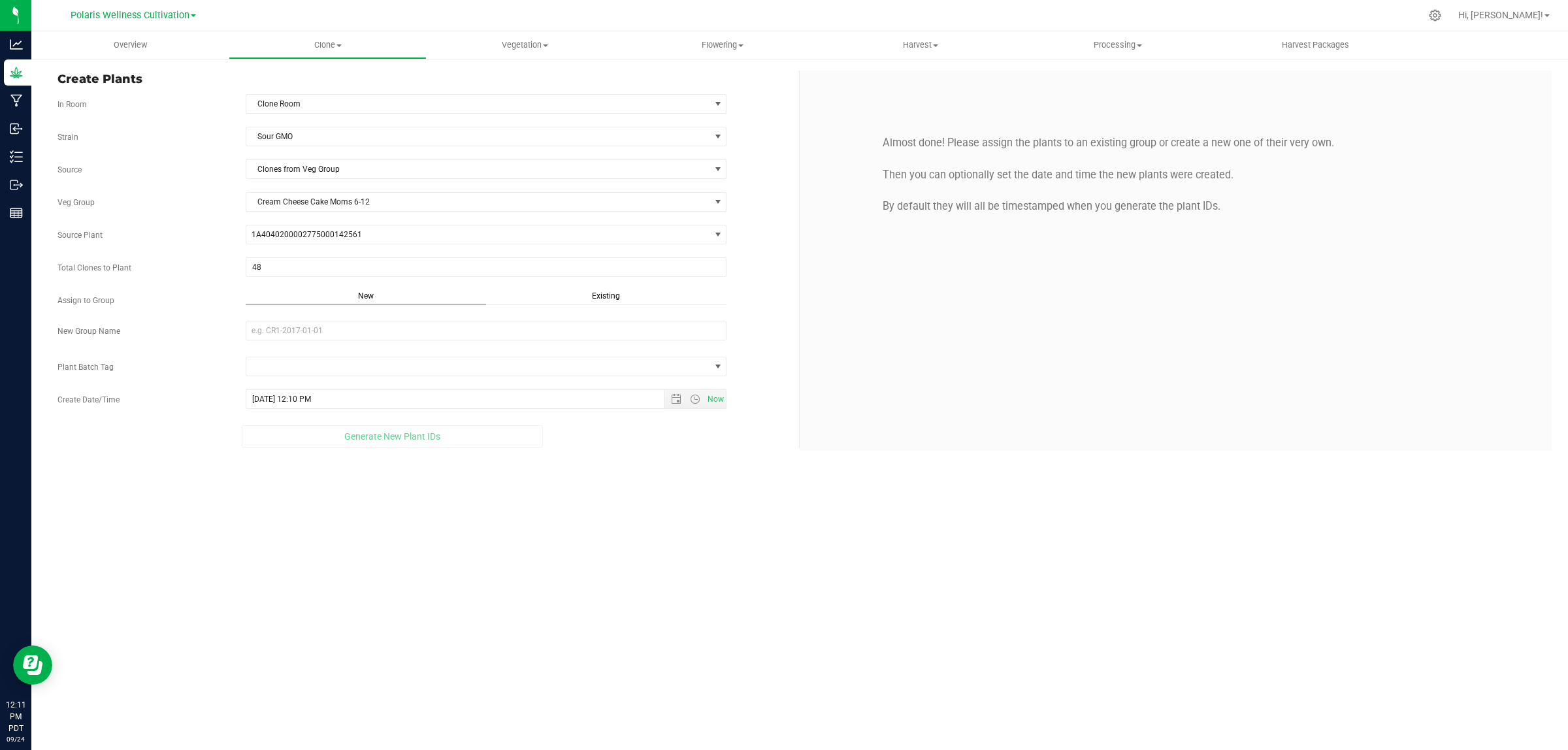
click at [611, 294] on span "Existing" at bounding box center [605, 295] width 28 height 9
click at [578, 328] on span "Select Plant Group" at bounding box center [478, 330] width 464 height 18
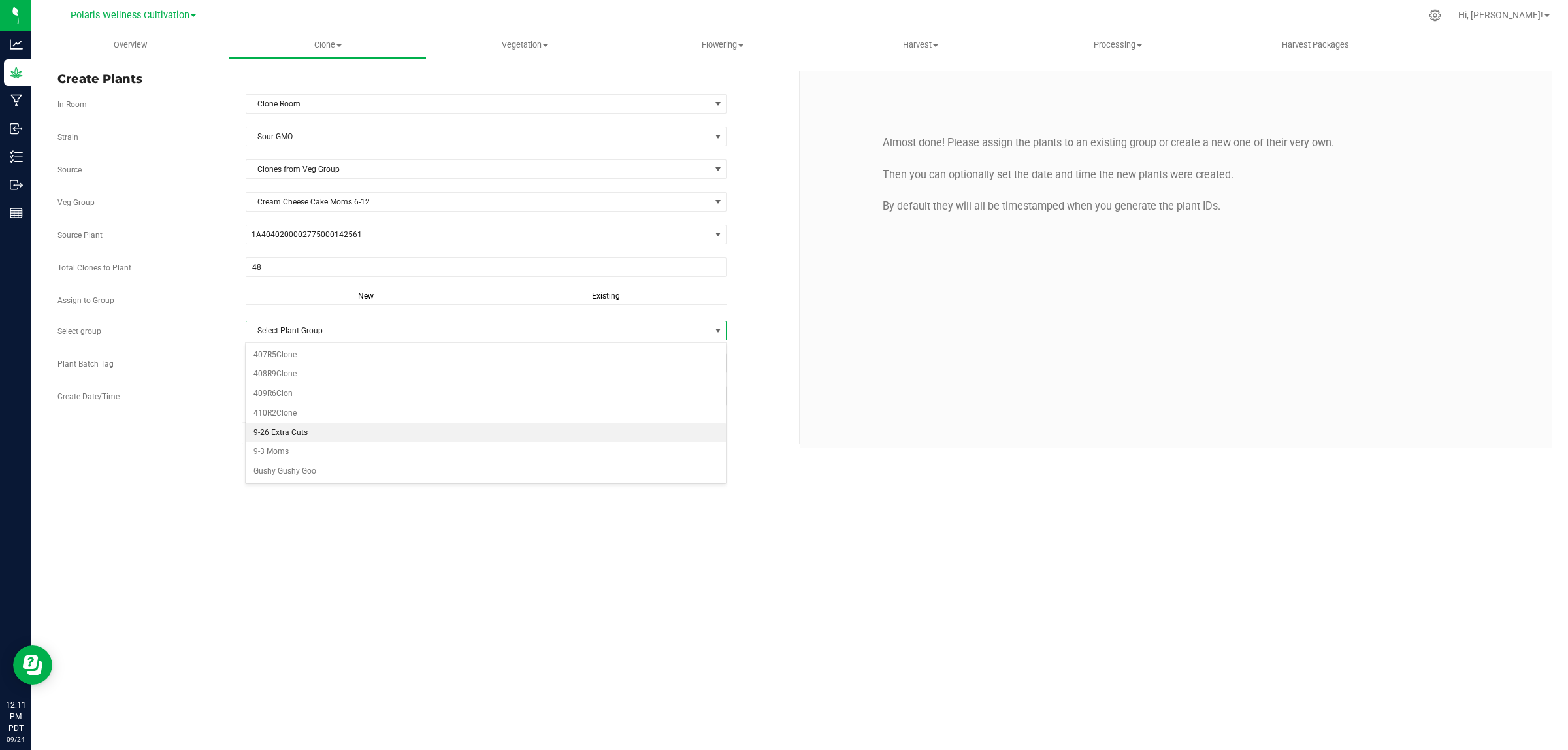
click at [297, 433] on li "9-26 Extra Cuts" at bounding box center [486, 433] width 480 height 20
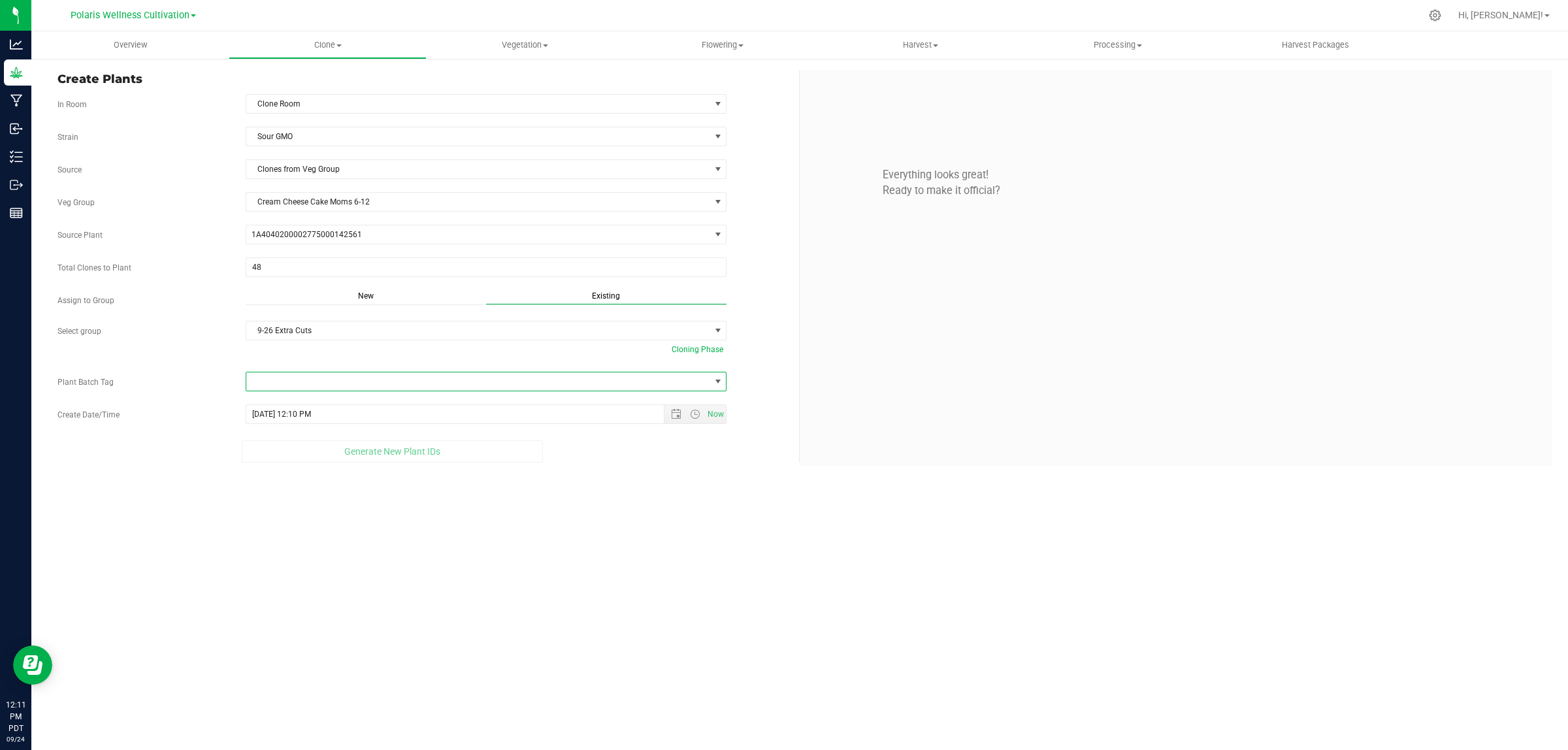
click at [323, 391] on span at bounding box center [478, 381] width 464 height 18
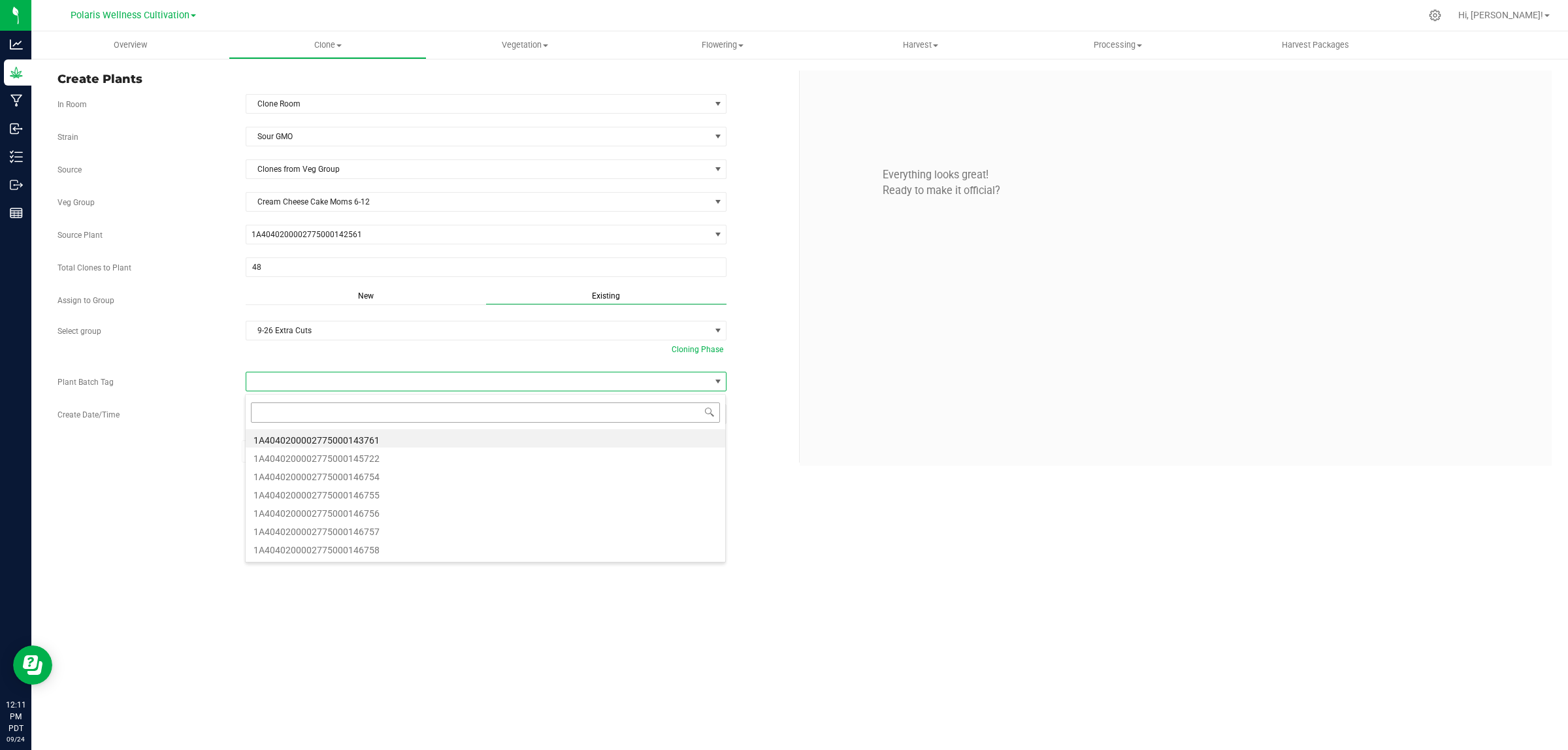
scroll to position [20, 481]
click at [374, 475] on li "1A4040200002775000146754" at bounding box center [486, 475] width 480 height 18
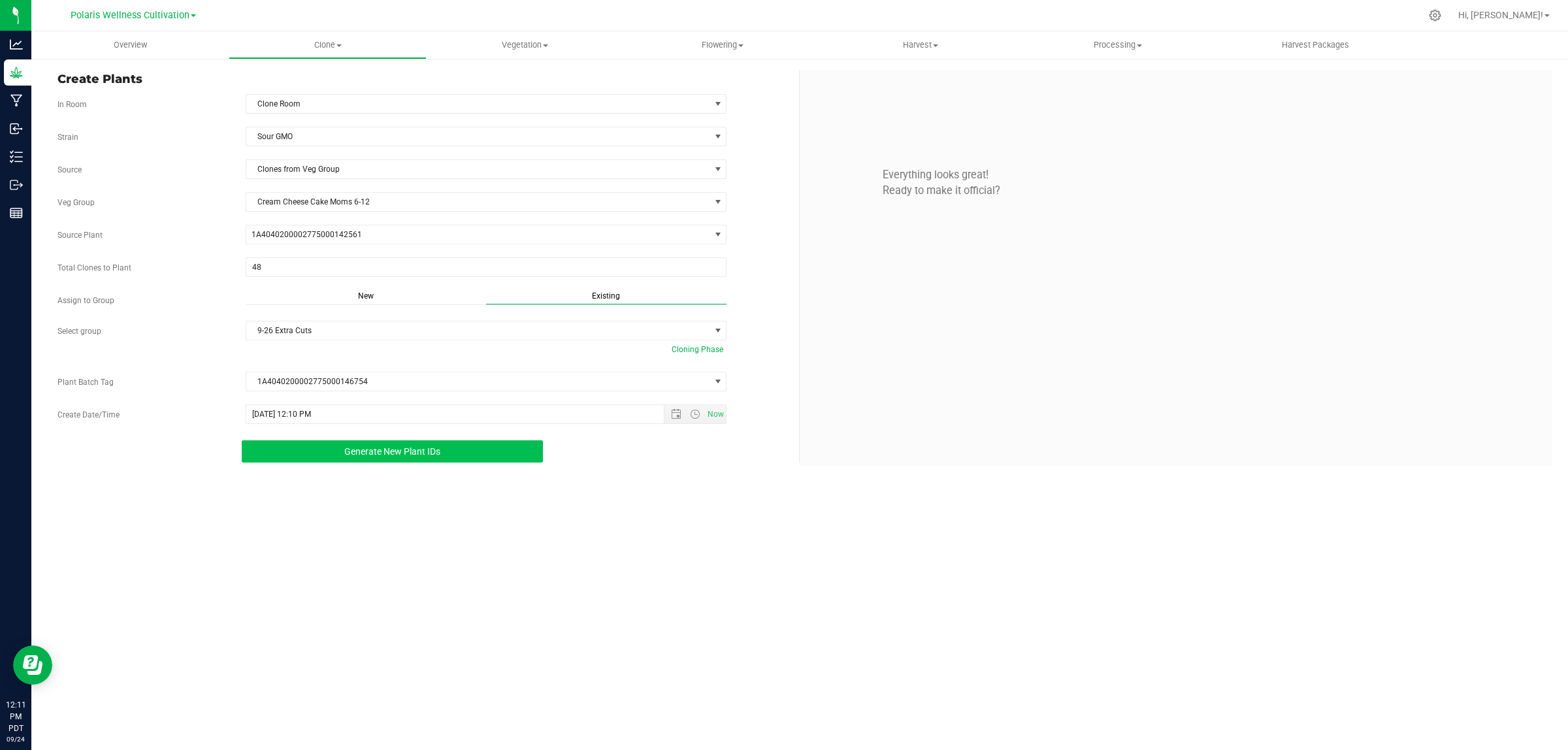
click at [379, 452] on span "Generate New Plant IDs" at bounding box center [392, 451] width 96 height 10
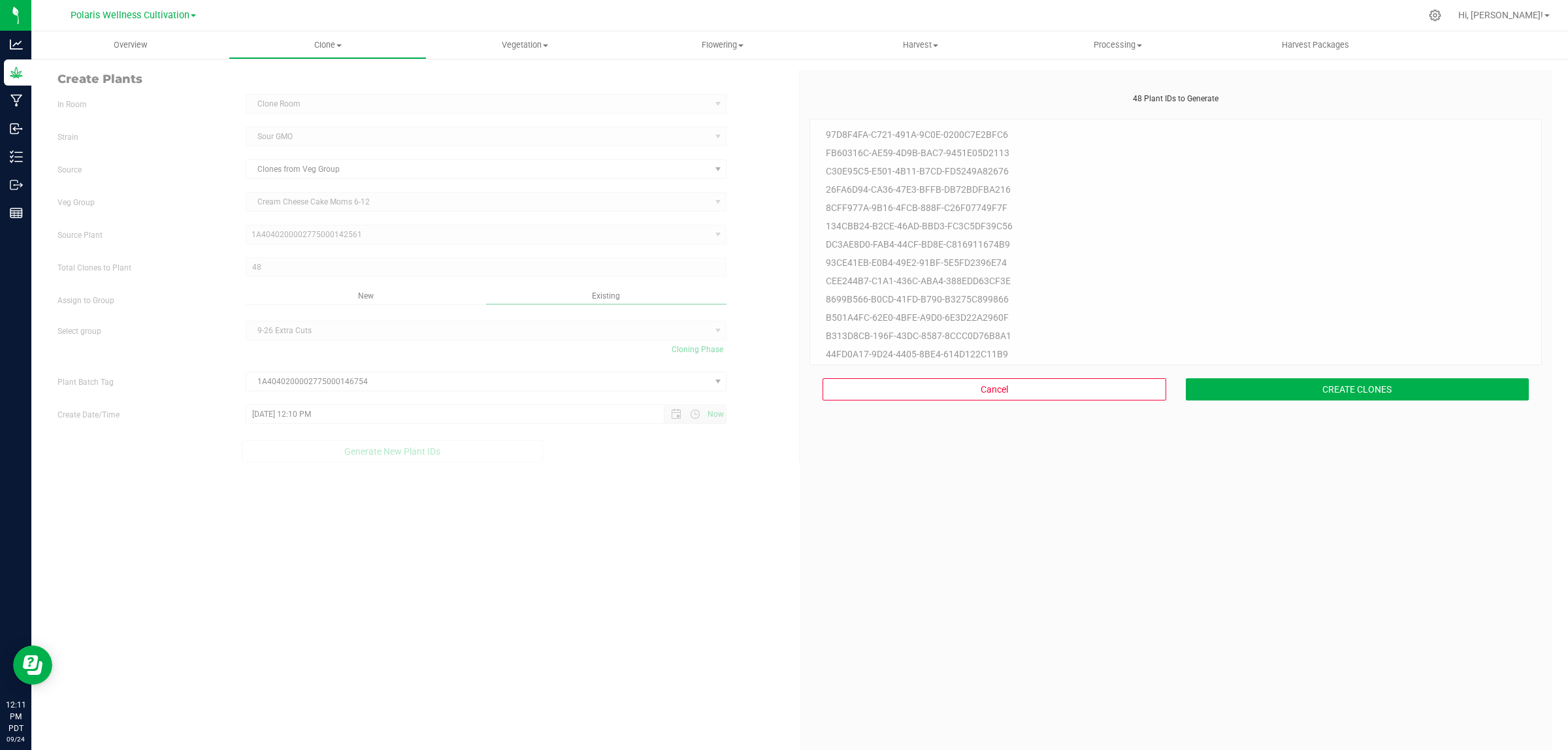
scroll to position [39, 0]
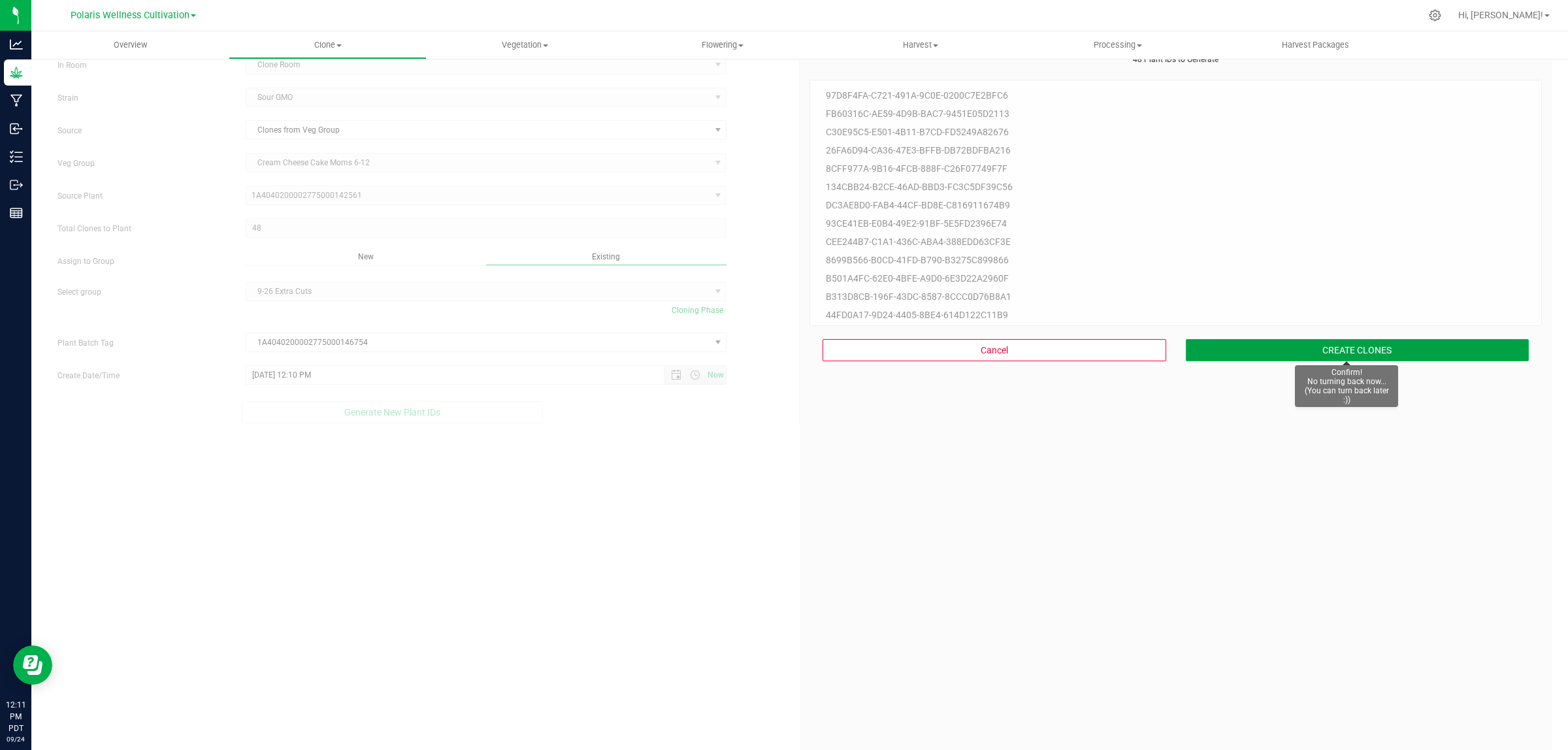
click at [1338, 354] on button "CREATE CLONES" at bounding box center [1357, 350] width 344 height 23
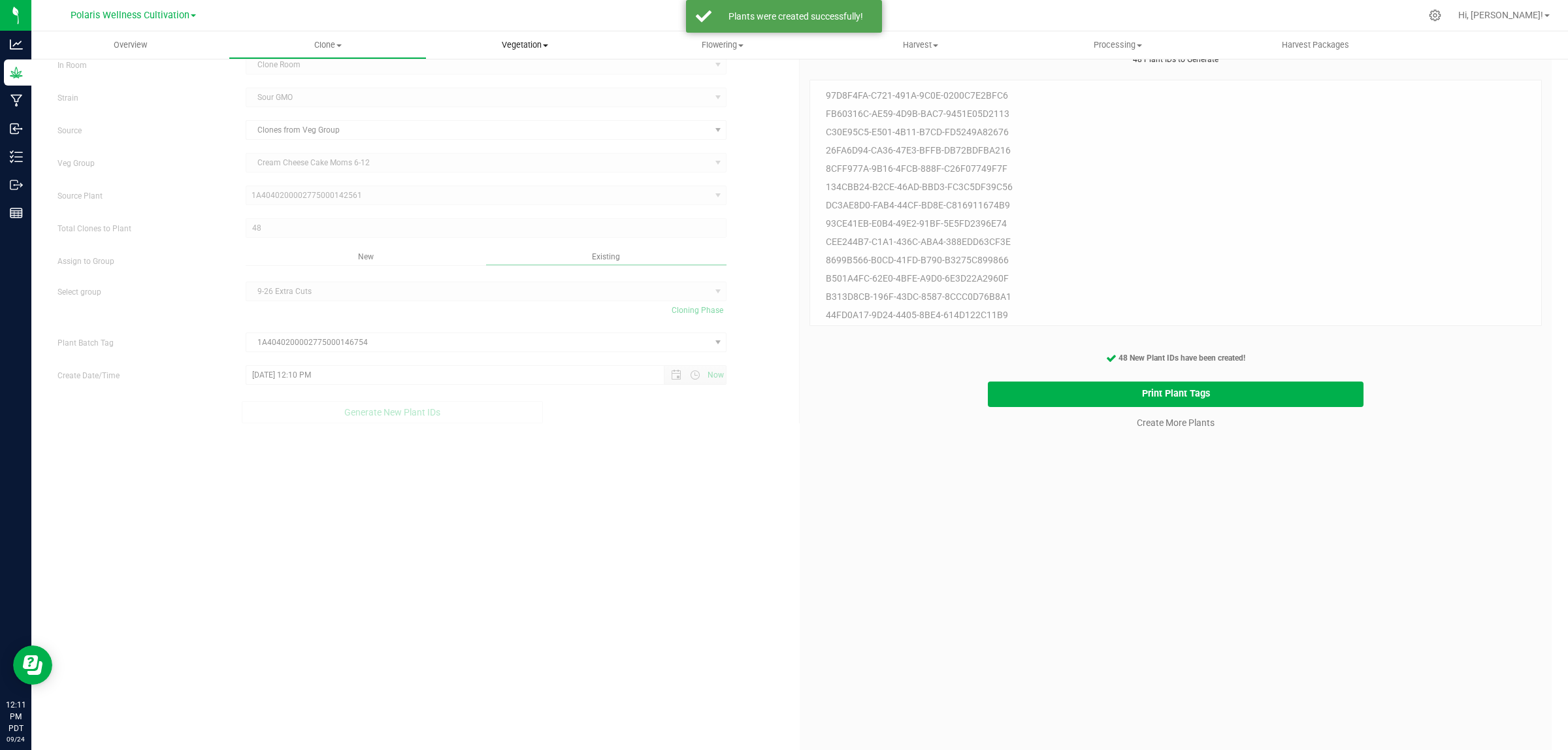
click at [521, 40] on span "Vegetation" at bounding box center [525, 44] width 196 height 12
click at [488, 77] on span "Veg groups" at bounding box center [467, 79] width 83 height 11
